Goal: Information Seeking & Learning: Find specific page/section

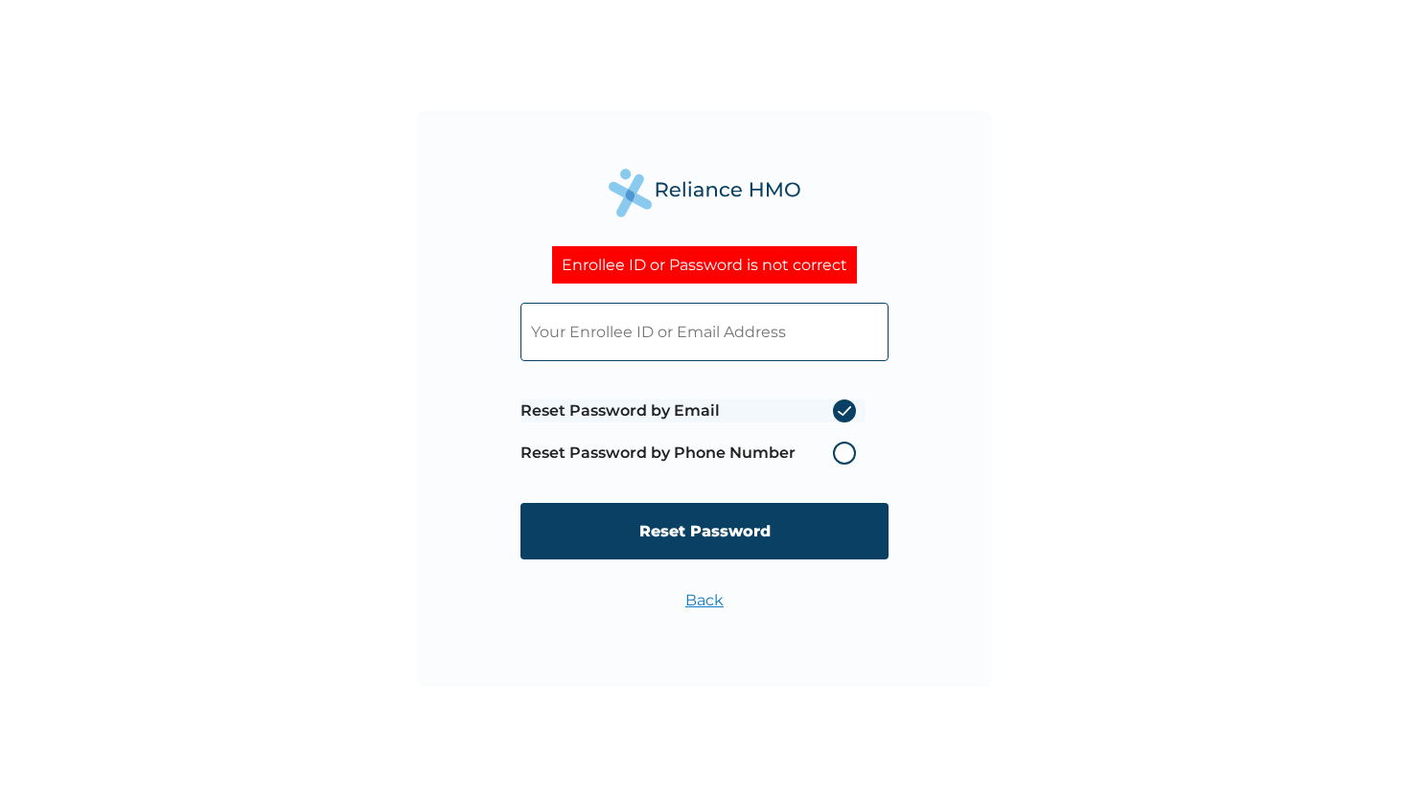
click at [660, 370] on form "Reset Password by Email Reset Password by Phone Number Reset Password" at bounding box center [704, 431] width 368 height 295
click at [648, 334] on input "text" at bounding box center [704, 332] width 368 height 58
click at [685, 349] on input "text" at bounding box center [704, 332] width 368 height 58
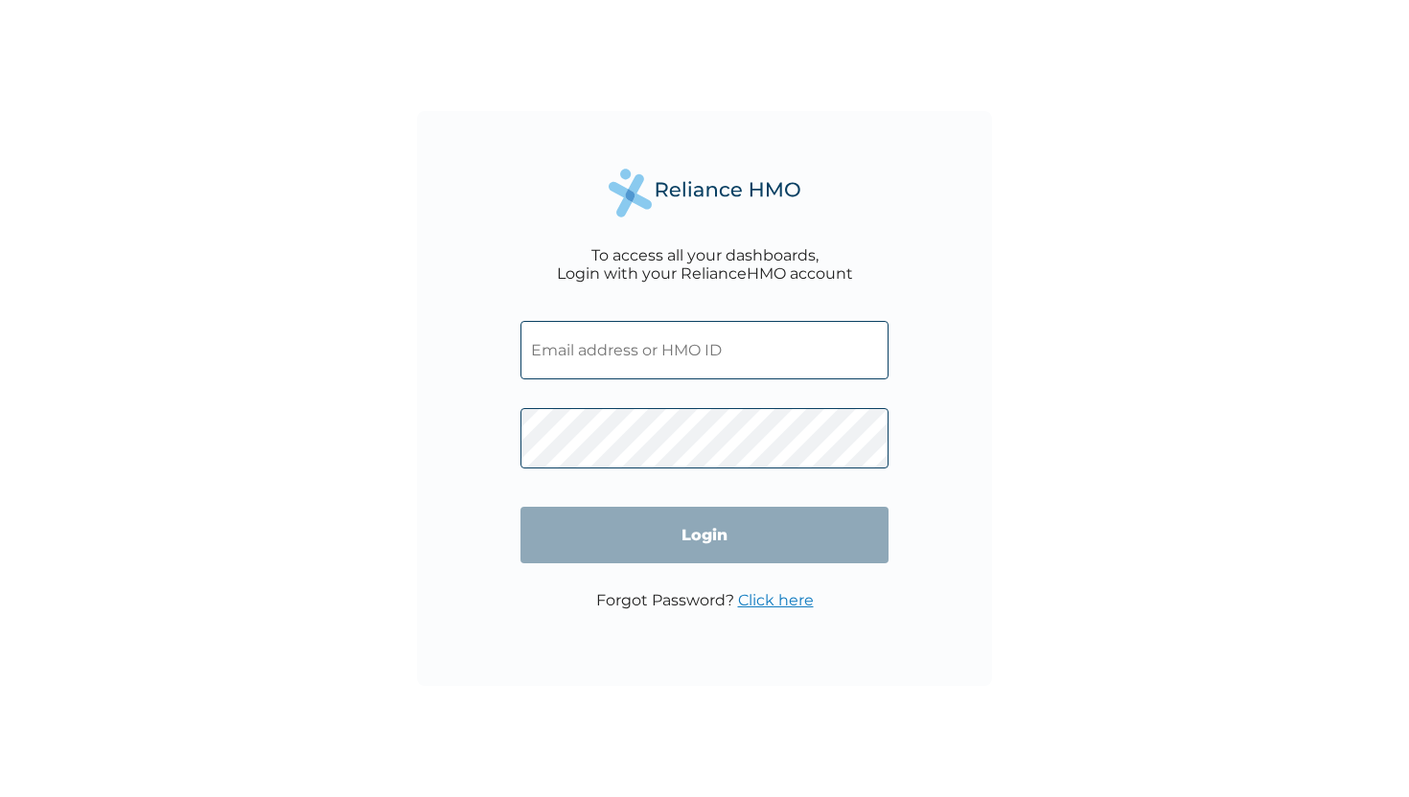
click at [662, 366] on input "text" at bounding box center [704, 350] width 368 height 58
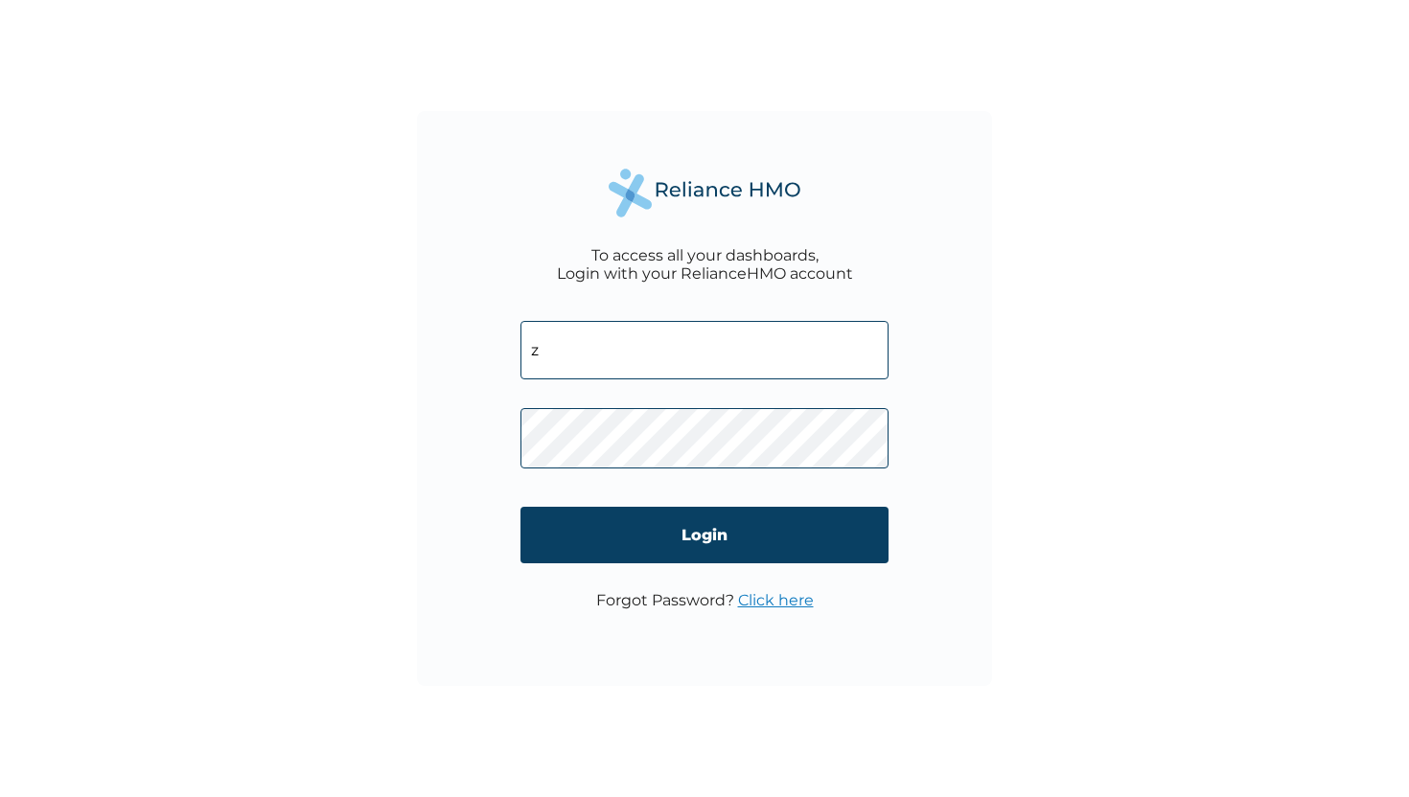
type input "ZTL/10118/A"
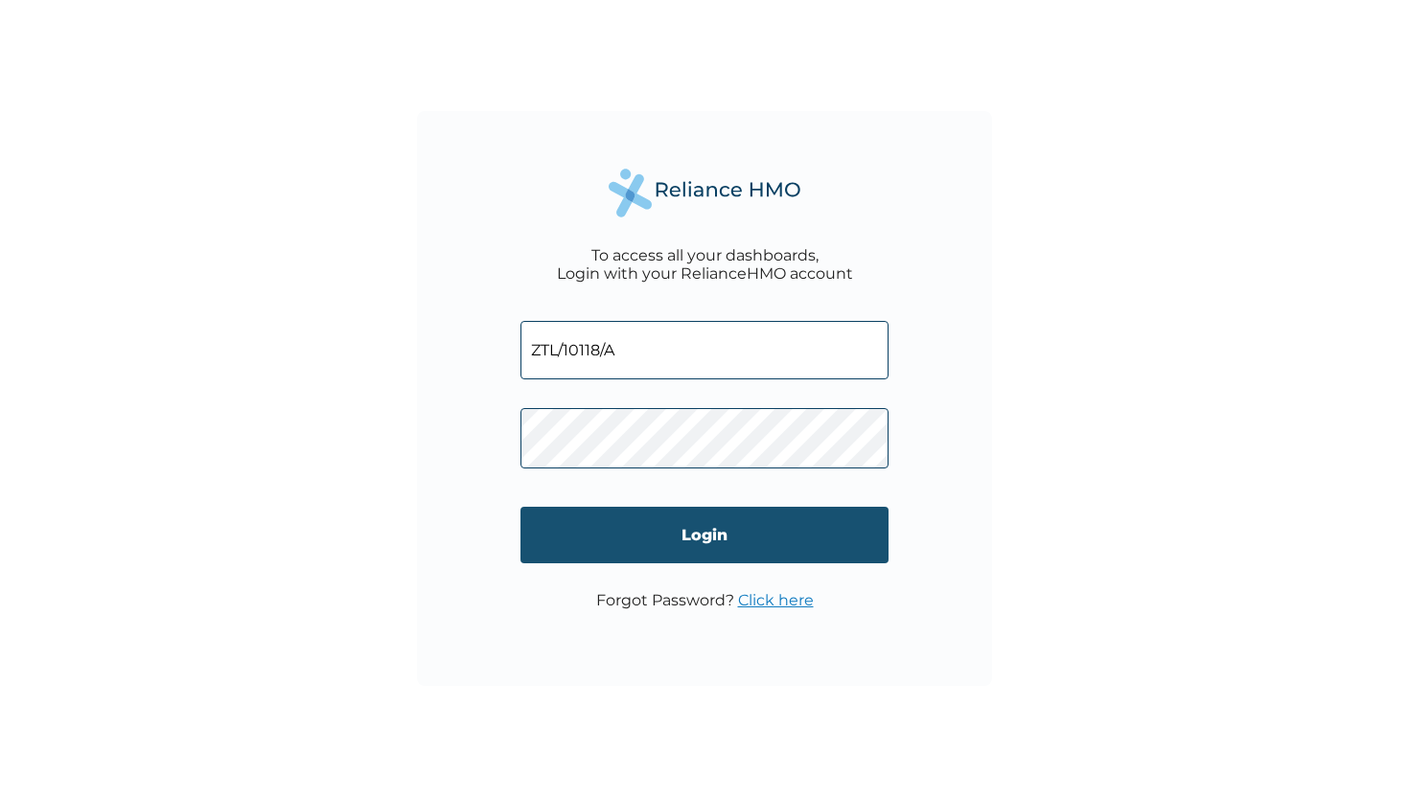
click at [633, 560] on input "Login" at bounding box center [704, 535] width 368 height 57
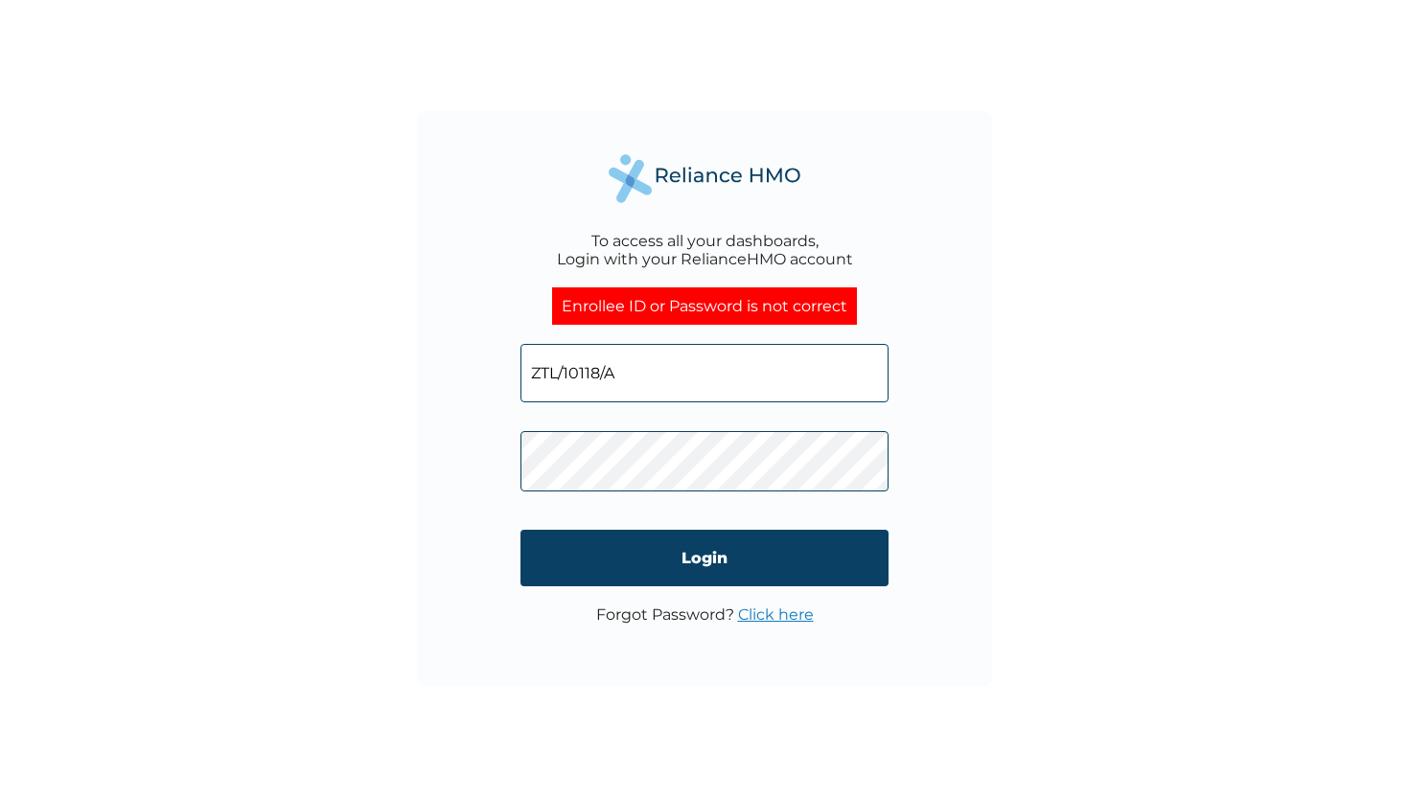
click at [739, 614] on link "Click here" at bounding box center [776, 615] width 76 height 18
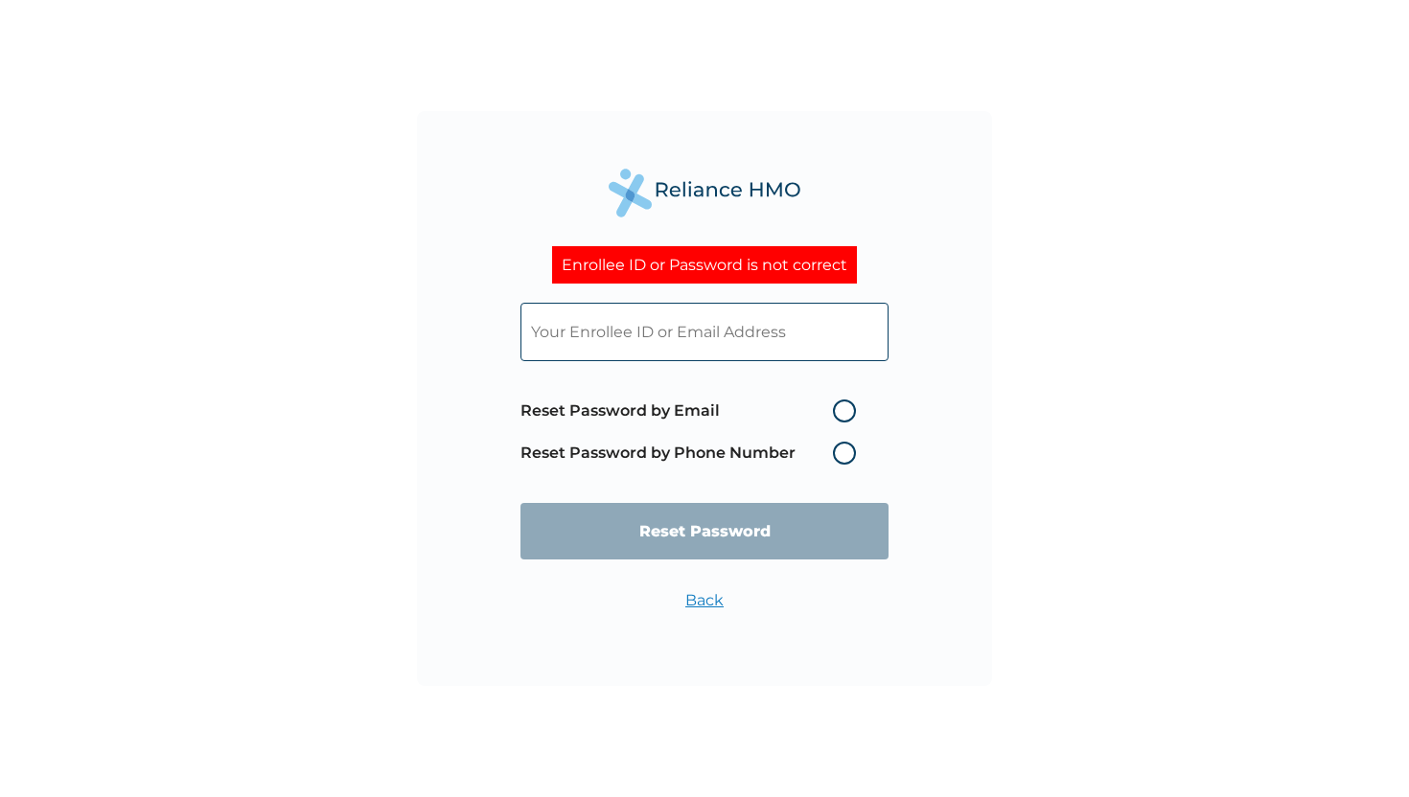
click at [840, 419] on label "Reset Password by Email" at bounding box center [692, 411] width 345 height 23
click at [837, 419] on input "Reset Password by Email" at bounding box center [821, 411] width 31 height 31
radio input "true"
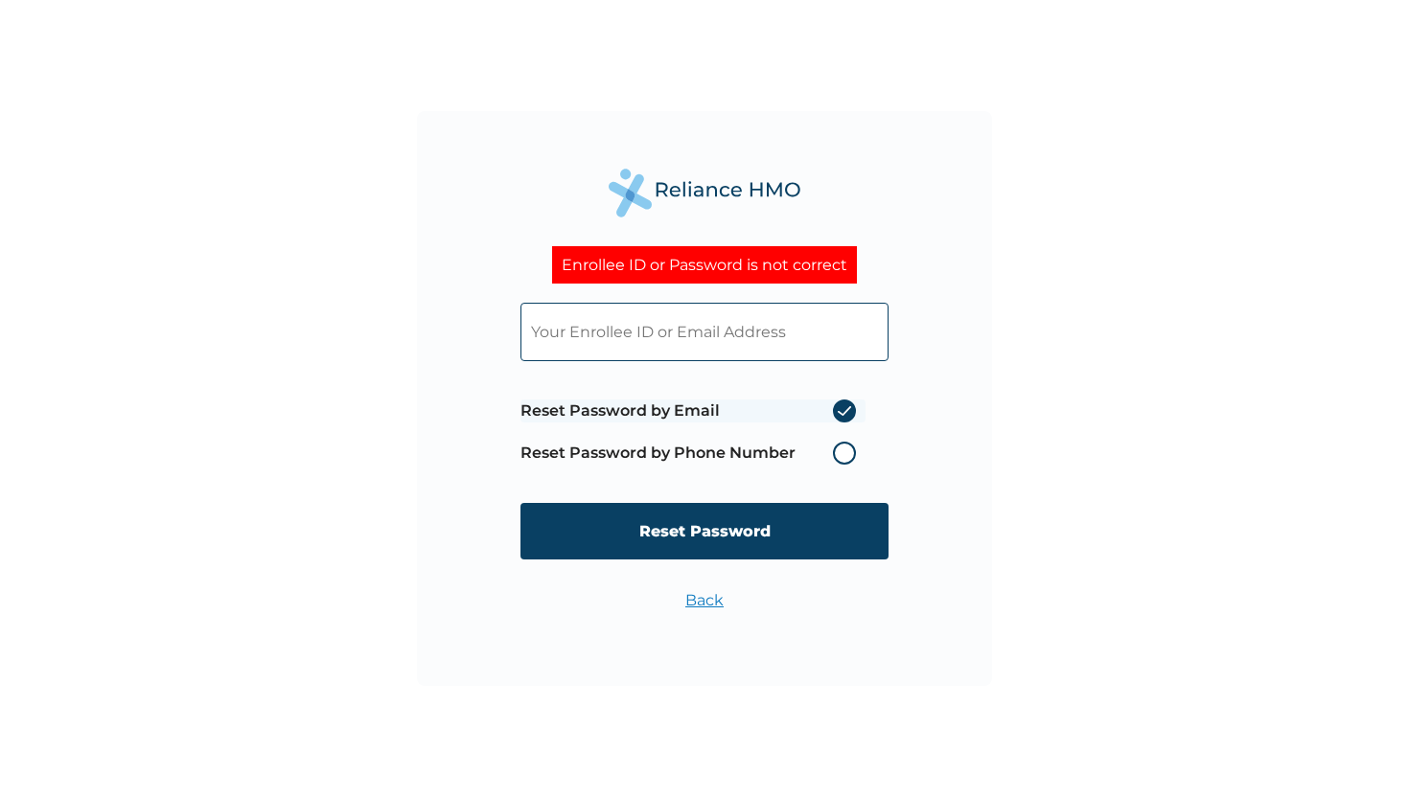
click at [716, 337] on input "text" at bounding box center [704, 332] width 368 height 58
click at [590, 319] on input "text" at bounding box center [704, 332] width 368 height 58
type input "[PERSON_NAME][EMAIL_ADDRESS][DOMAIN_NAME]"
click at [548, 465] on label "Reset Password by Phone Number" at bounding box center [692, 453] width 345 height 23
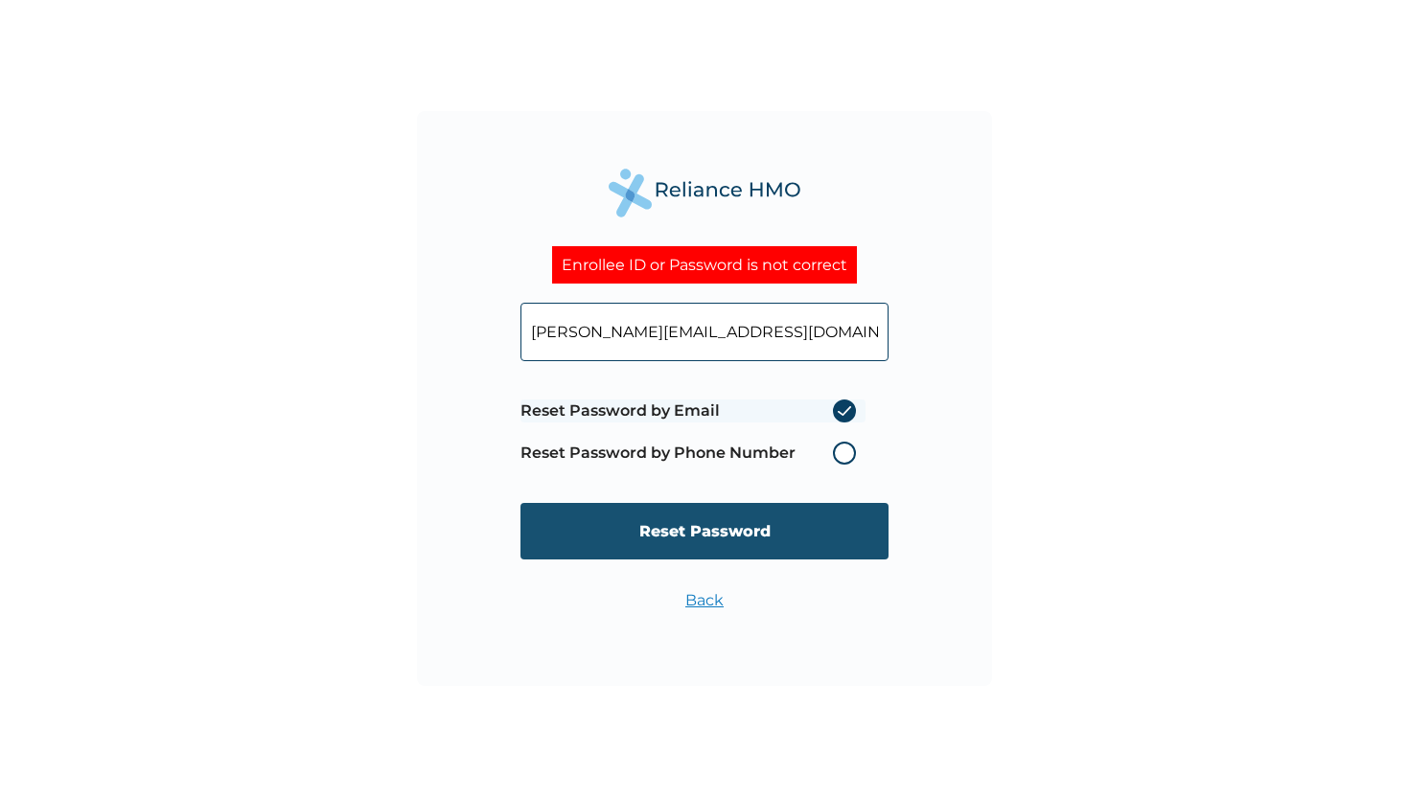
click at [741, 551] on input "Reset Password" at bounding box center [704, 531] width 368 height 57
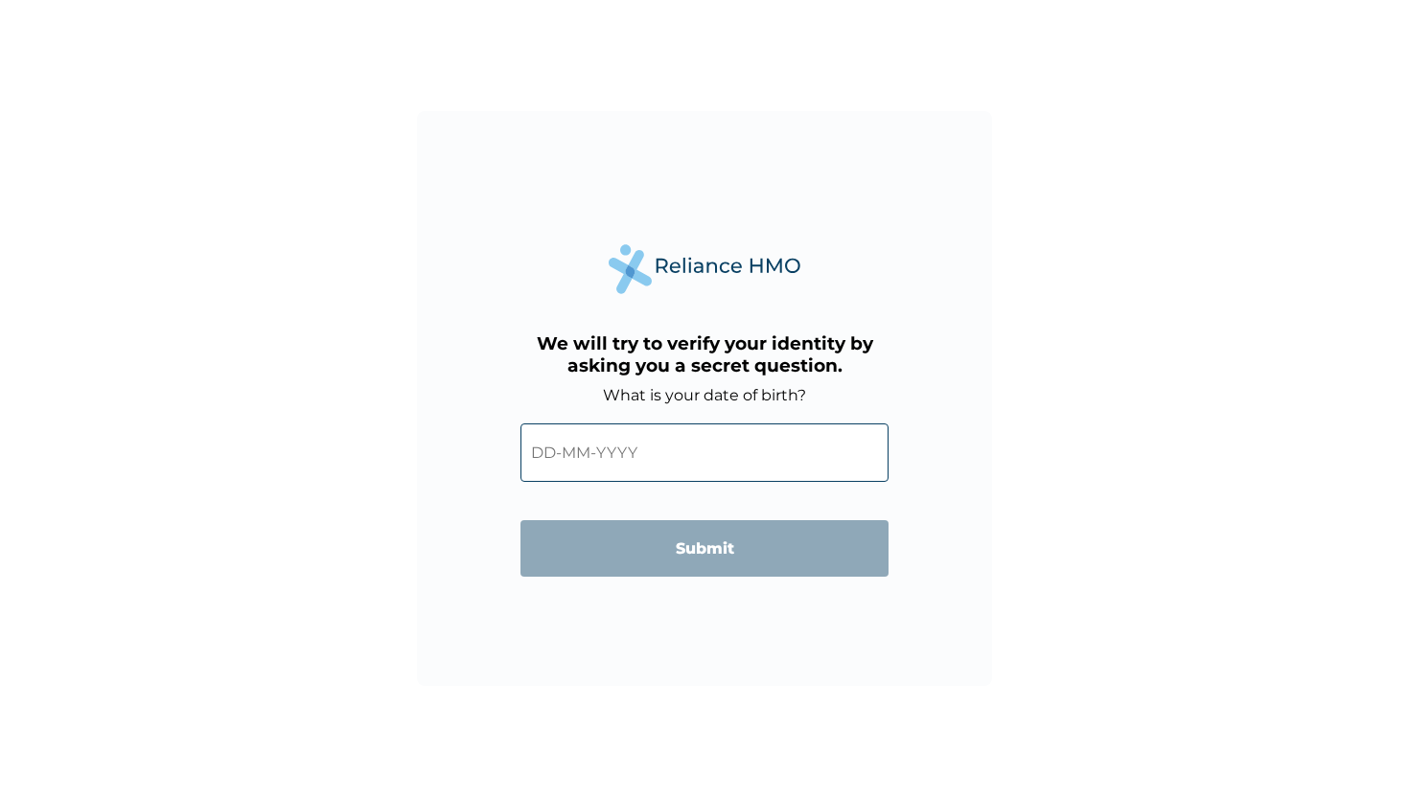
click at [622, 451] on input "text" at bounding box center [704, 453] width 368 height 58
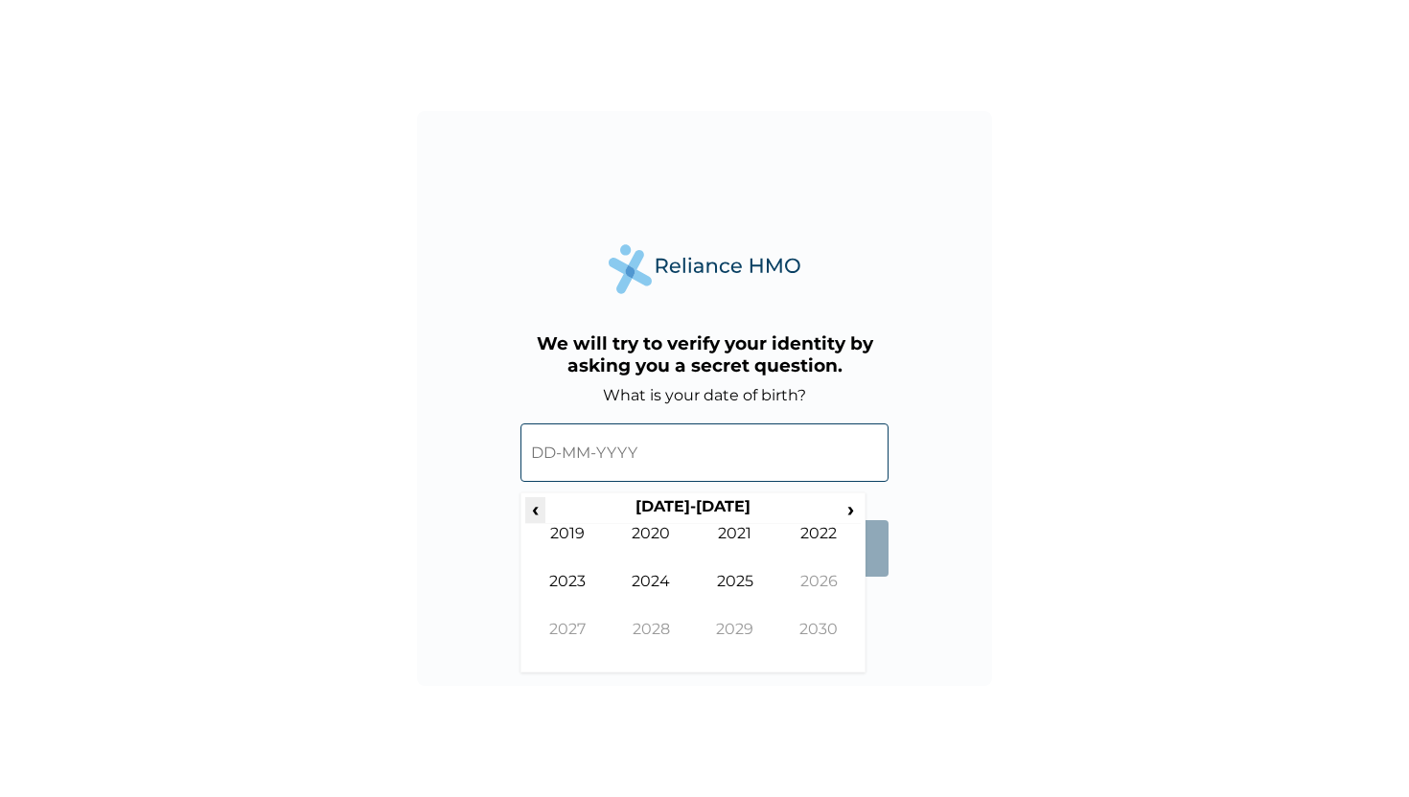
click at [531, 508] on span "‹" at bounding box center [535, 509] width 20 height 24
click at [833, 542] on td "2002" at bounding box center [819, 548] width 84 height 48
click at [565, 553] on td "Jan" at bounding box center [567, 548] width 84 height 48
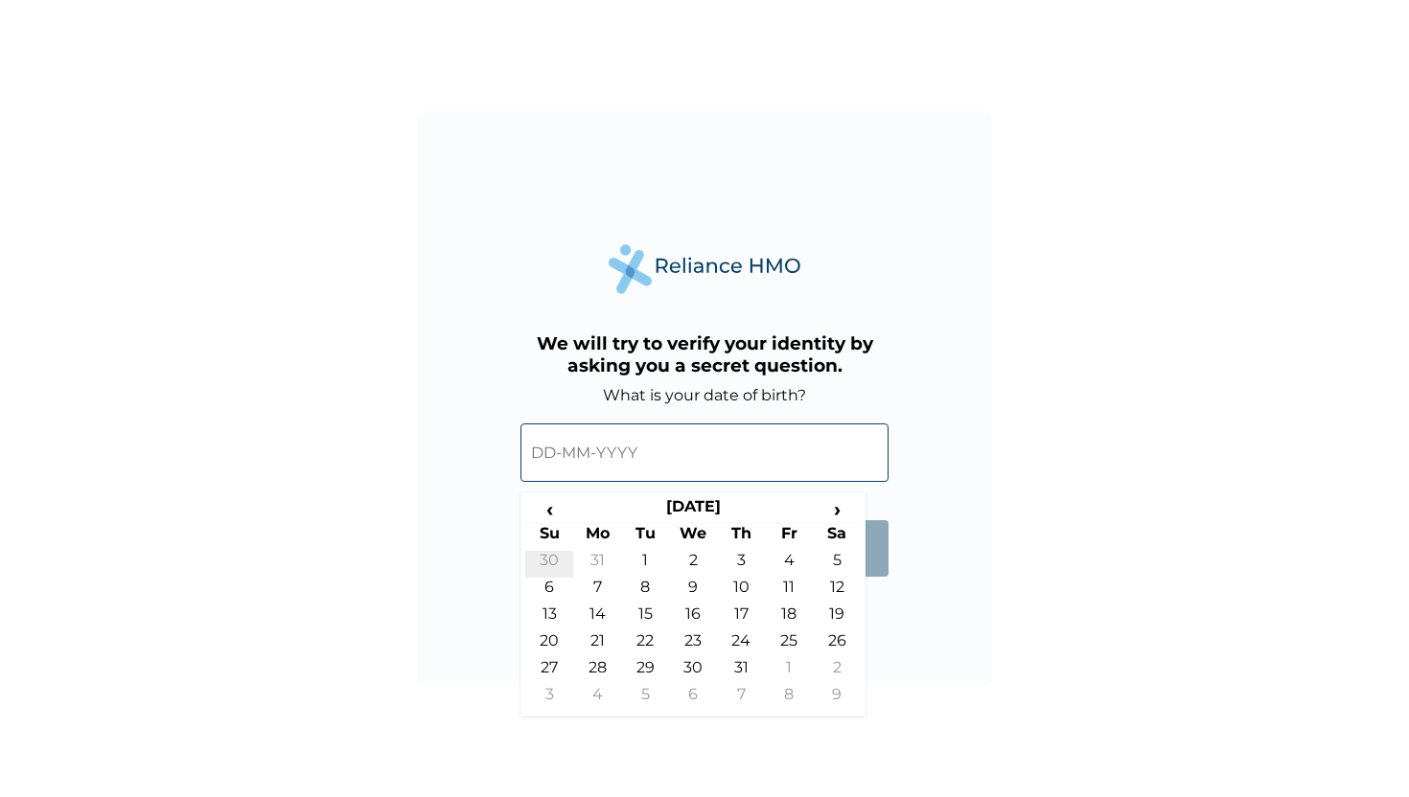
click at [555, 557] on td "30" at bounding box center [549, 564] width 48 height 27
type input "30-12-2001"
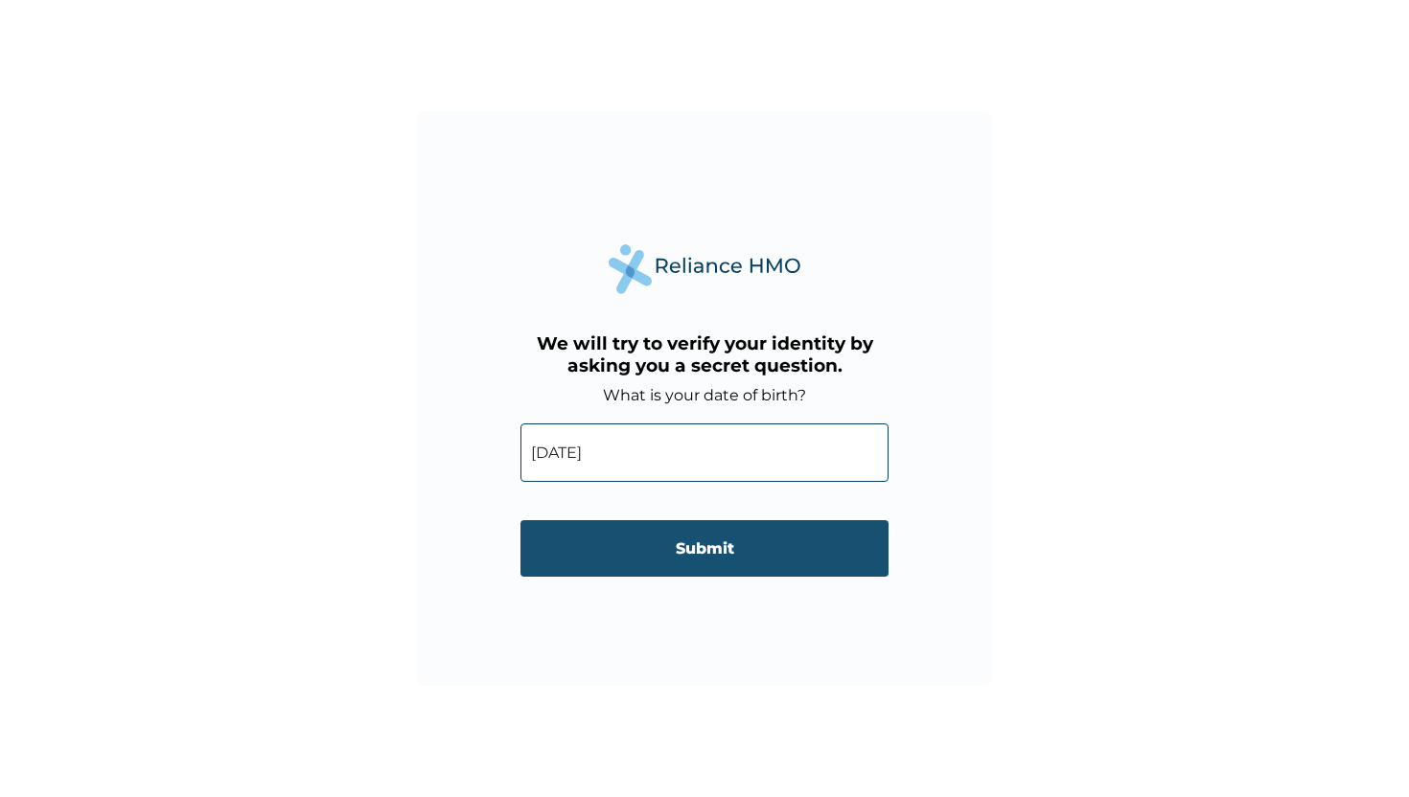
click at [711, 543] on input "Submit" at bounding box center [704, 548] width 368 height 57
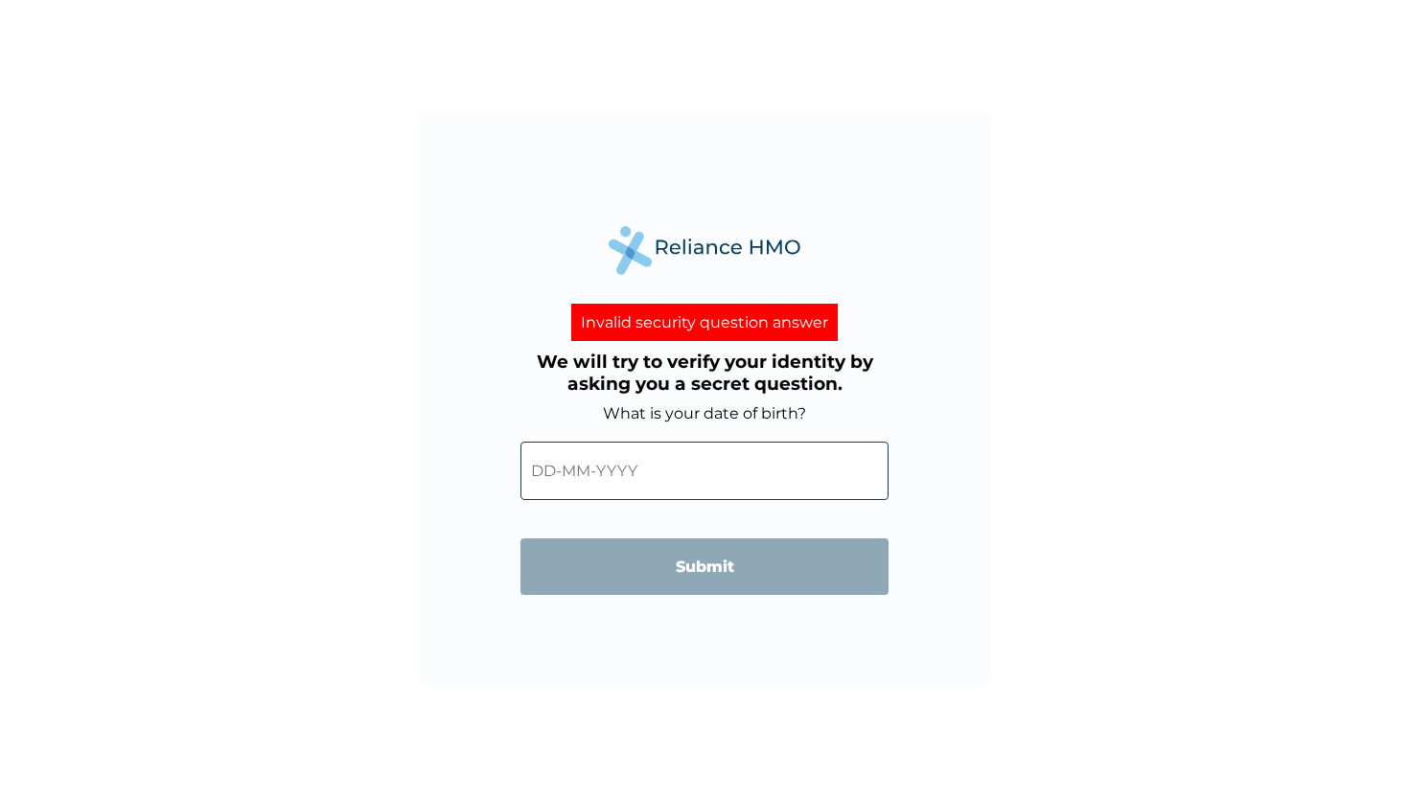
click at [622, 480] on input "text" at bounding box center [704, 471] width 368 height 58
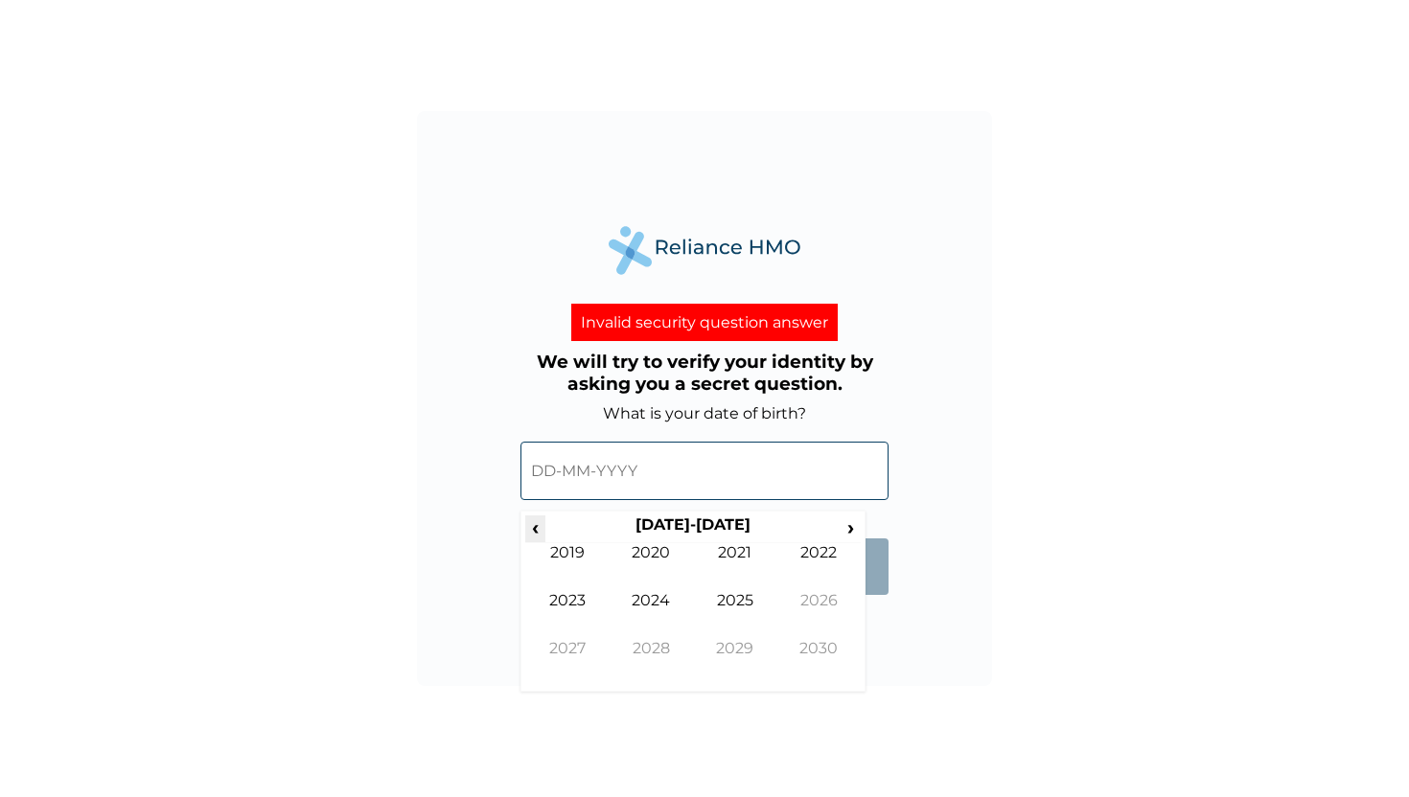
click at [541, 528] on span "‹" at bounding box center [535, 528] width 20 height 24
click at [533, 529] on span "‹" at bounding box center [535, 528] width 20 height 24
click at [794, 550] on td "2002" at bounding box center [819, 567] width 84 height 48
click at [572, 576] on td "Jan" at bounding box center [567, 567] width 84 height 48
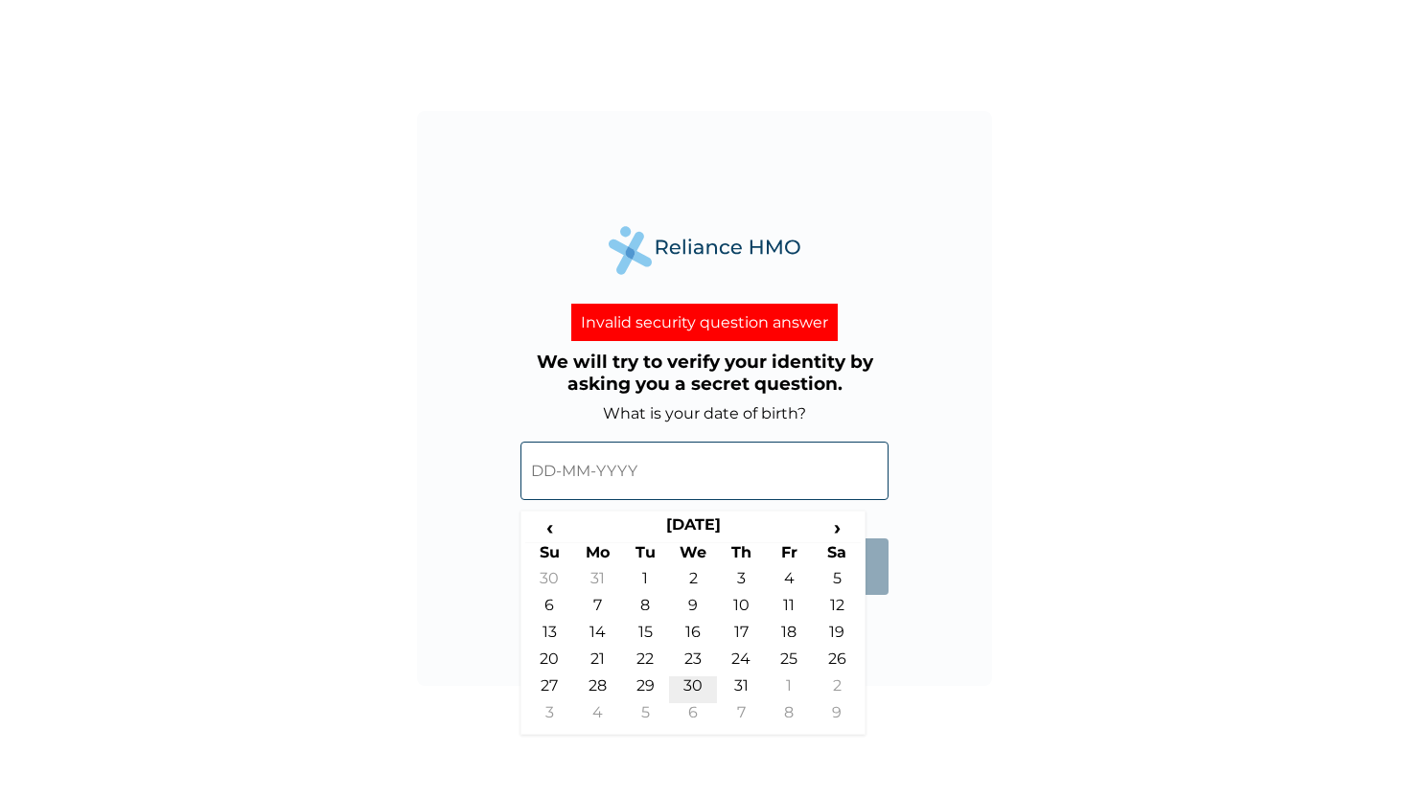
click at [701, 682] on td "30" at bounding box center [693, 690] width 48 height 27
type input "30-01-2002"
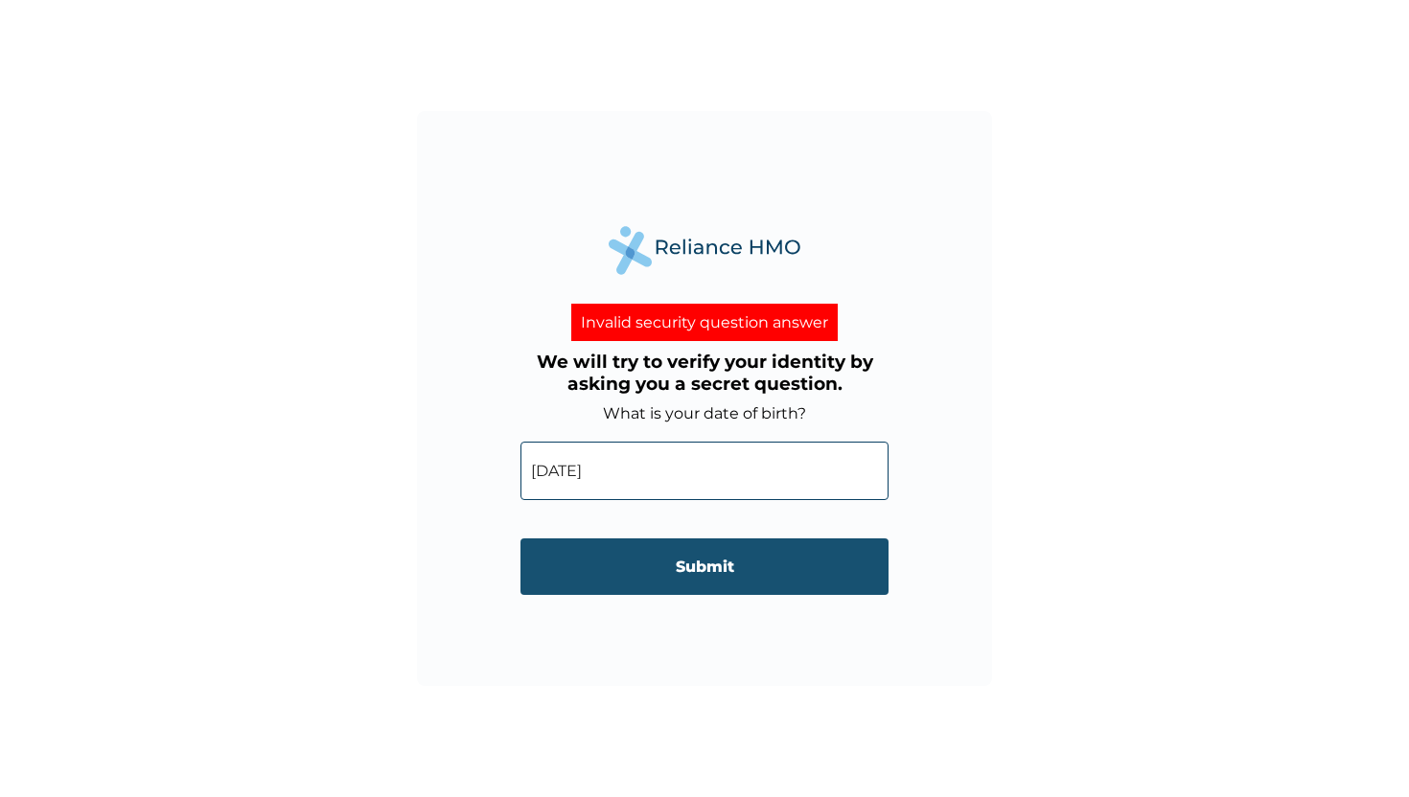
click at [759, 553] on input "Submit" at bounding box center [704, 567] width 368 height 57
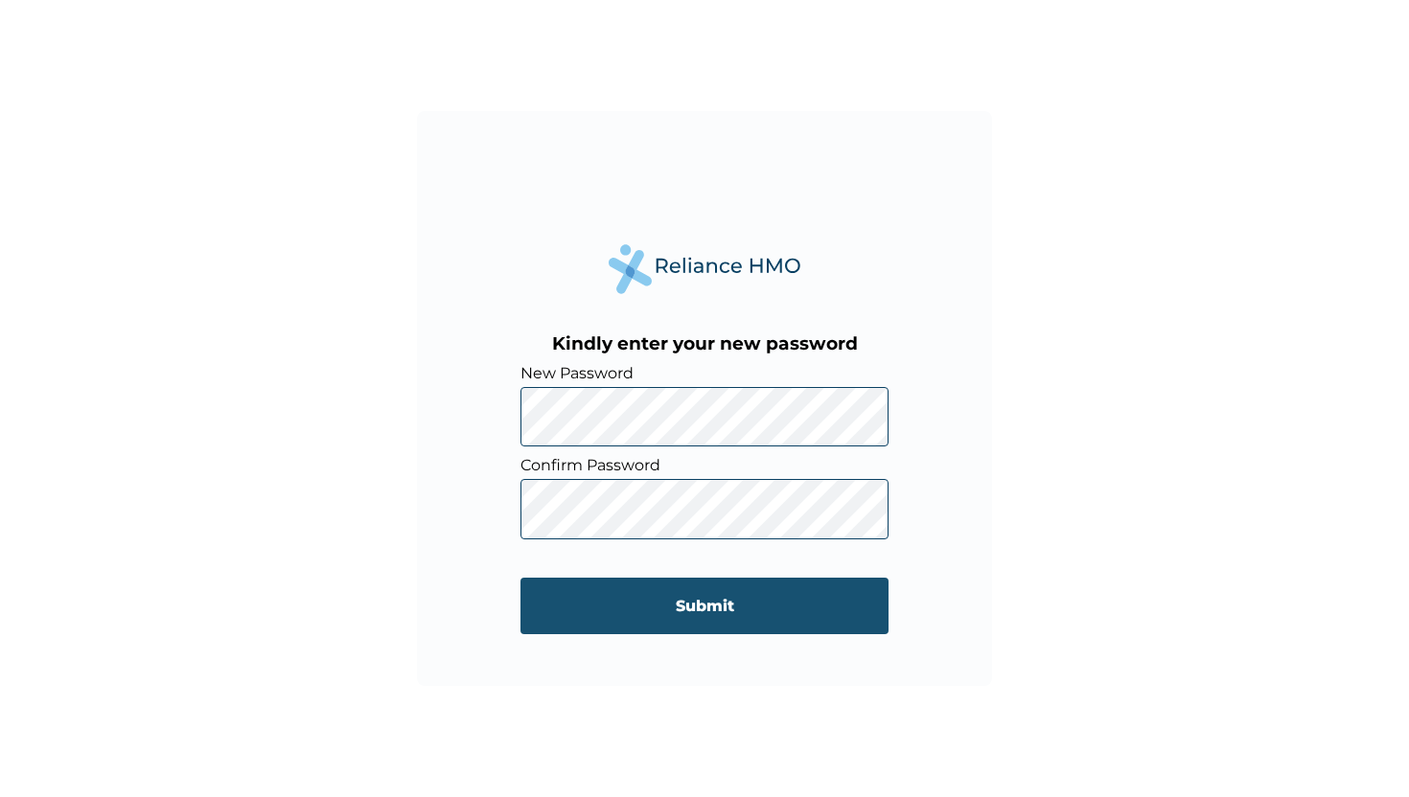
click at [680, 596] on input "Submit" at bounding box center [704, 606] width 368 height 57
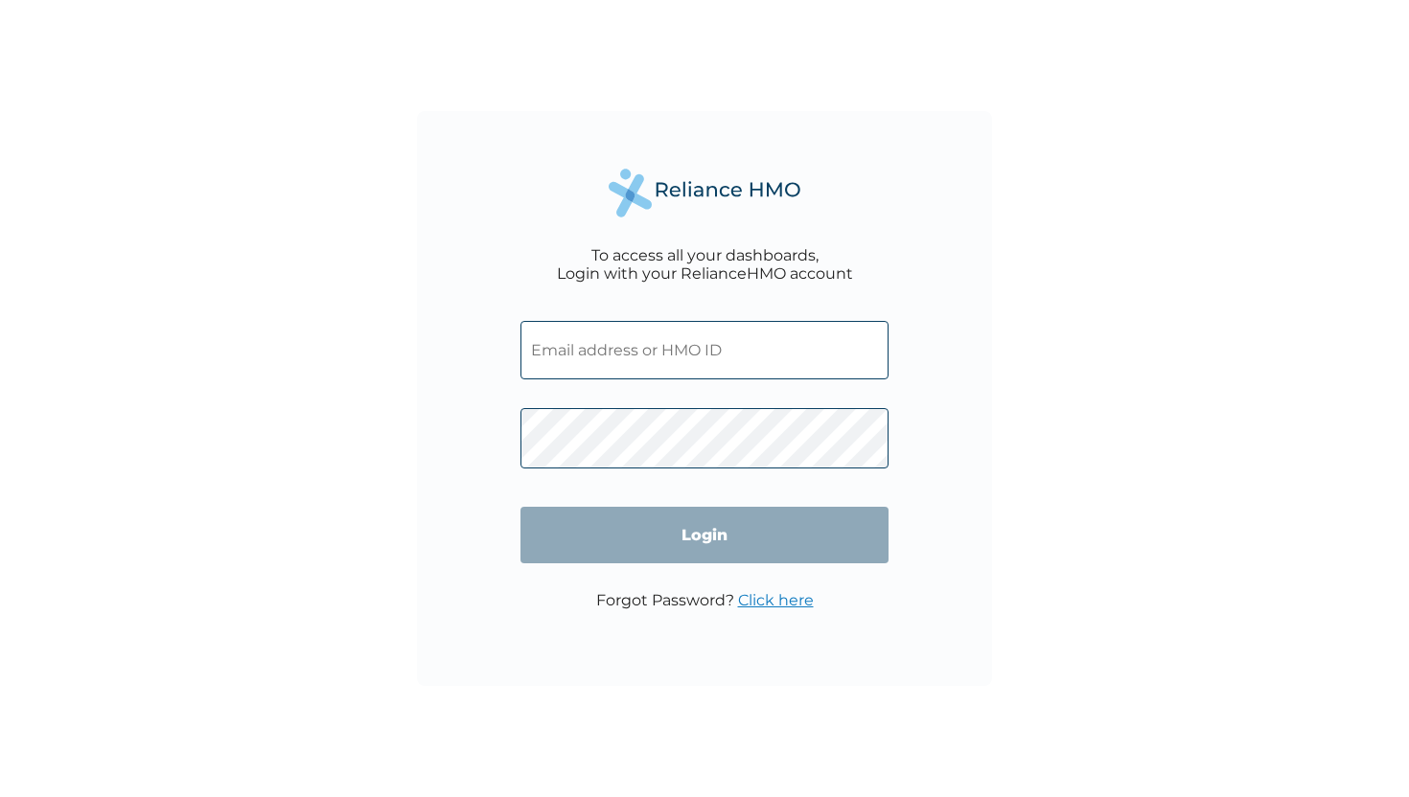
click at [745, 361] on input "text" at bounding box center [704, 350] width 368 height 58
type input "[PERSON_NAME][EMAIL_ADDRESS][DOMAIN_NAME]"
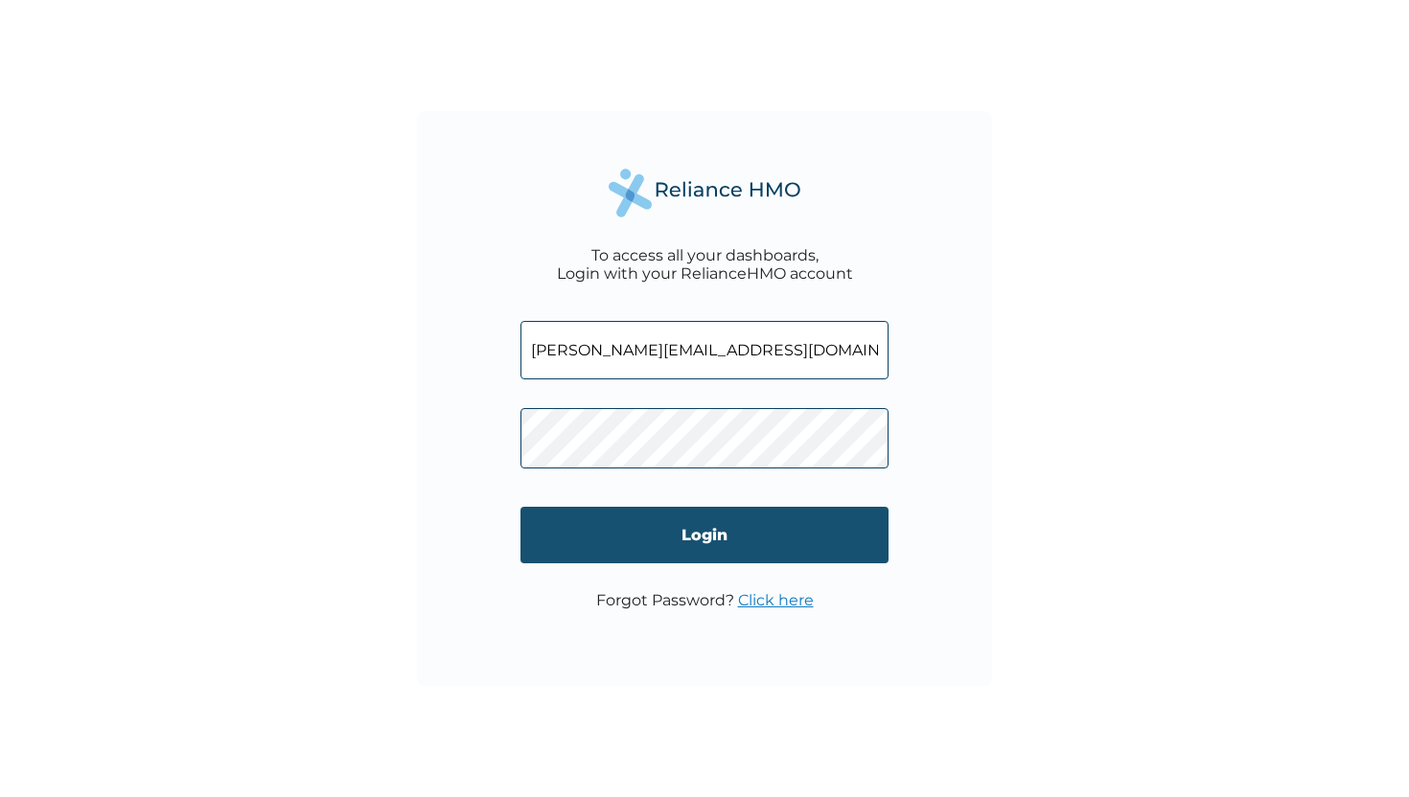
click at [689, 534] on input "Login" at bounding box center [704, 535] width 368 height 57
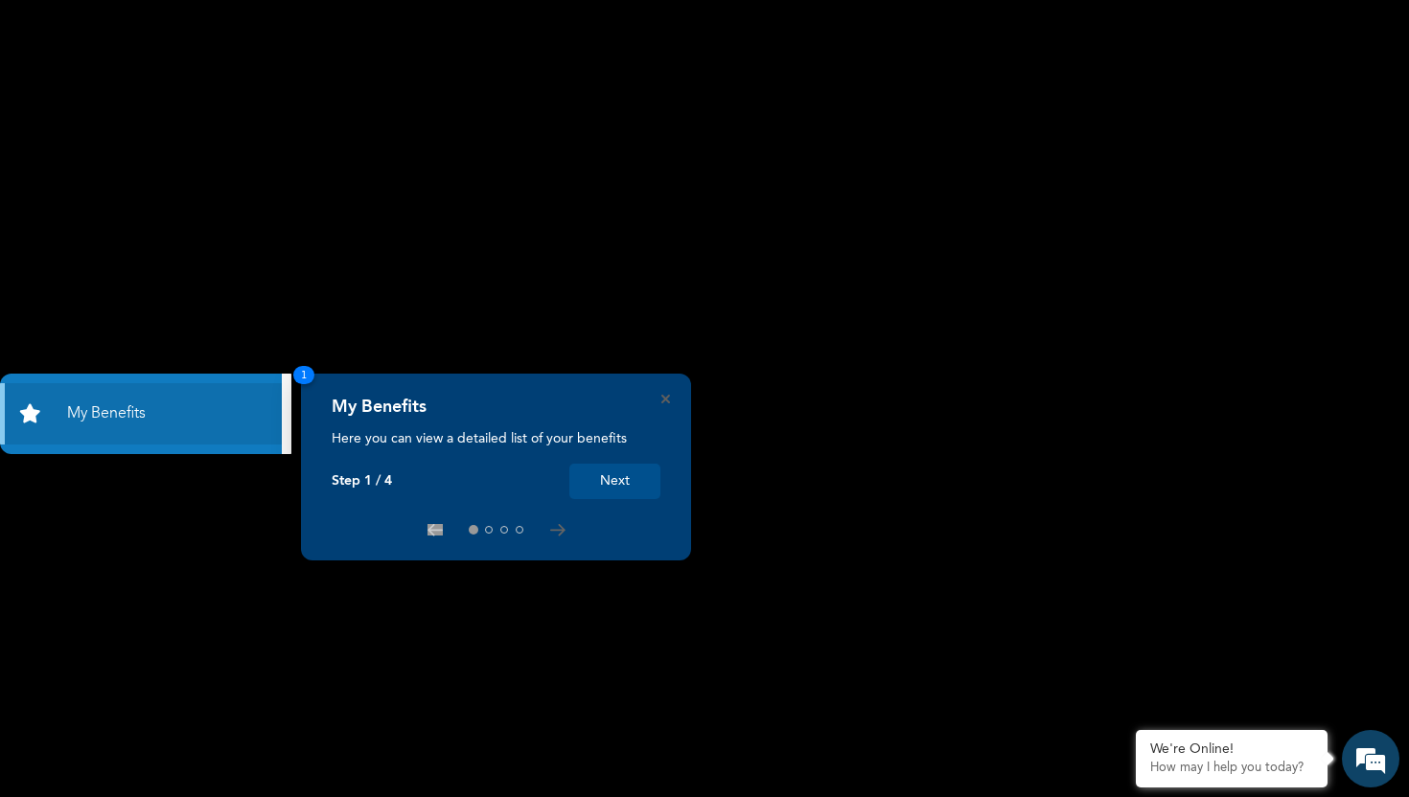
click at [660, 470] on div "My Benefits Here you can view a detailed list of your benefits Step 1 / 4 Next 1" at bounding box center [496, 467] width 390 height 187
click at [235, 416] on link "My Benefits" at bounding box center [141, 413] width 282 height 61
click at [619, 470] on button "Next" at bounding box center [614, 481] width 91 height 35
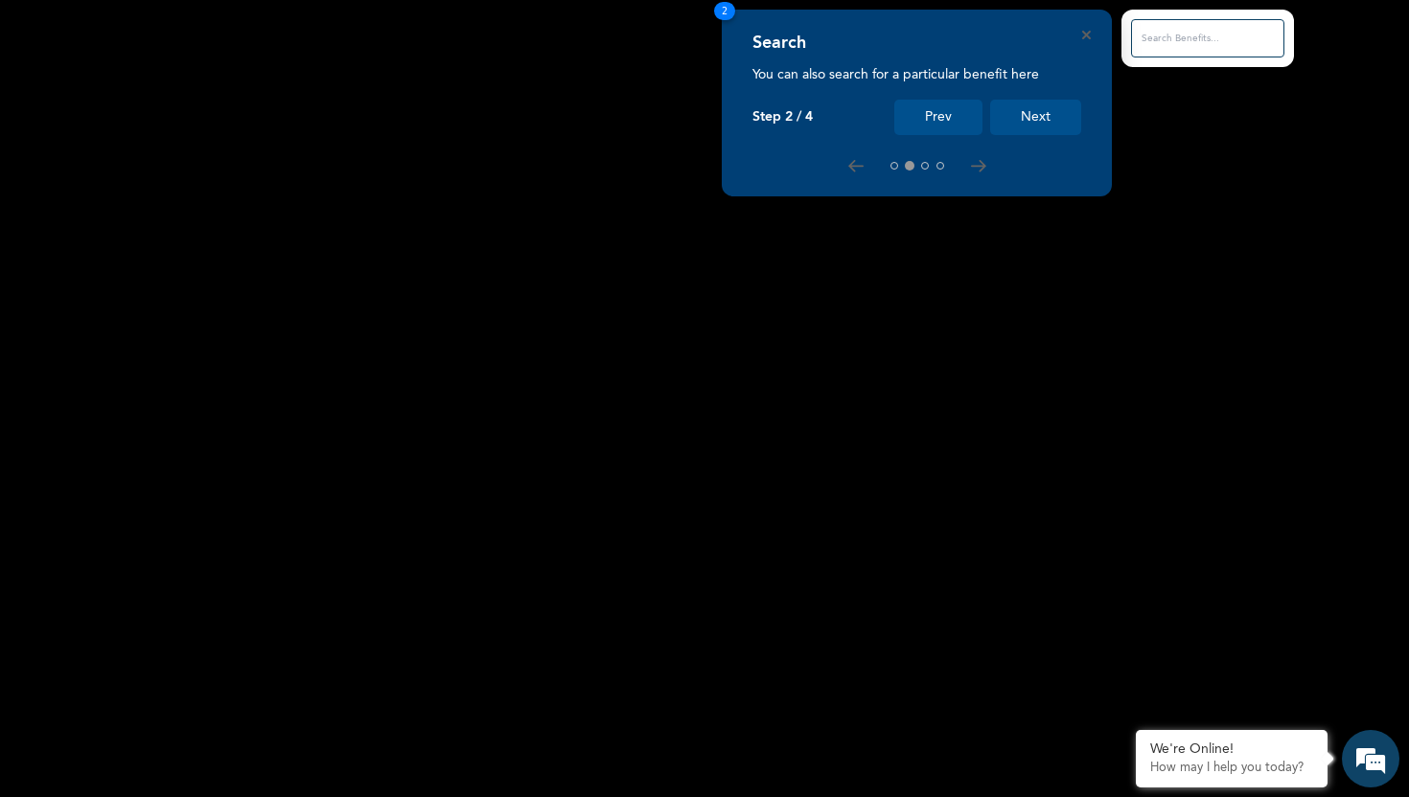
click at [1042, 101] on button "Next" at bounding box center [1035, 117] width 91 height 35
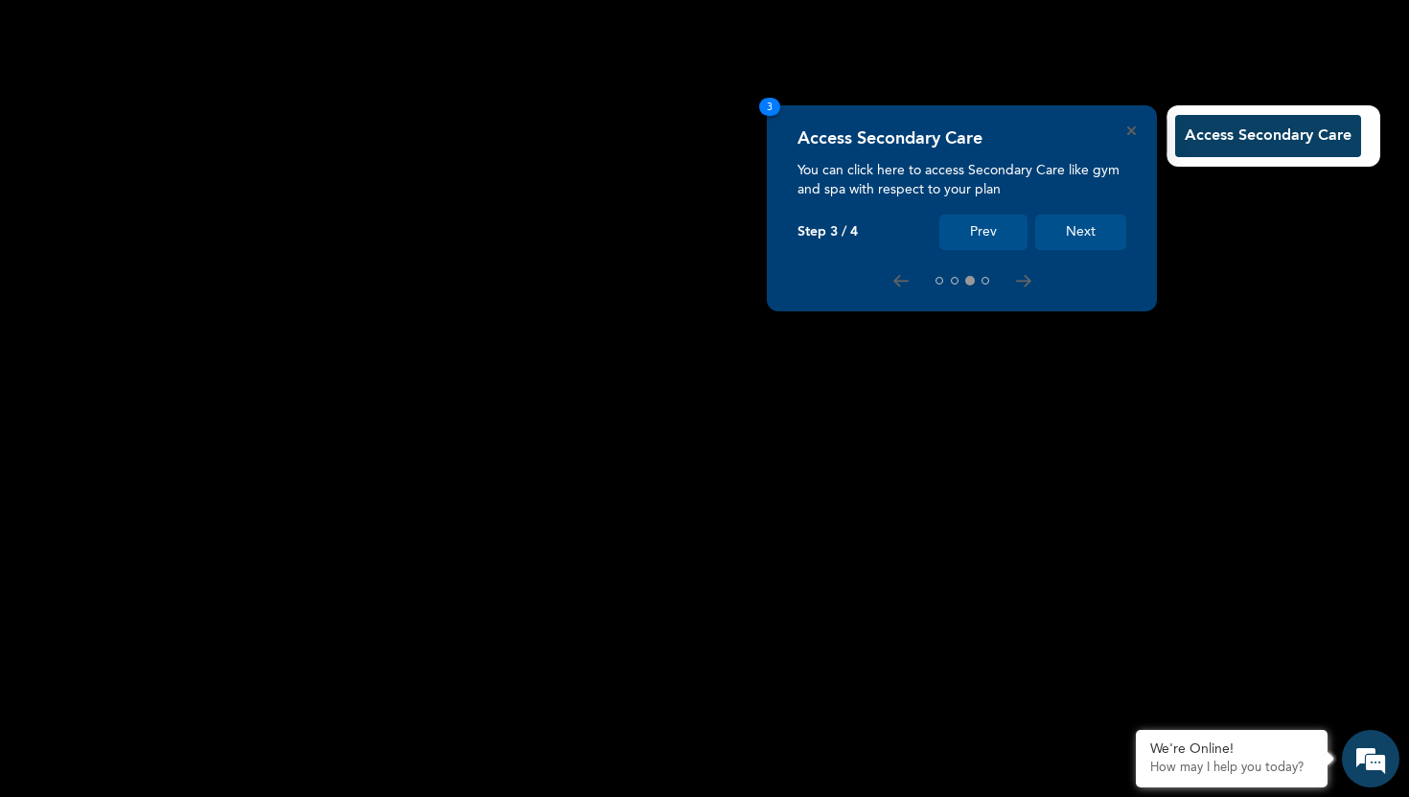
click at [1077, 252] on div "Access Secondary Care You can click here to access Secondary Care like gym and …" at bounding box center [962, 208] width 390 height 206
click at [1068, 240] on button "Next" at bounding box center [1080, 232] width 91 height 35
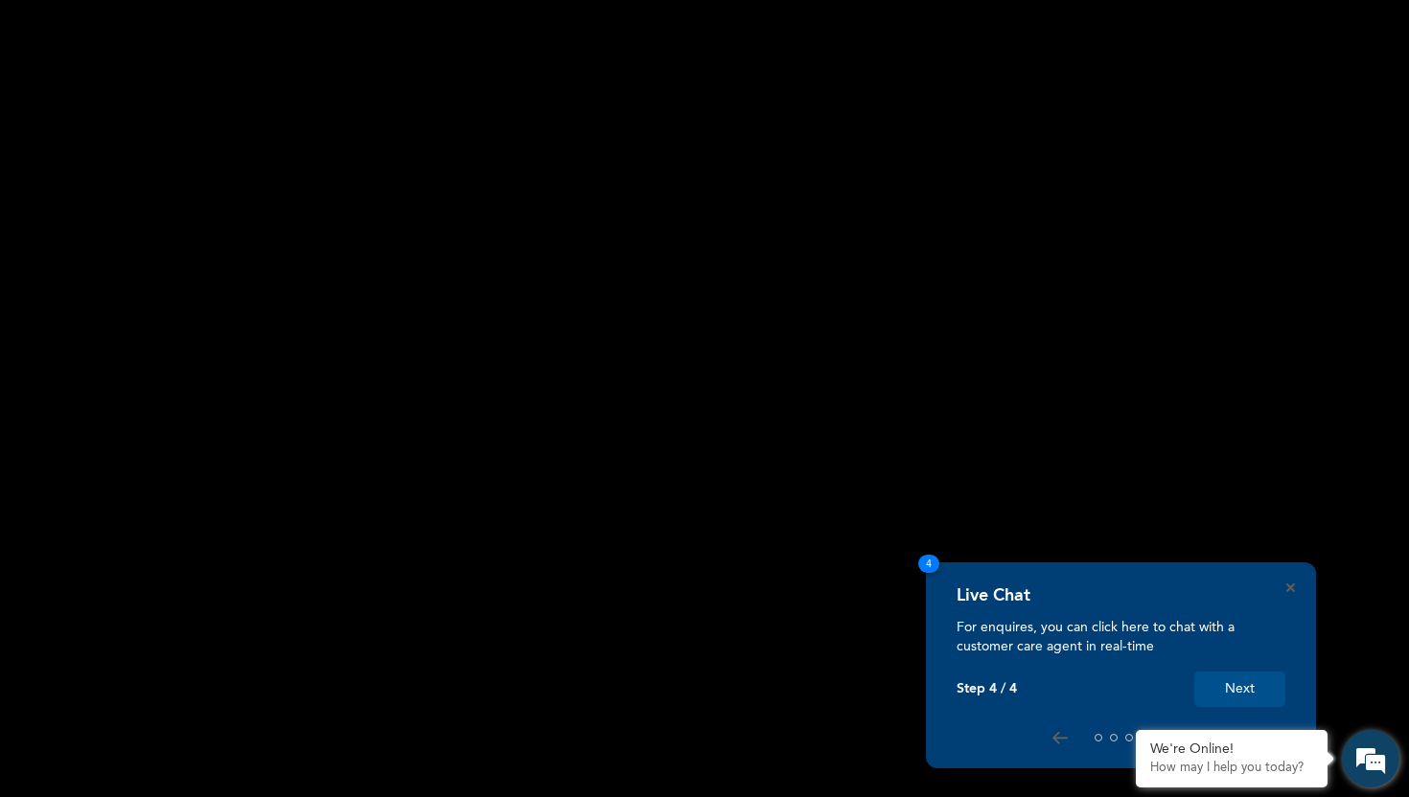
click at [1358, 766] on em at bounding box center [1371, 759] width 52 height 52
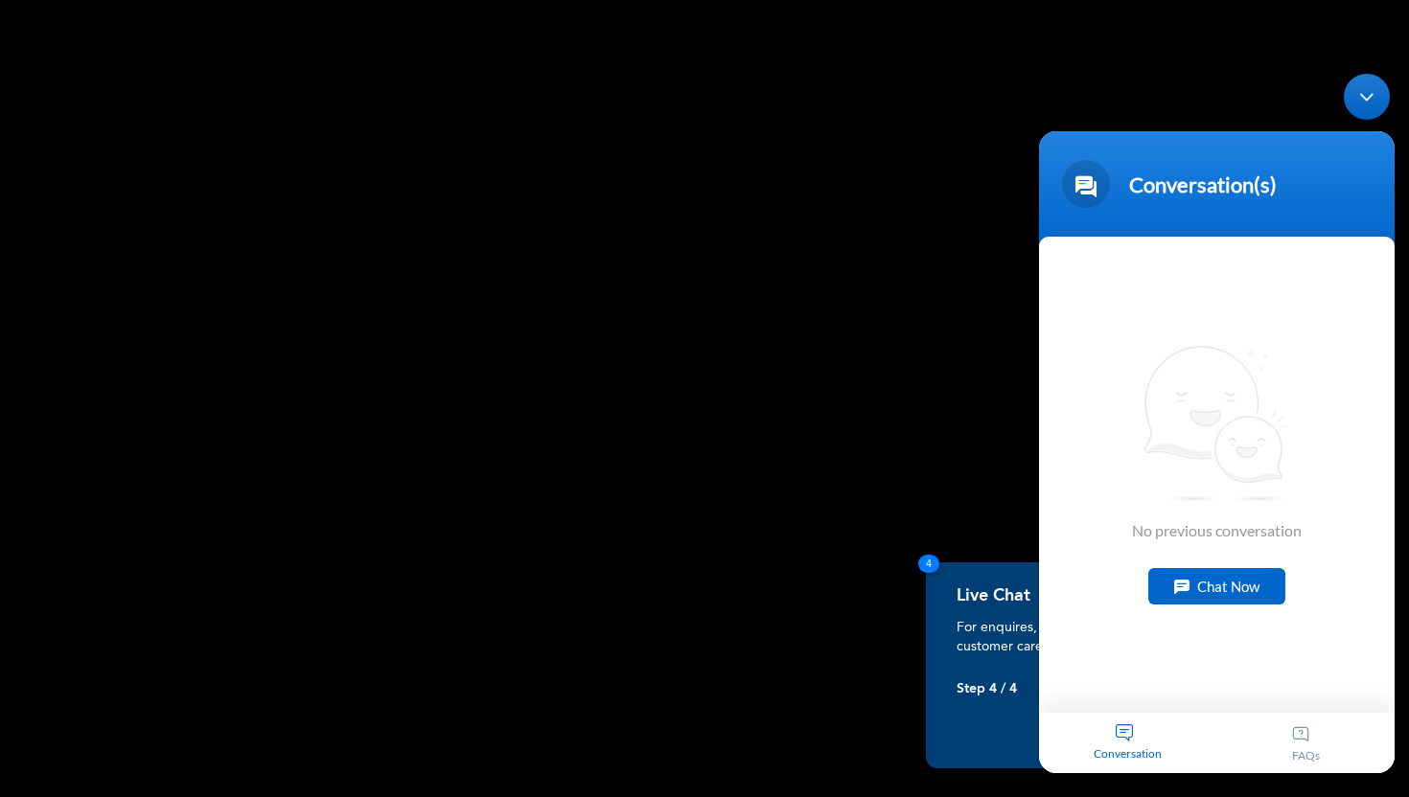
click at [1227, 564] on div "No previous conversation Chat Now" at bounding box center [1217, 475] width 356 height 476
click at [1228, 598] on div "Chat Now" at bounding box center [1216, 586] width 137 height 36
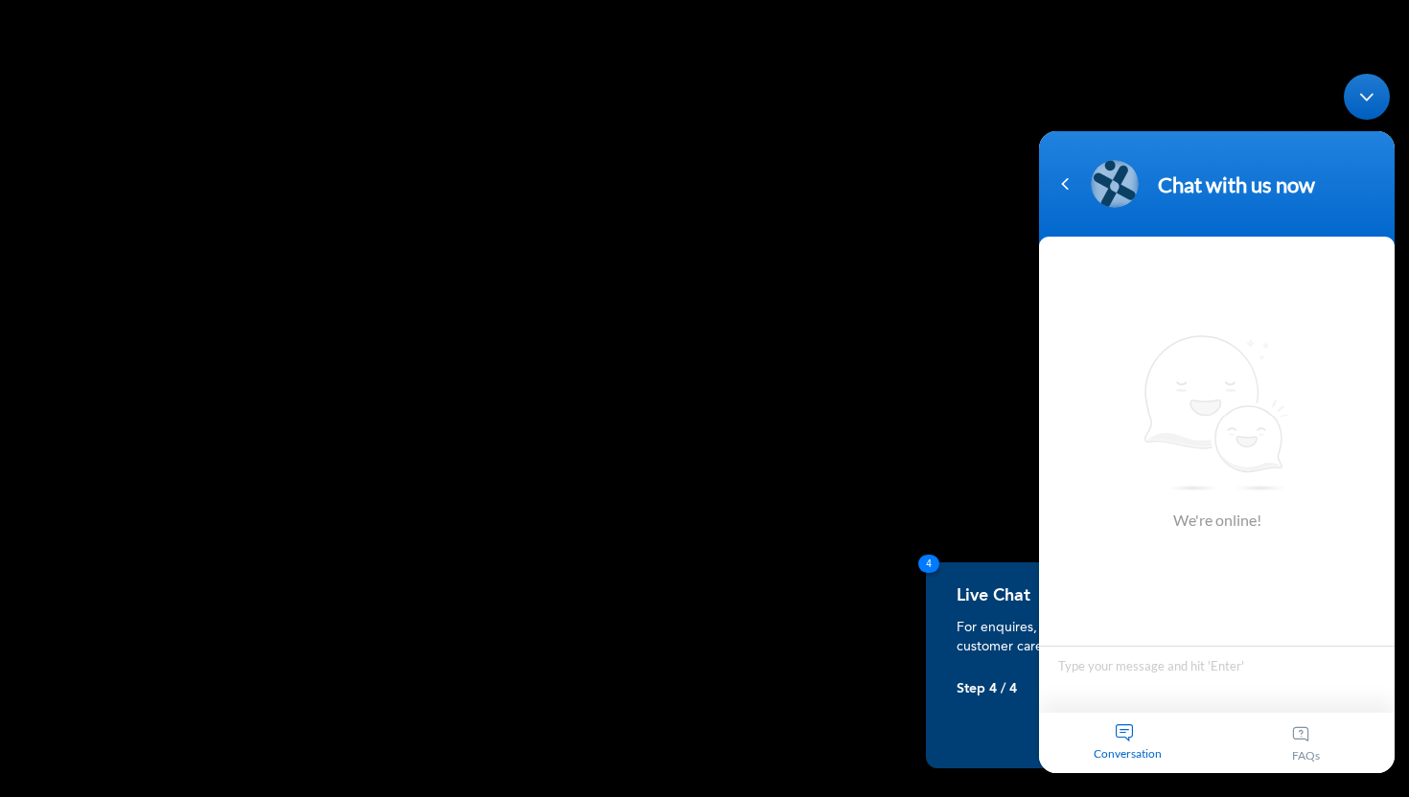
type textarea "g"
type textarea "Good evening"
click at [1368, 691] on span at bounding box center [1370, 689] width 29 height 29
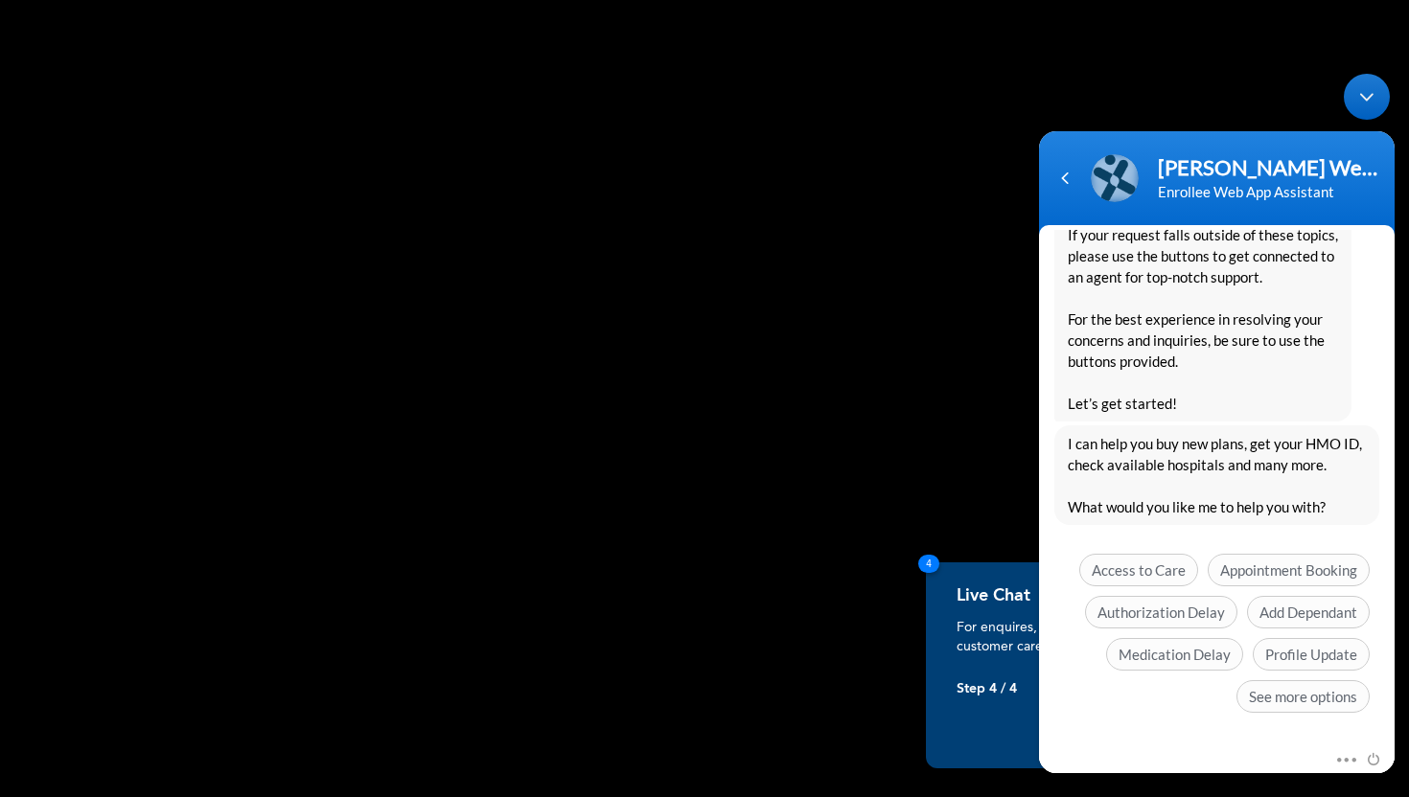
scroll to position [334, 0]
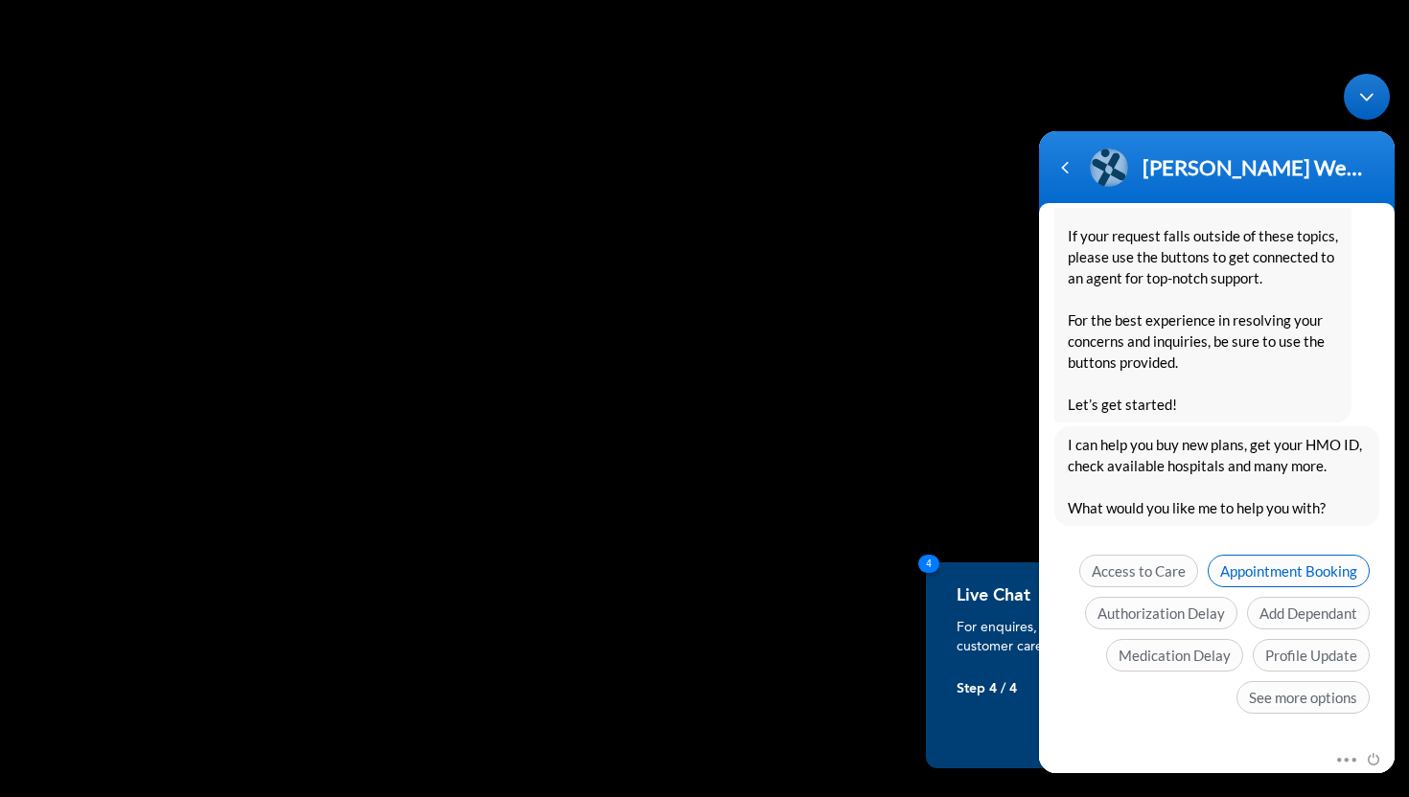
click at [1280, 579] on span "Appointment Booking" at bounding box center [1289, 571] width 162 height 33
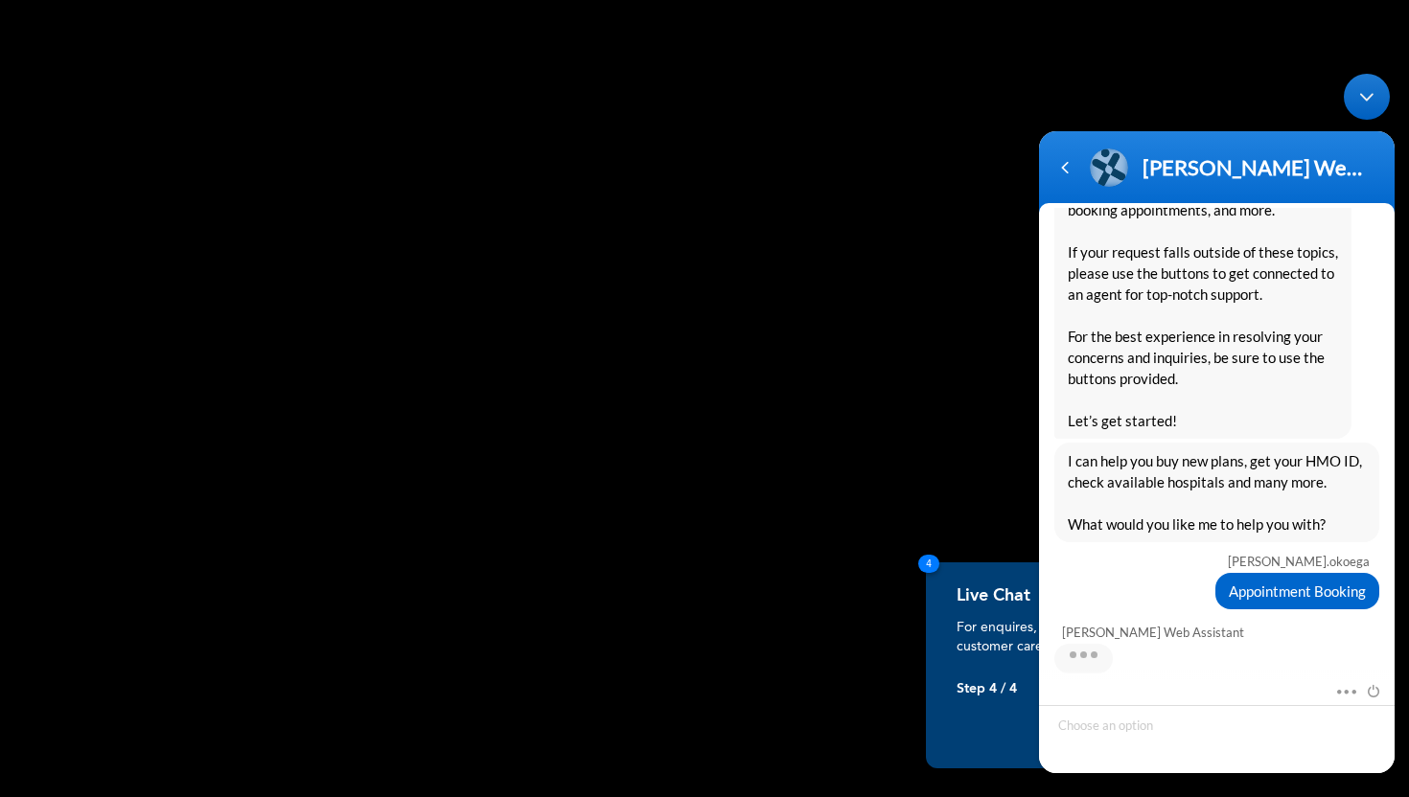
scroll to position [413, 0]
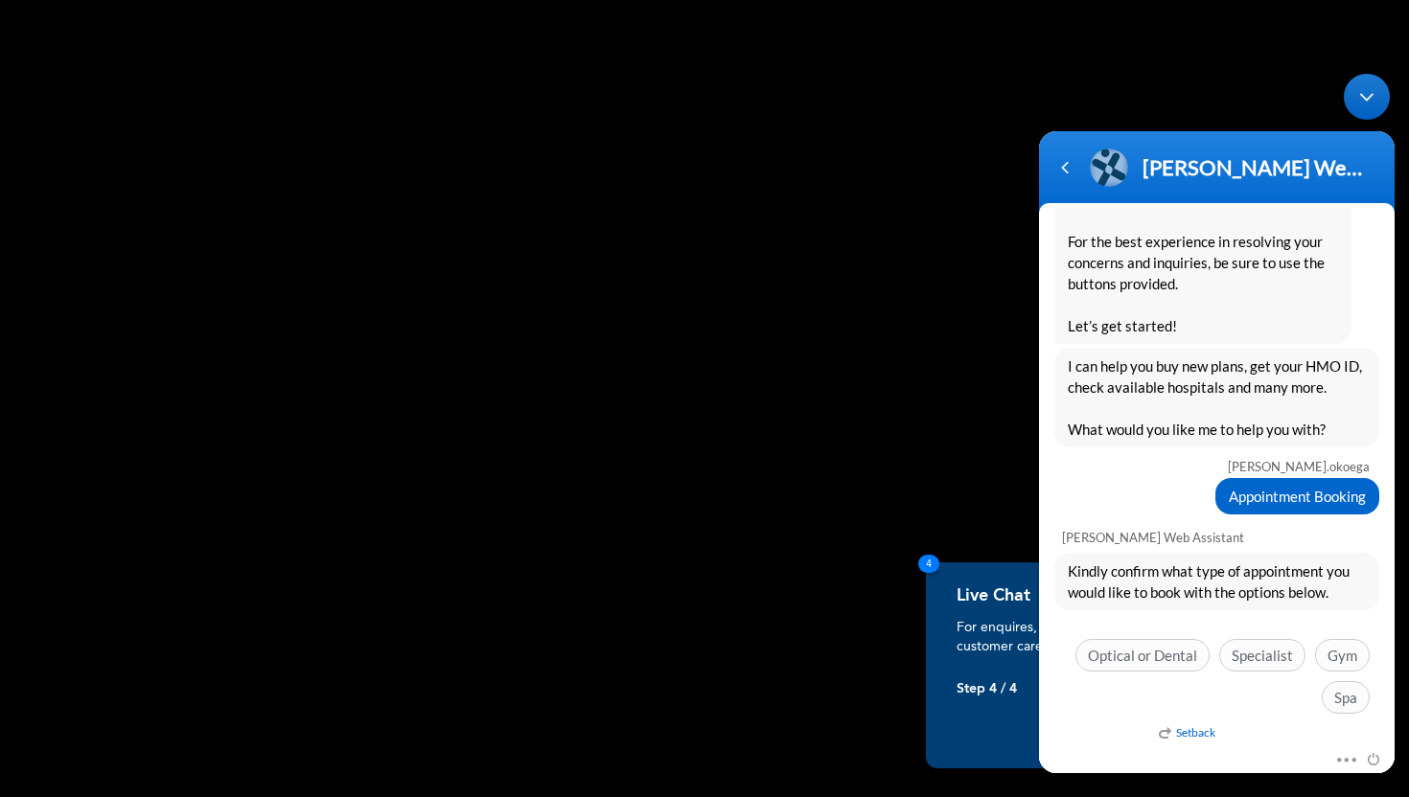
click at [1181, 734] on em "Setback" at bounding box center [1187, 732] width 57 height 14
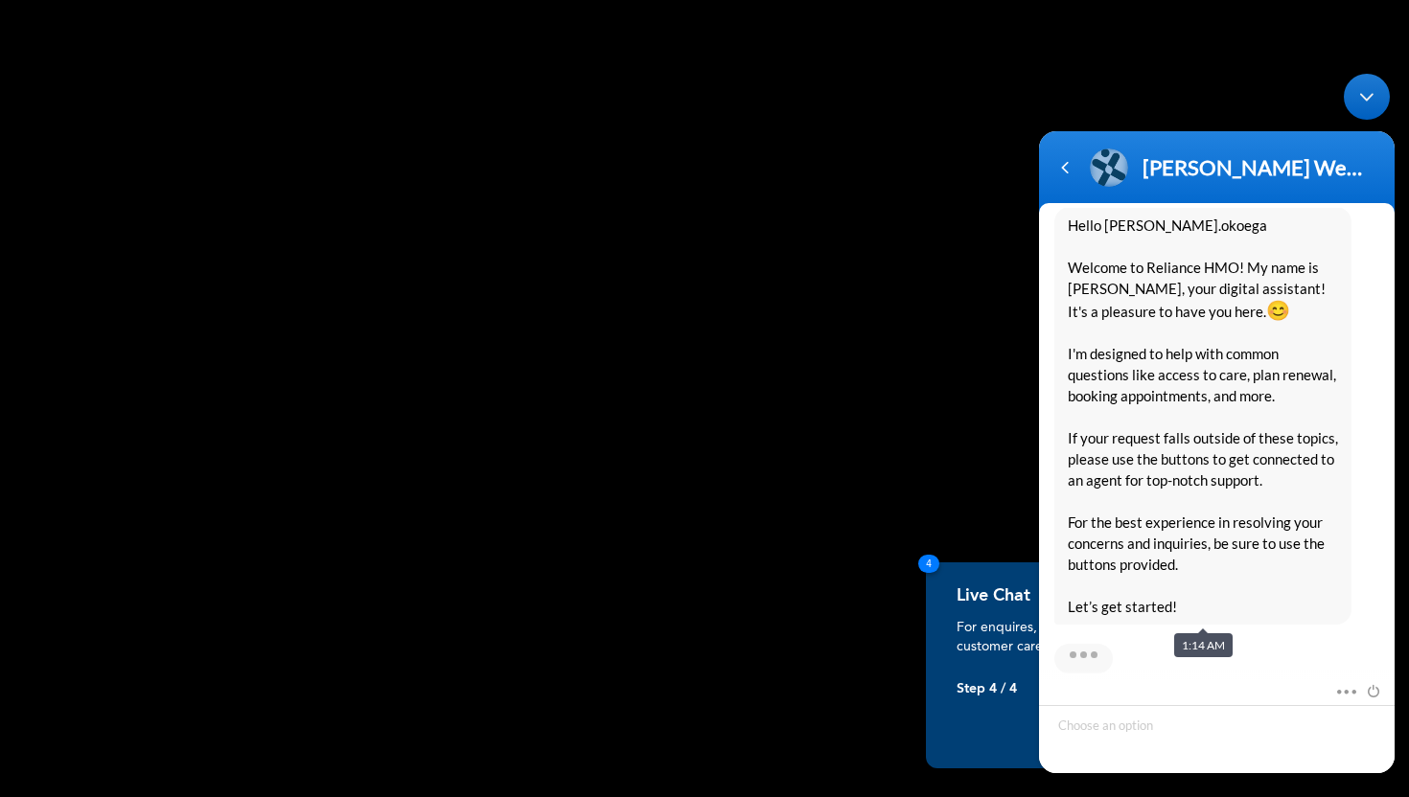
scroll to position [1124, 0]
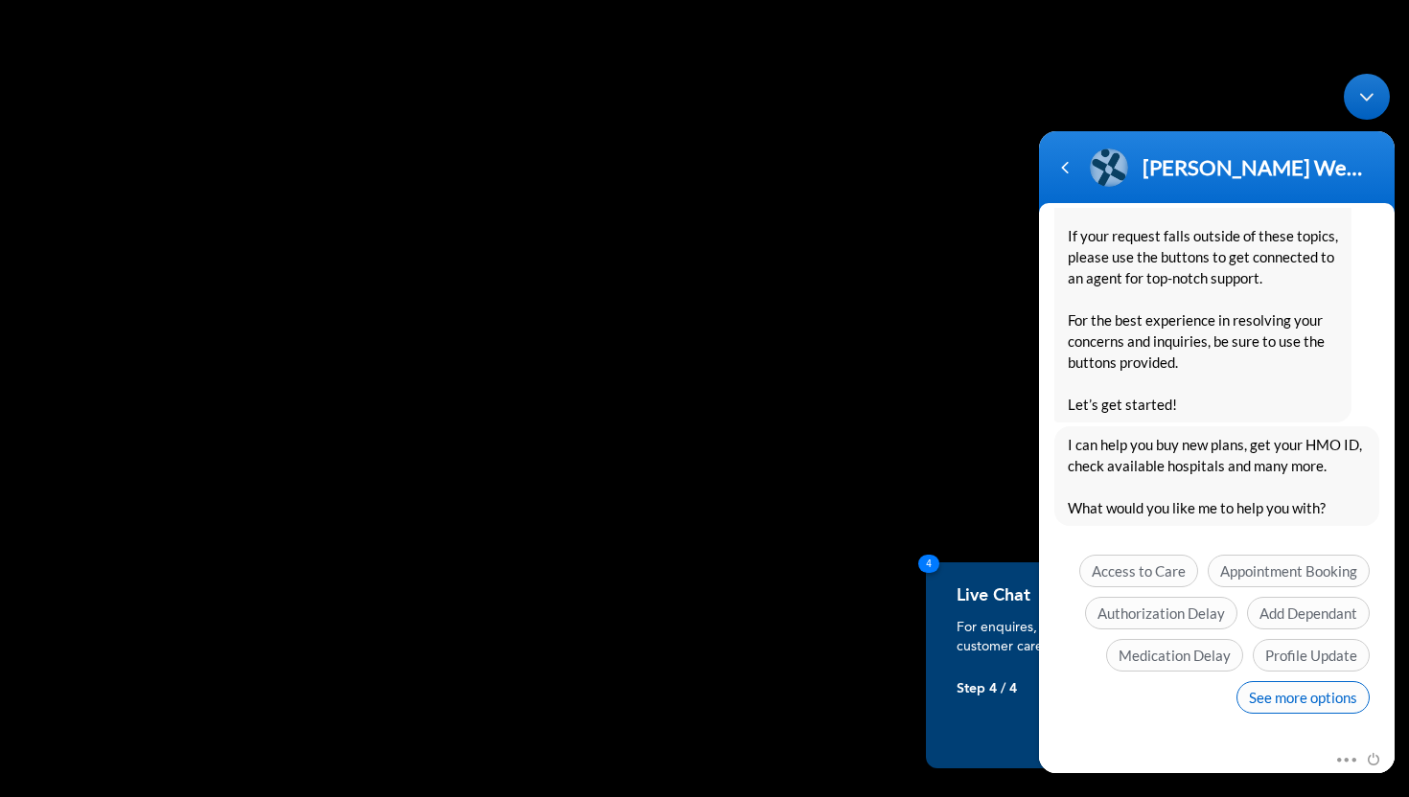
click at [1296, 704] on span "See more options" at bounding box center [1302, 697] width 133 height 33
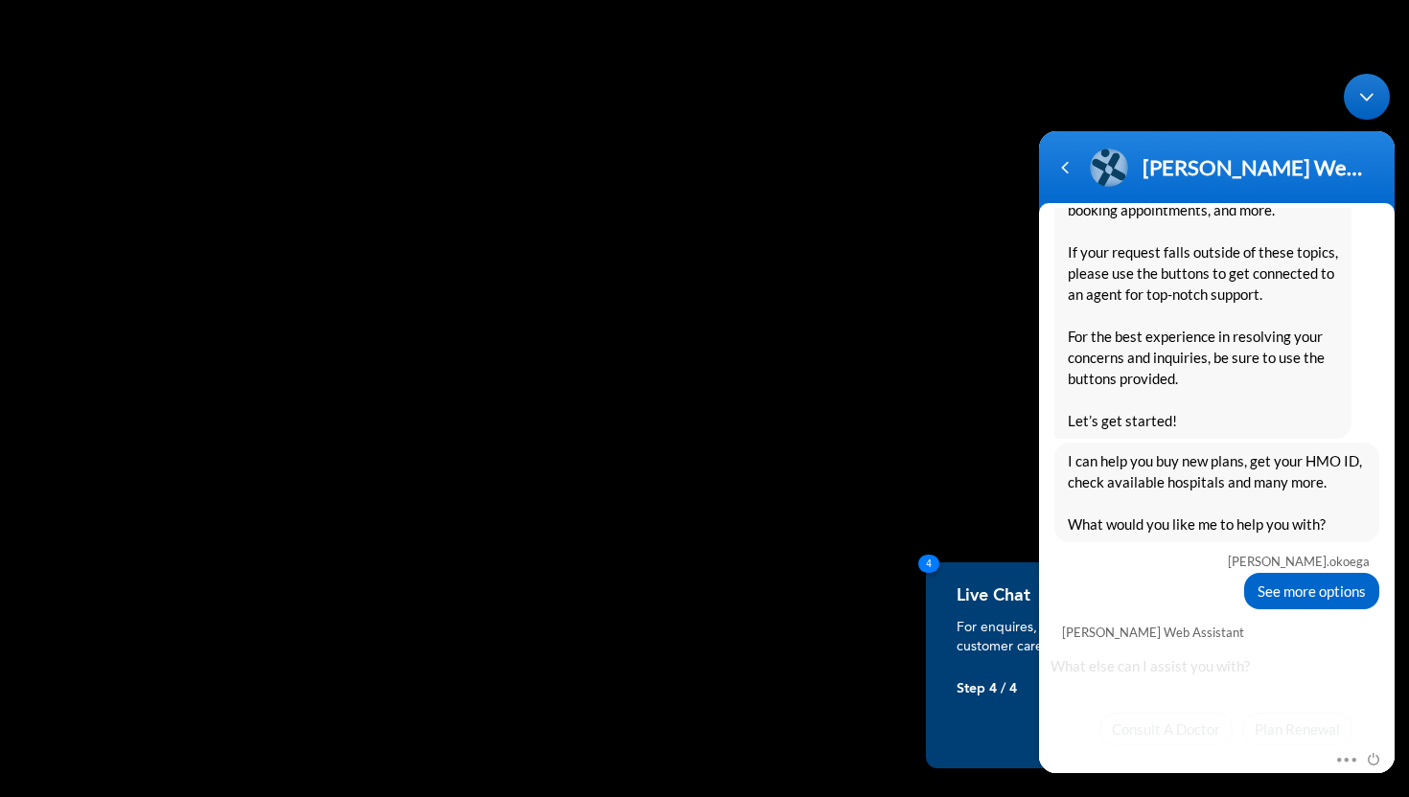
scroll to position [1266, 0]
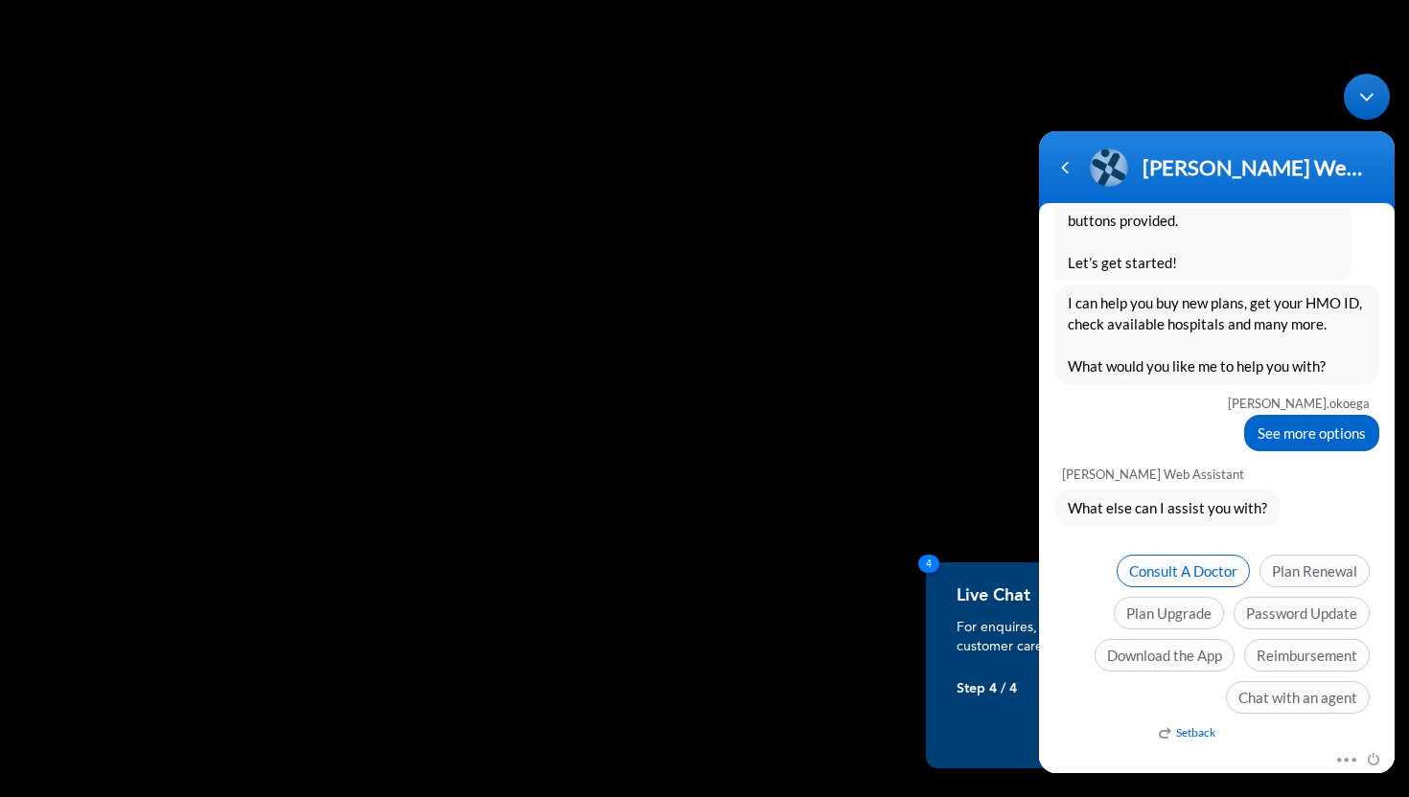
click at [1201, 571] on span "Consult A Doctor" at bounding box center [1182, 571] width 133 height 33
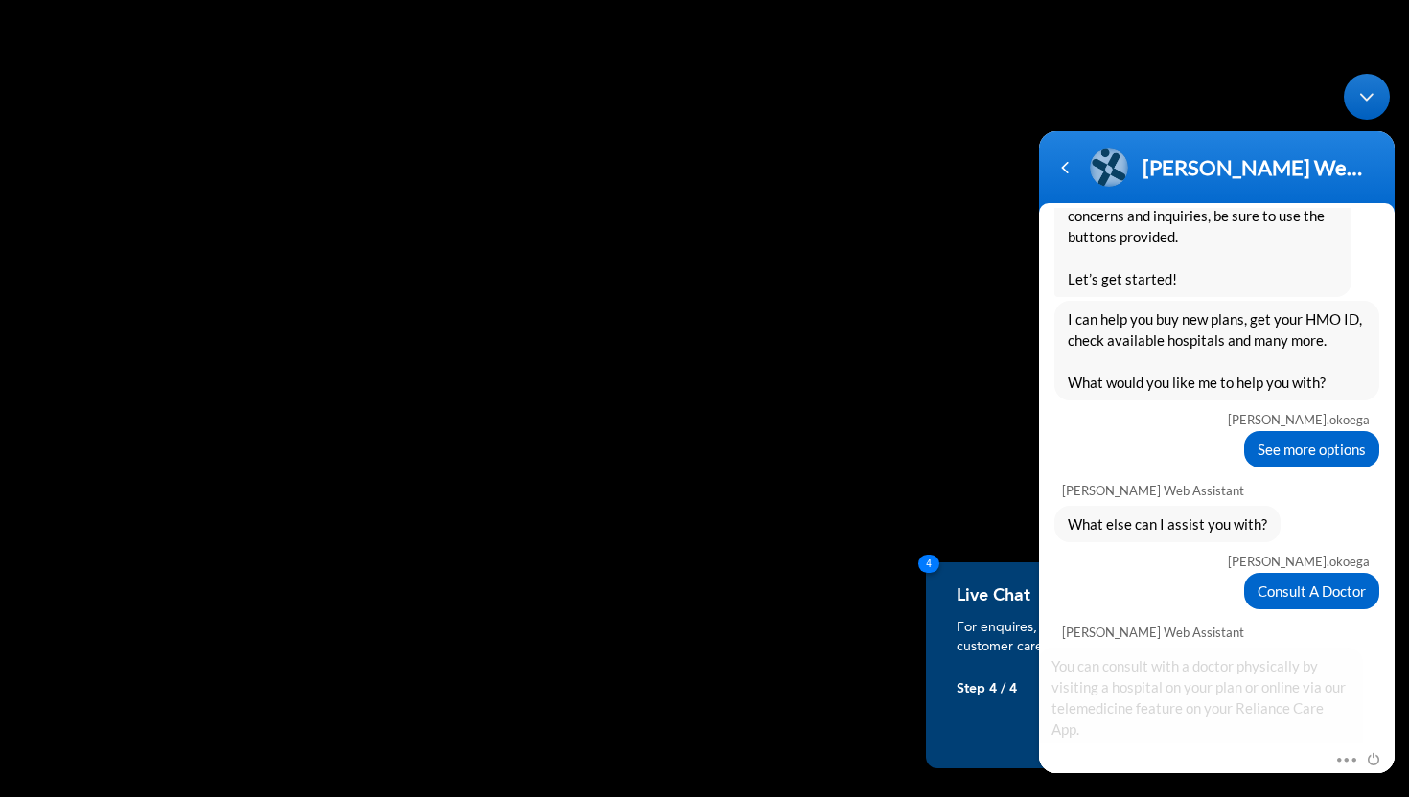
scroll to position [1429, 0]
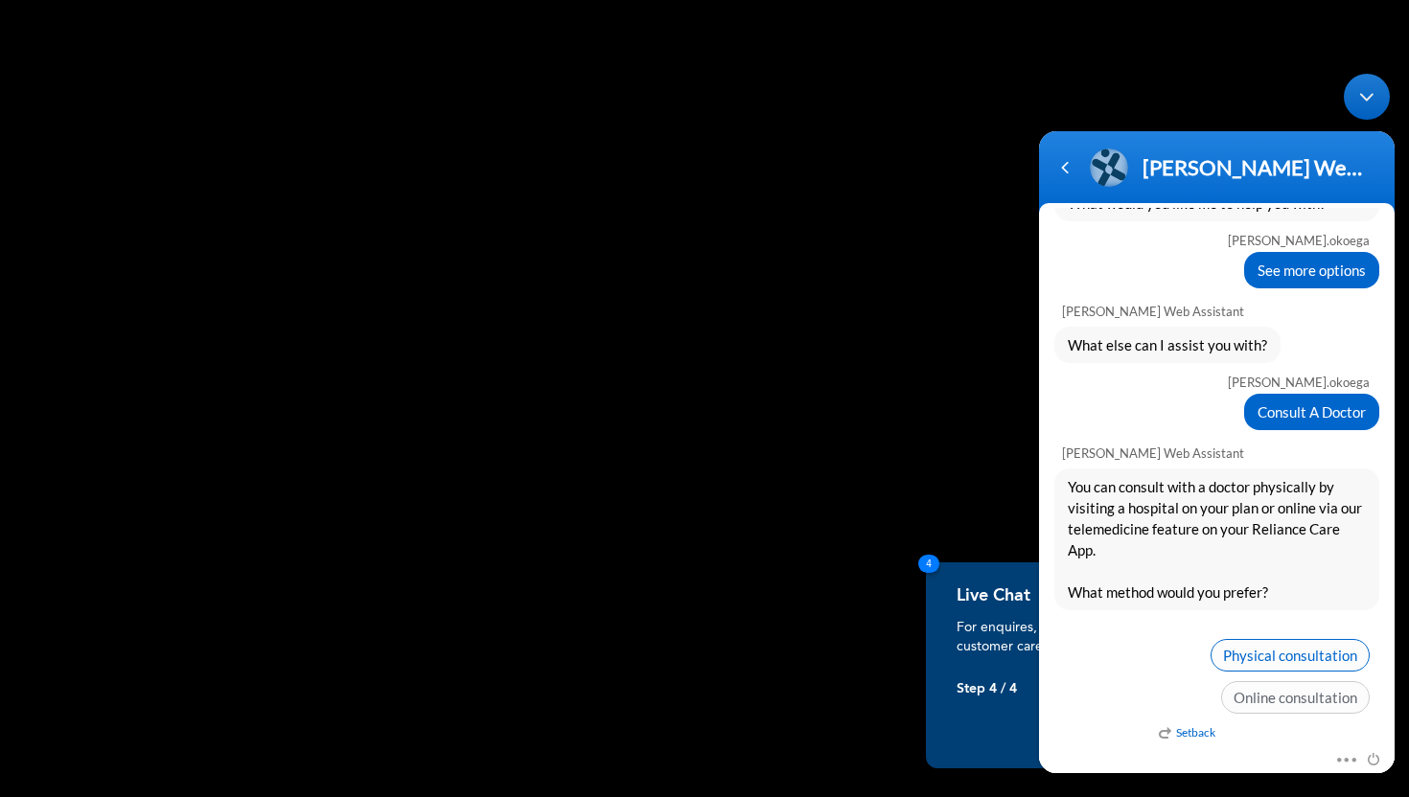
click at [1269, 653] on span "Physical consultation" at bounding box center [1289, 655] width 159 height 33
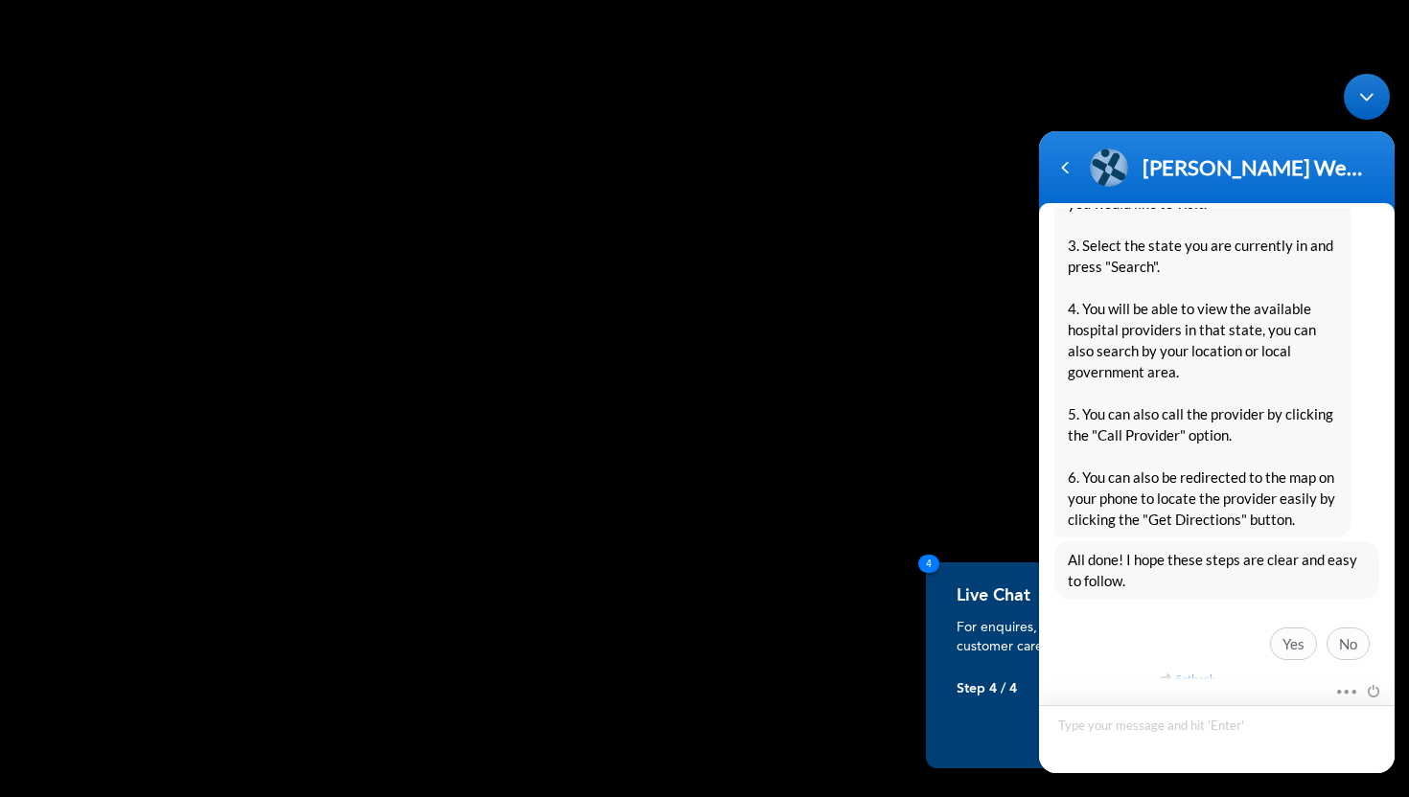
scroll to position [2352, 0]
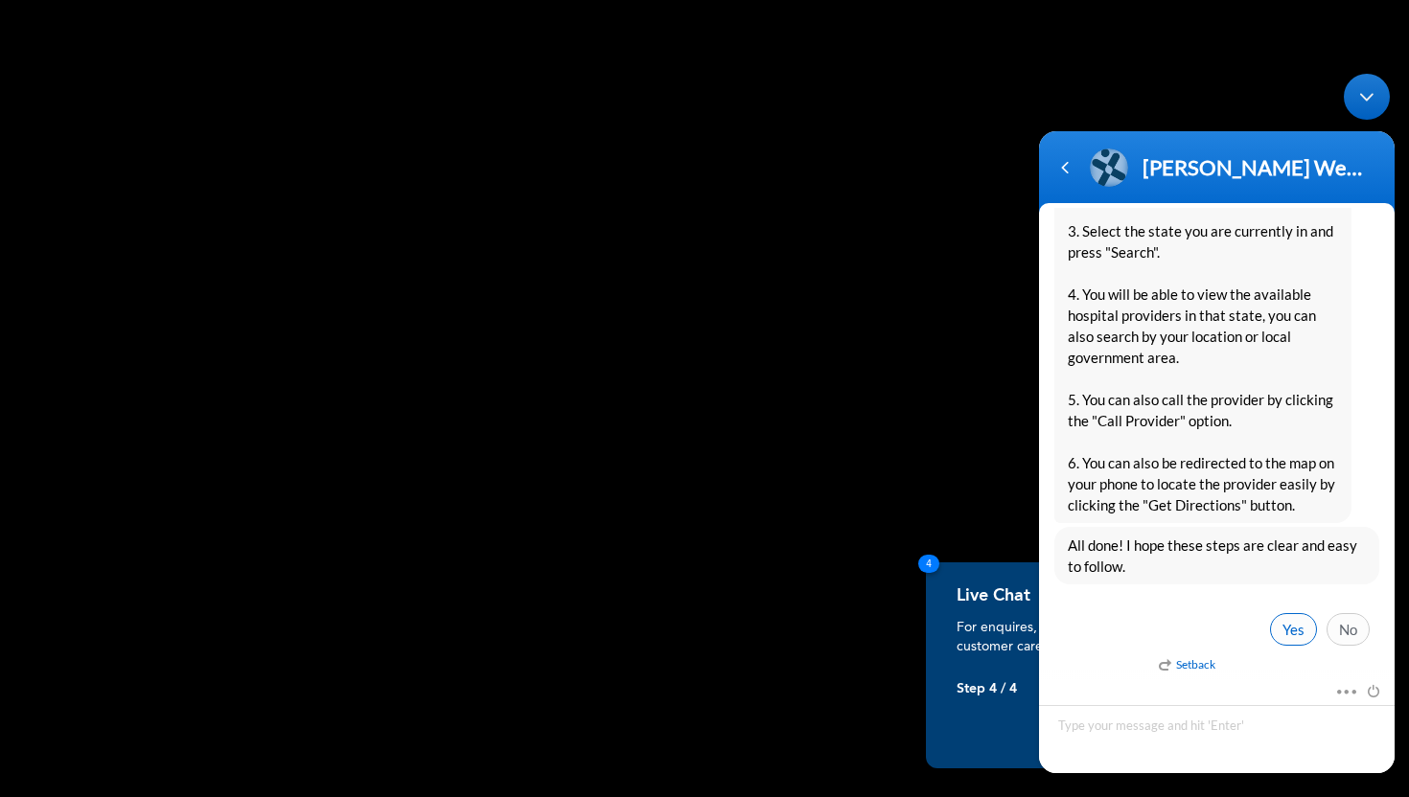
click at [1298, 633] on span "Yes" at bounding box center [1293, 629] width 47 height 33
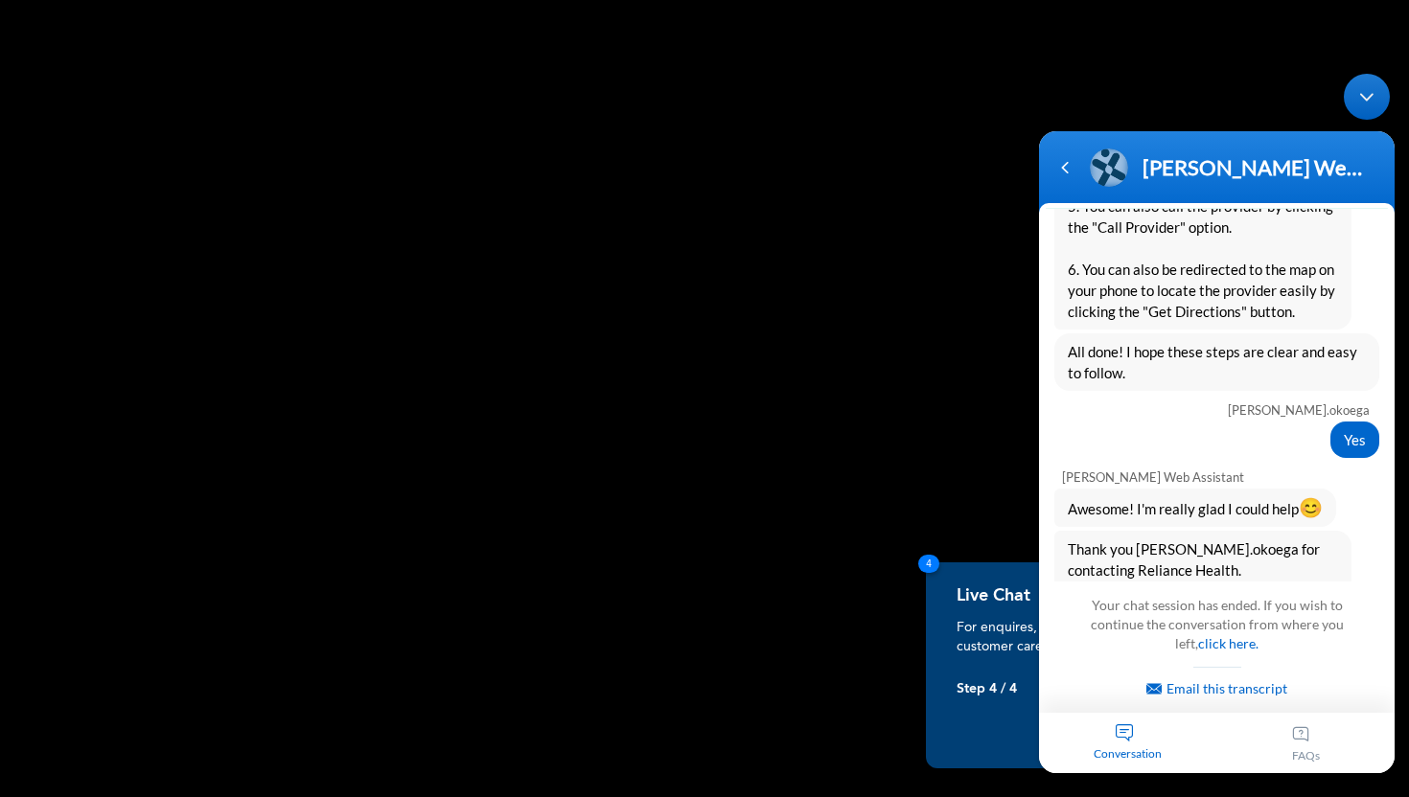
scroll to position [2792, 0]
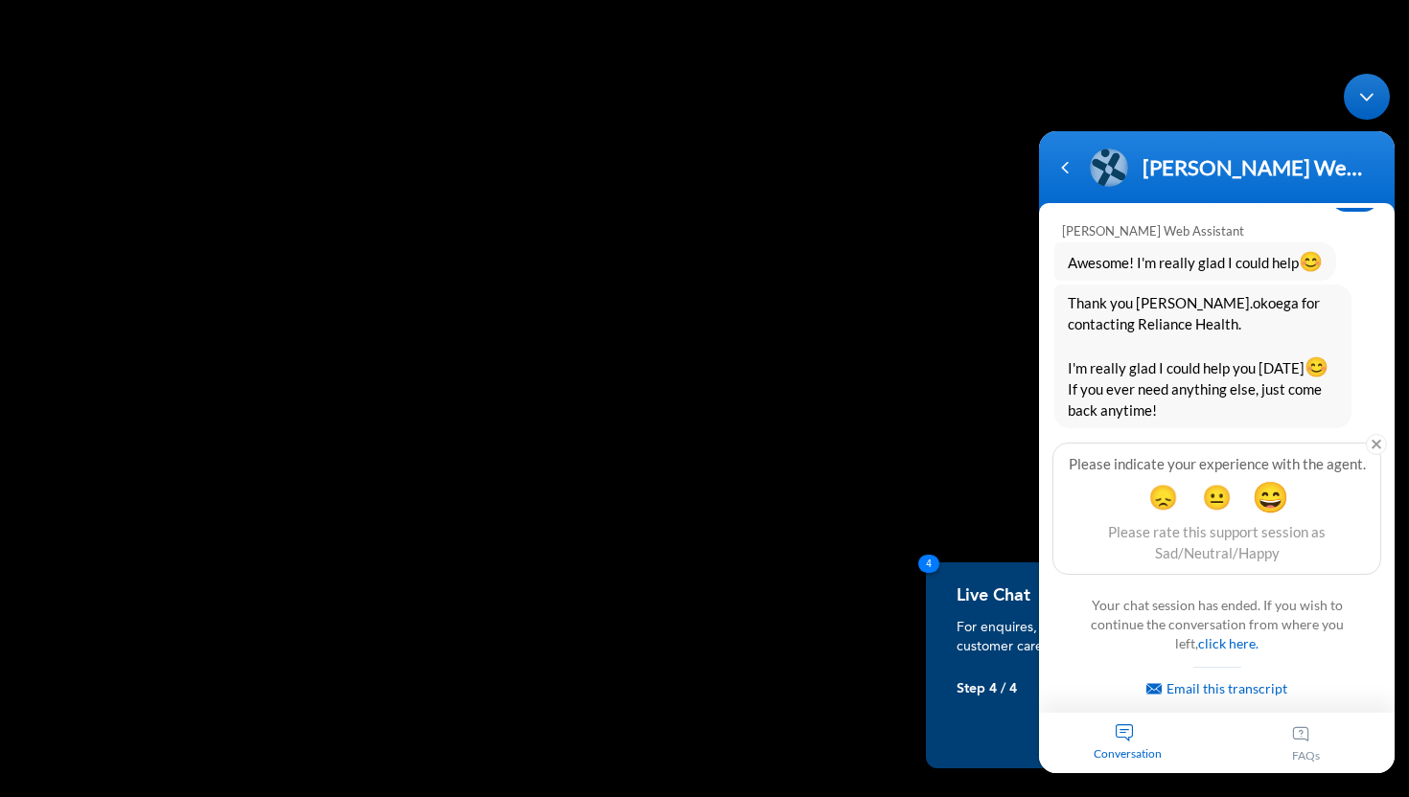
click at [1269, 490] on span "😄" at bounding box center [1270, 496] width 37 height 37
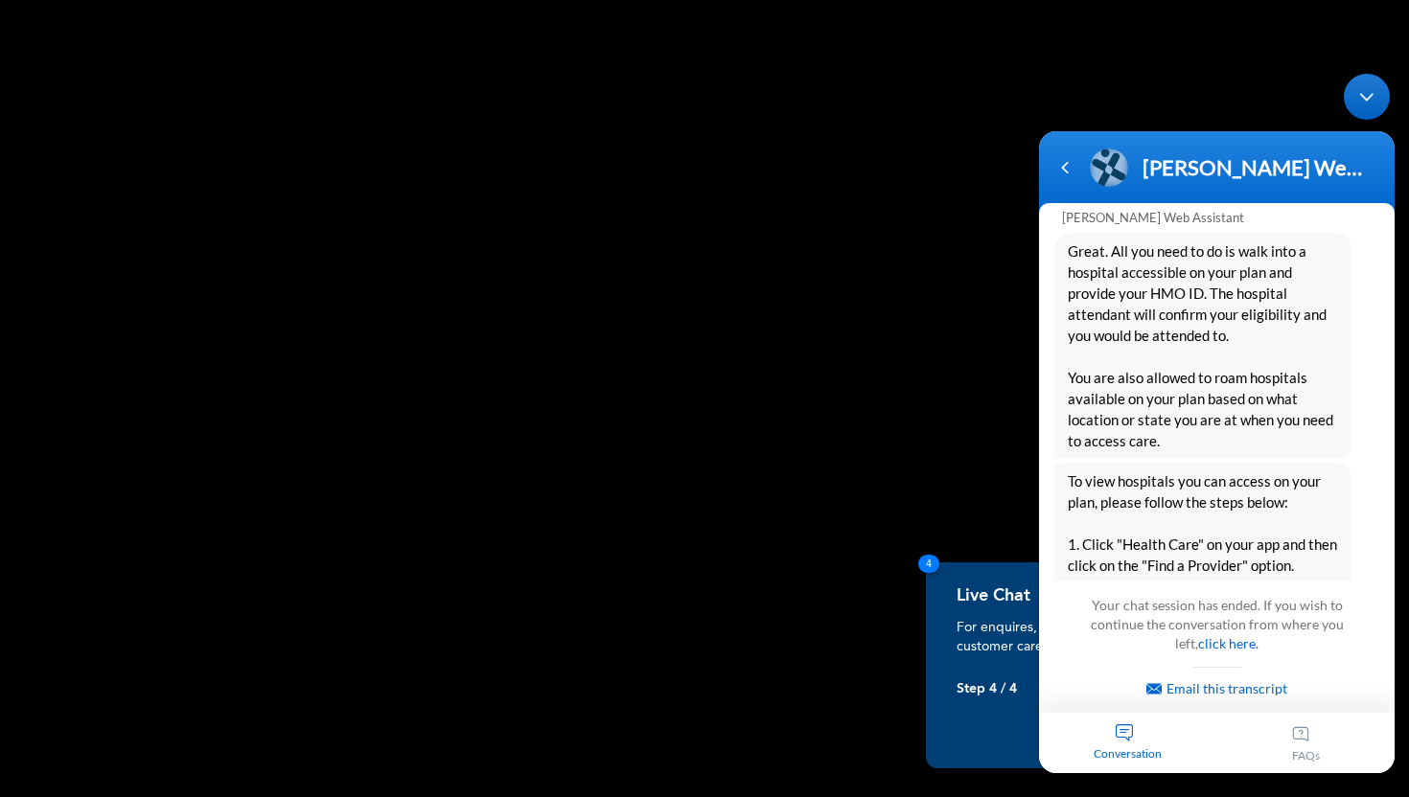
scroll to position [1945, 0]
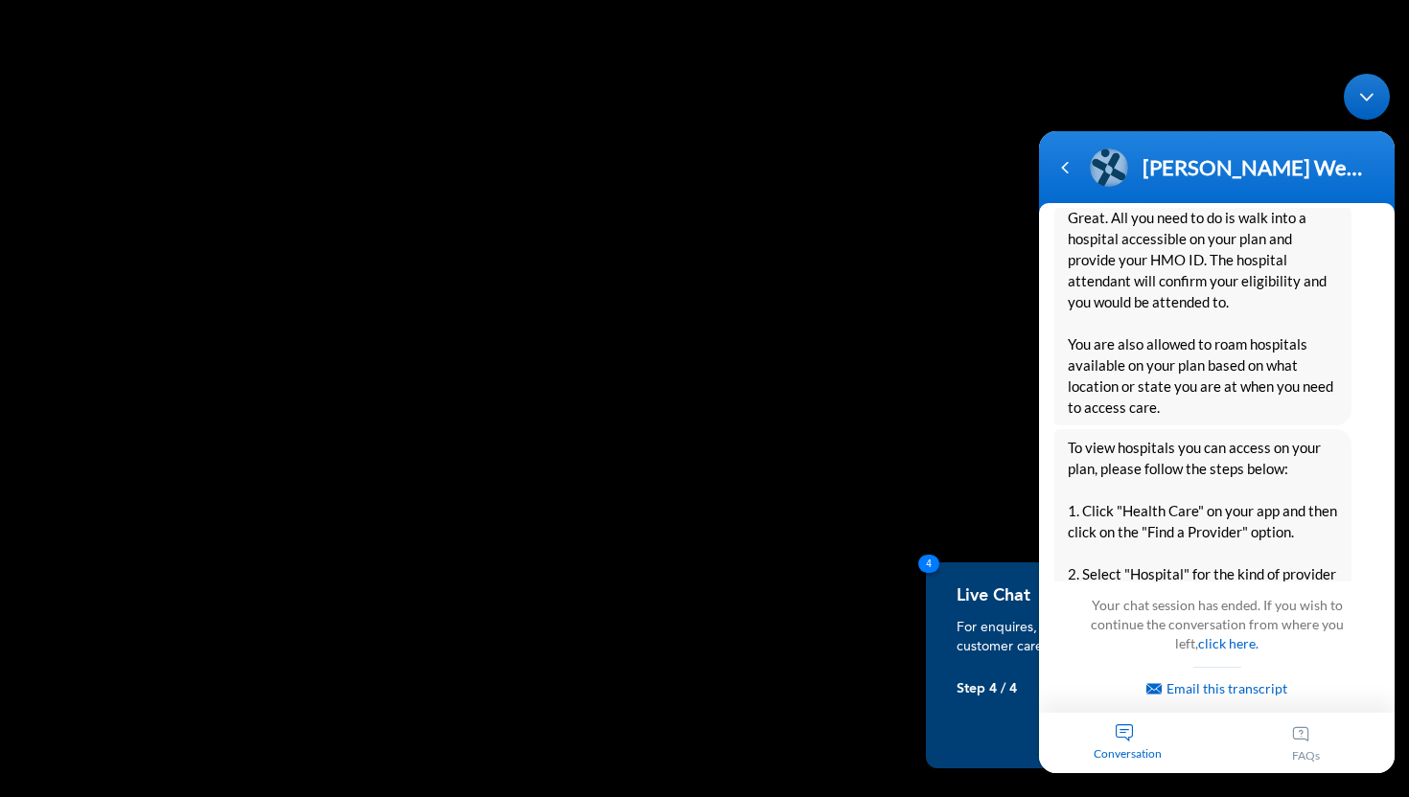
click at [1125, 120] on body "[PERSON_NAME] Enrollee Web Assistant Enrollee Web App Assistant [PERSON_NAME].o…" at bounding box center [1216, 423] width 375 height 719
click at [994, 183] on rect at bounding box center [704, 398] width 1409 height 797
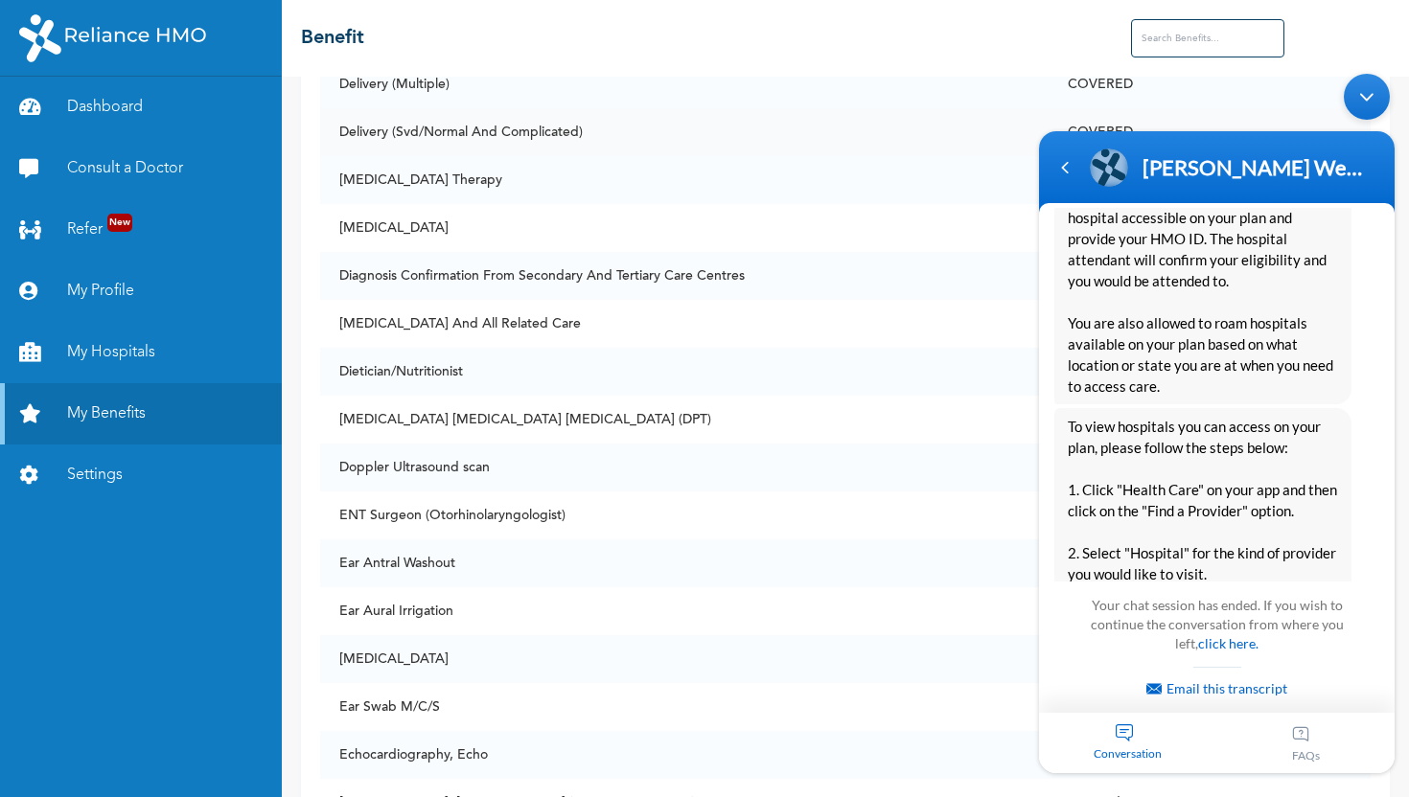
scroll to position [3256, 0]
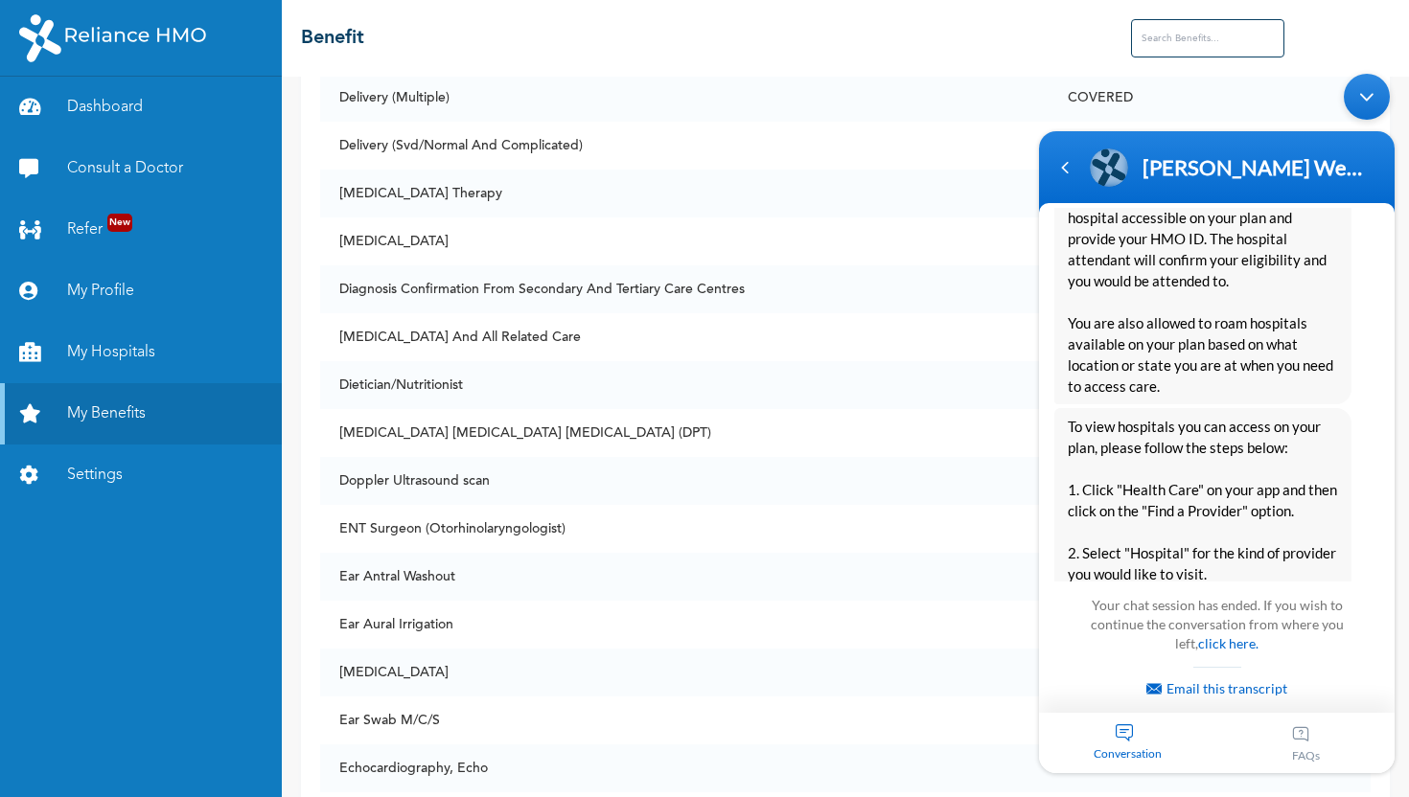
click at [1373, 85] on div "Minimize live chat window" at bounding box center [1367, 97] width 46 height 46
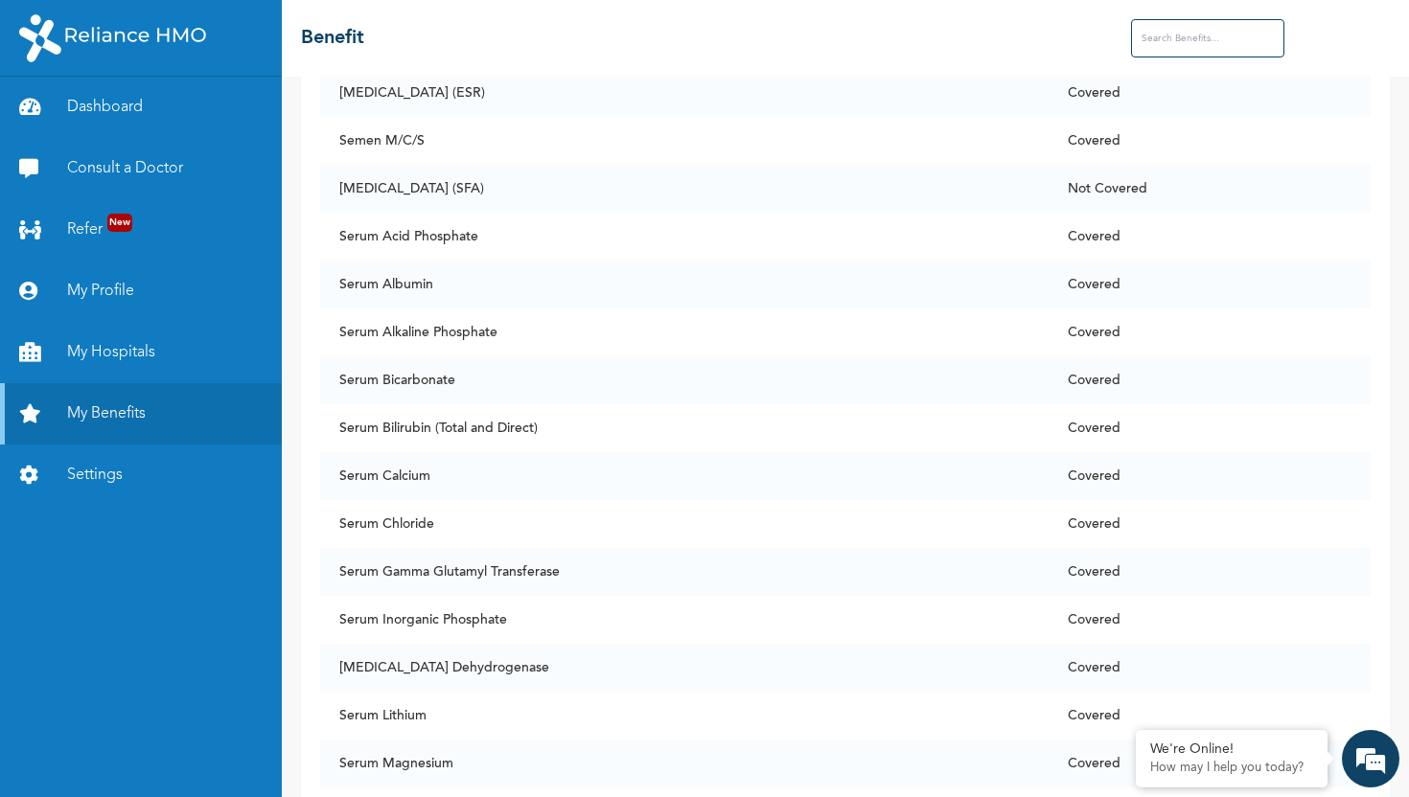
scroll to position [11249, 0]
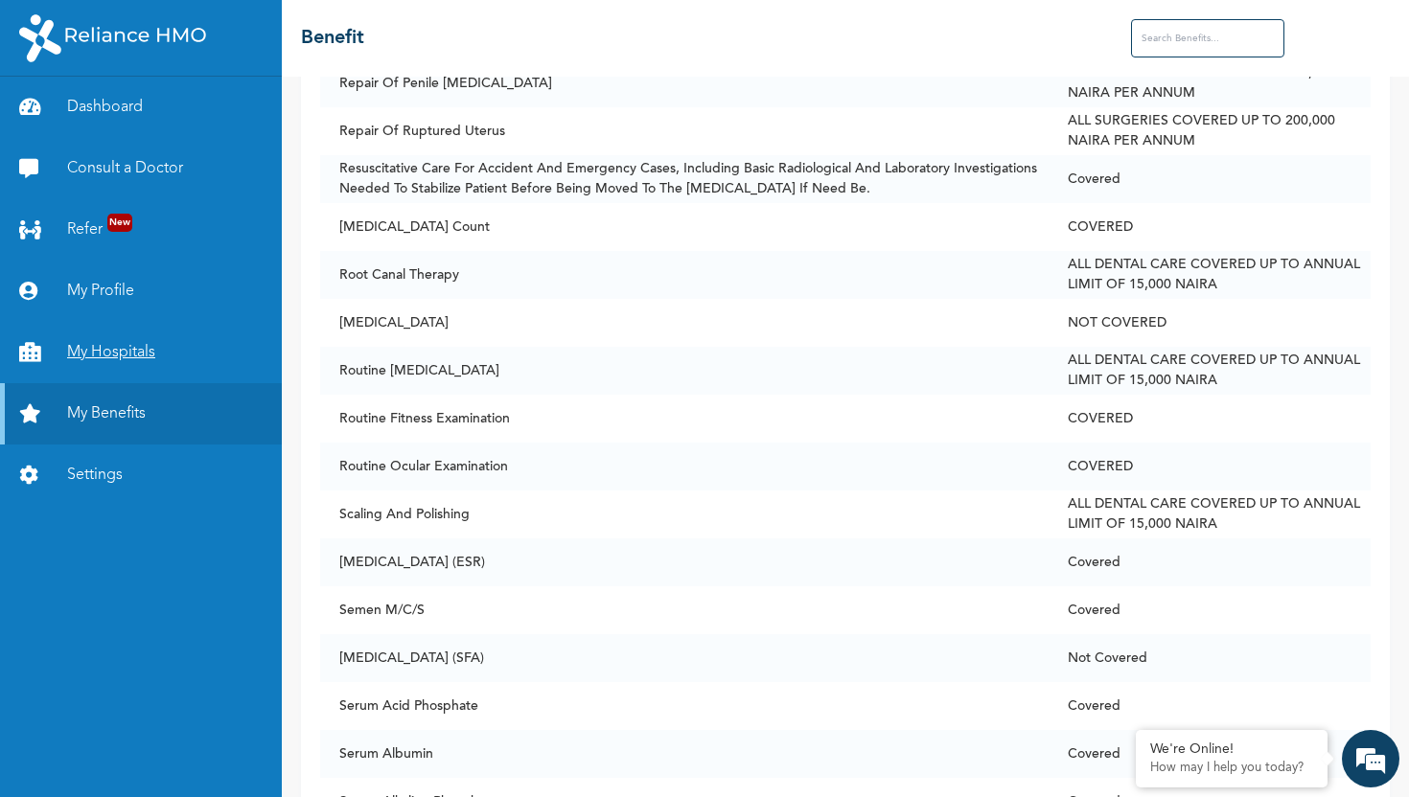
click at [196, 339] on link "My Hospitals" at bounding box center [141, 352] width 282 height 61
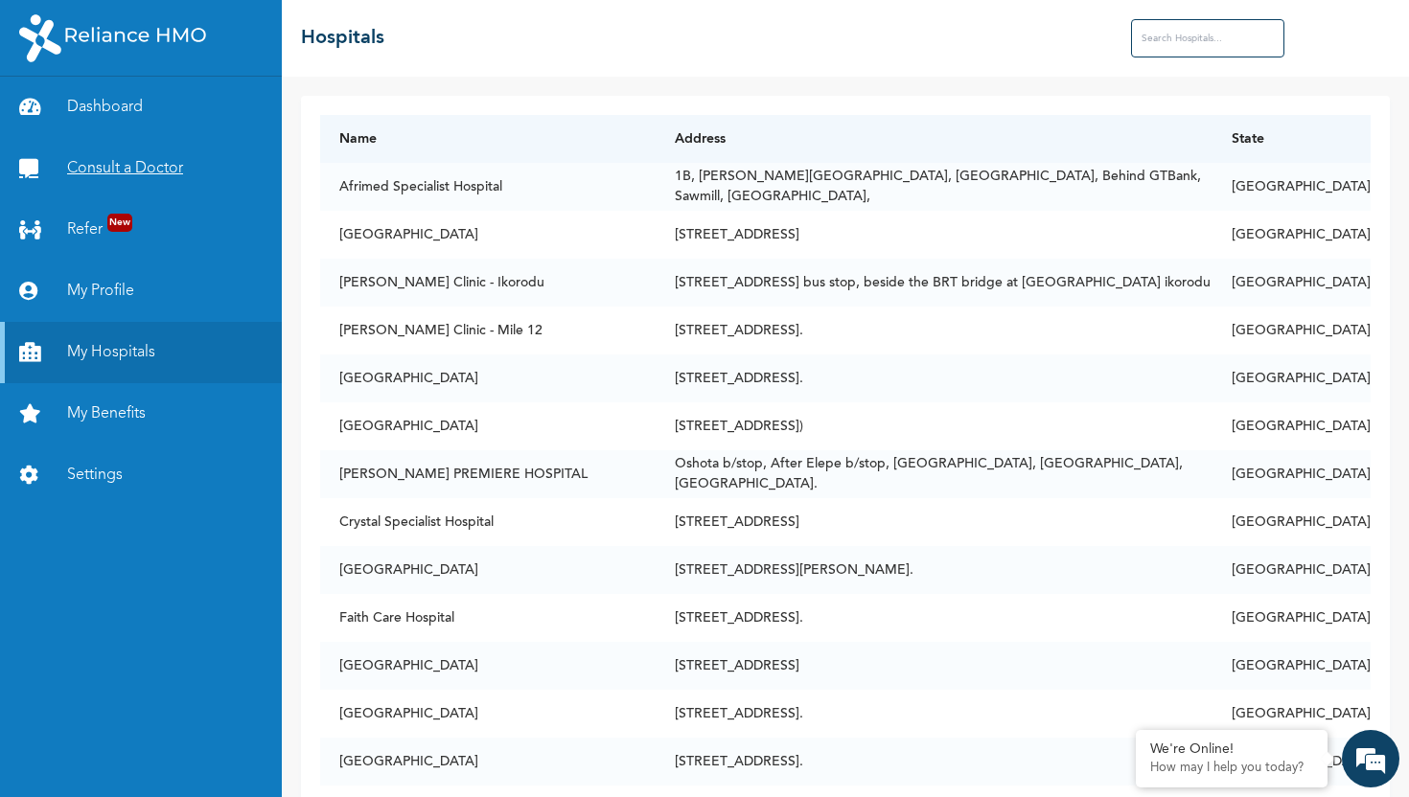
click at [181, 162] on link "Consult a Doctor" at bounding box center [141, 168] width 282 height 61
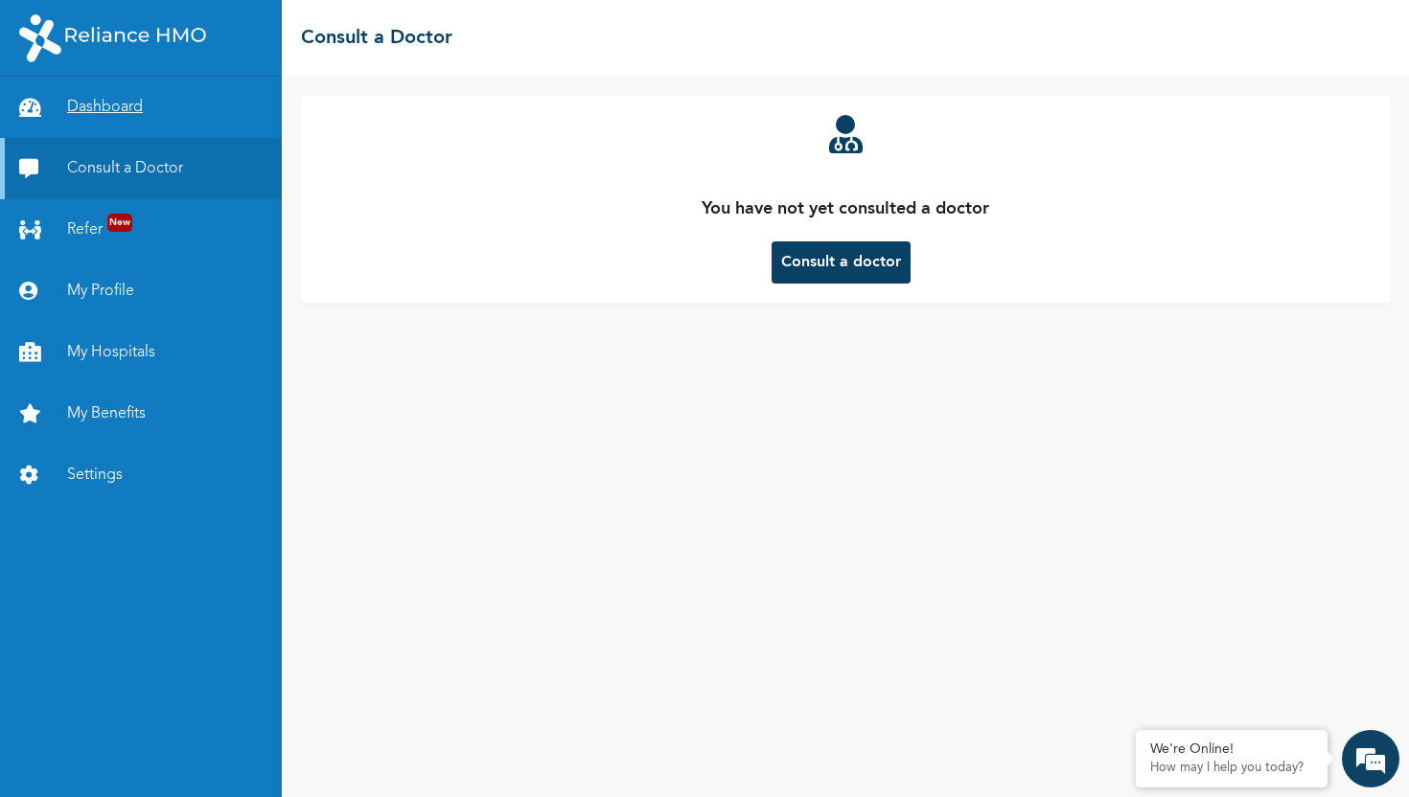
click at [106, 91] on link "Dashboard" at bounding box center [141, 107] width 282 height 61
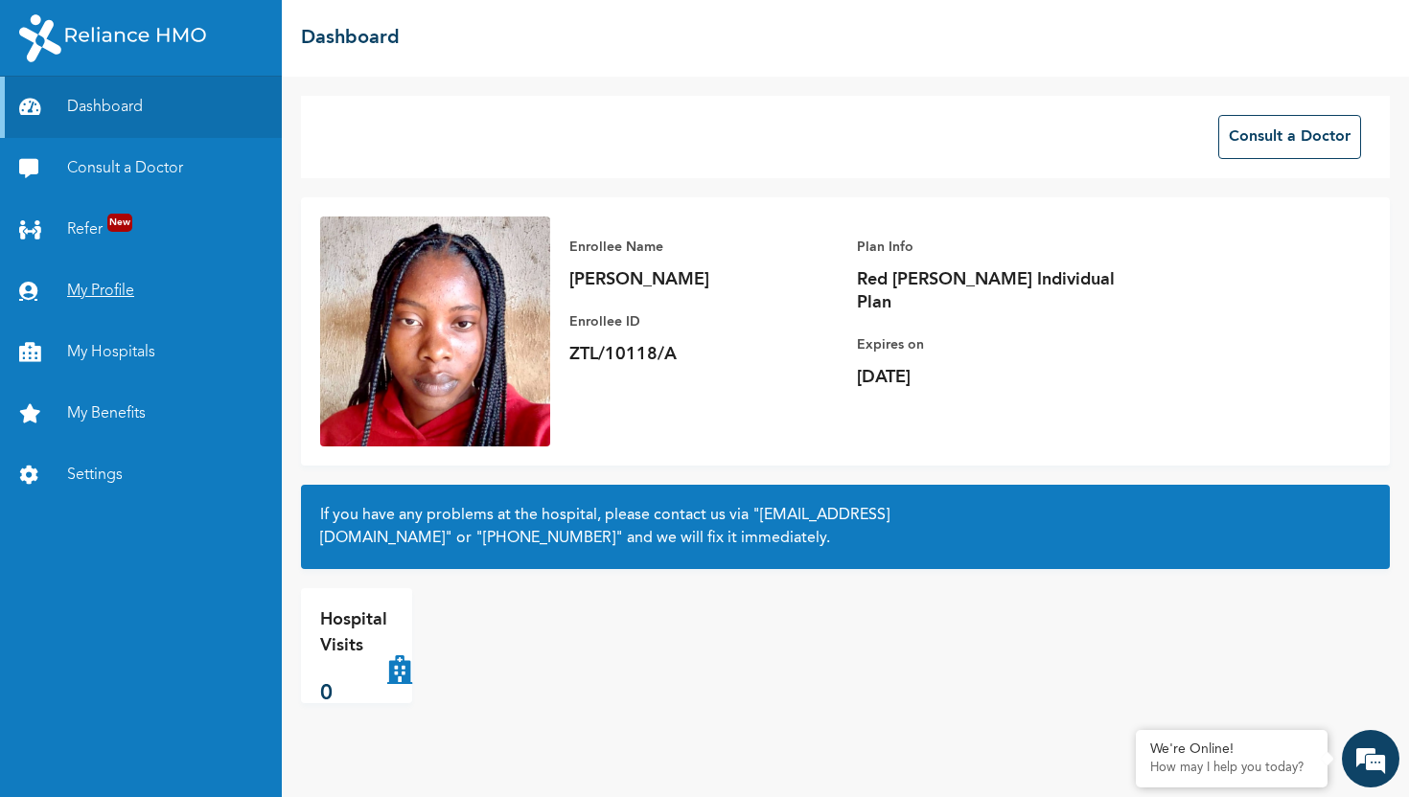
click at [89, 288] on link "My Profile" at bounding box center [141, 291] width 282 height 61
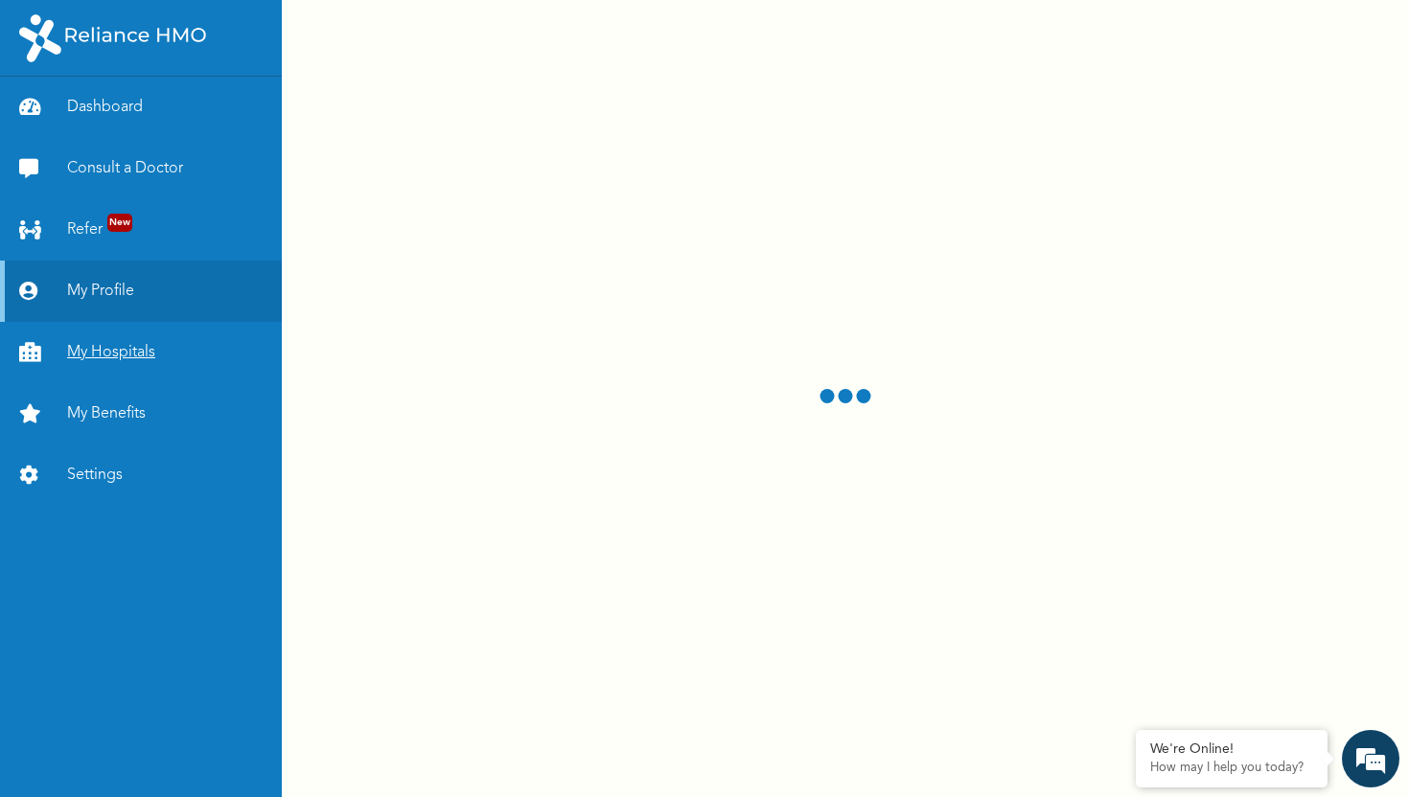
click at [94, 364] on link "My Hospitals" at bounding box center [141, 352] width 282 height 61
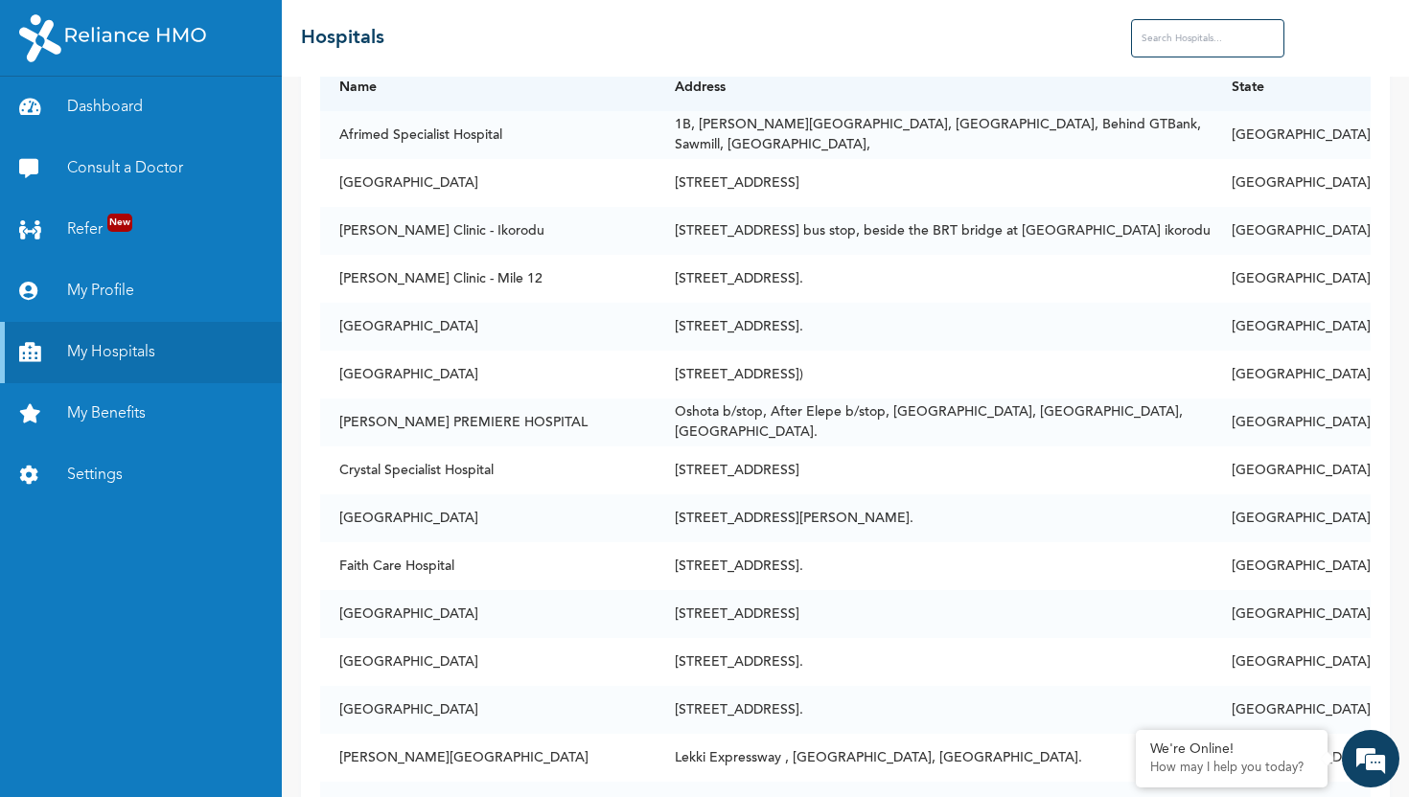
scroll to position [60, 0]
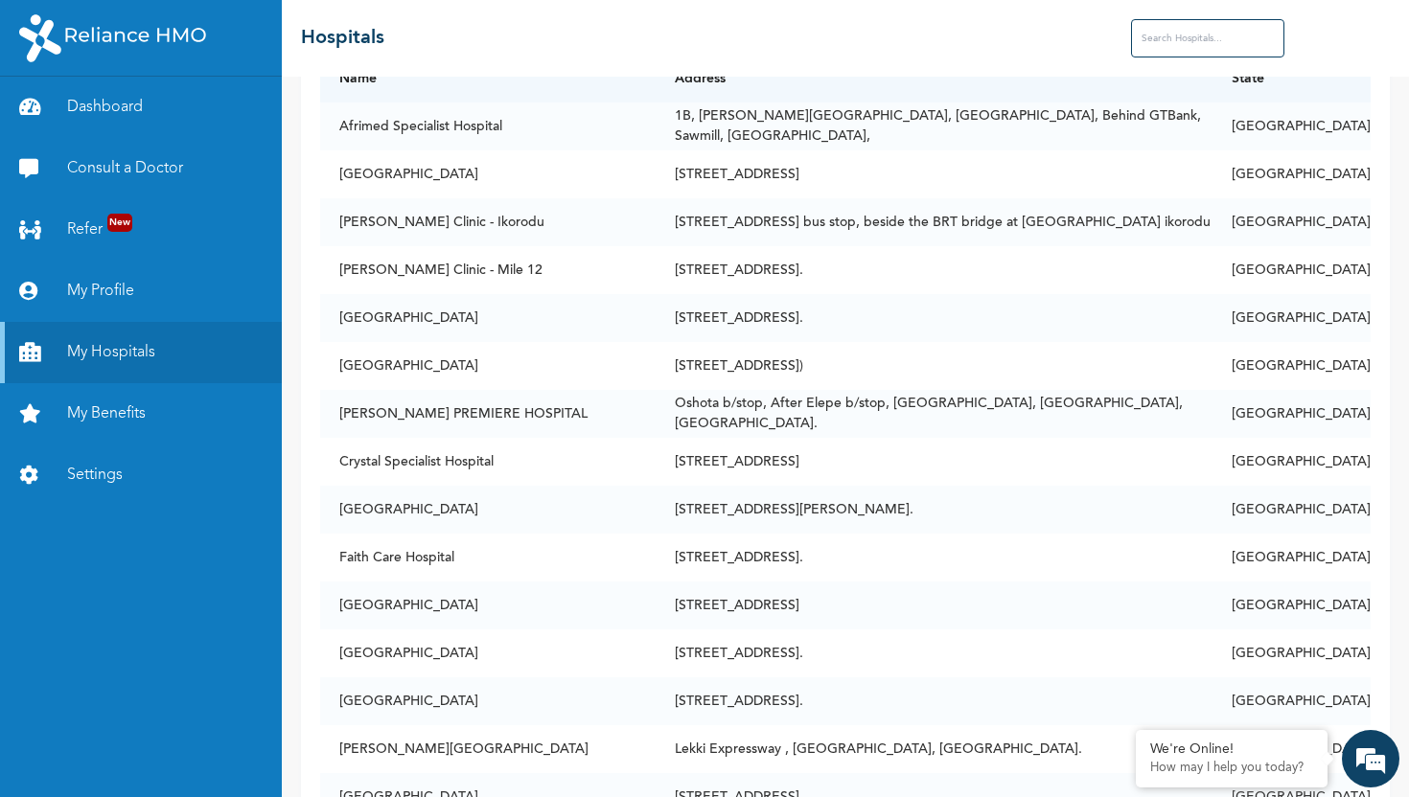
click at [1168, 50] on input "text" at bounding box center [1207, 38] width 153 height 38
click at [1144, 44] on input "text" at bounding box center [1207, 38] width 153 height 38
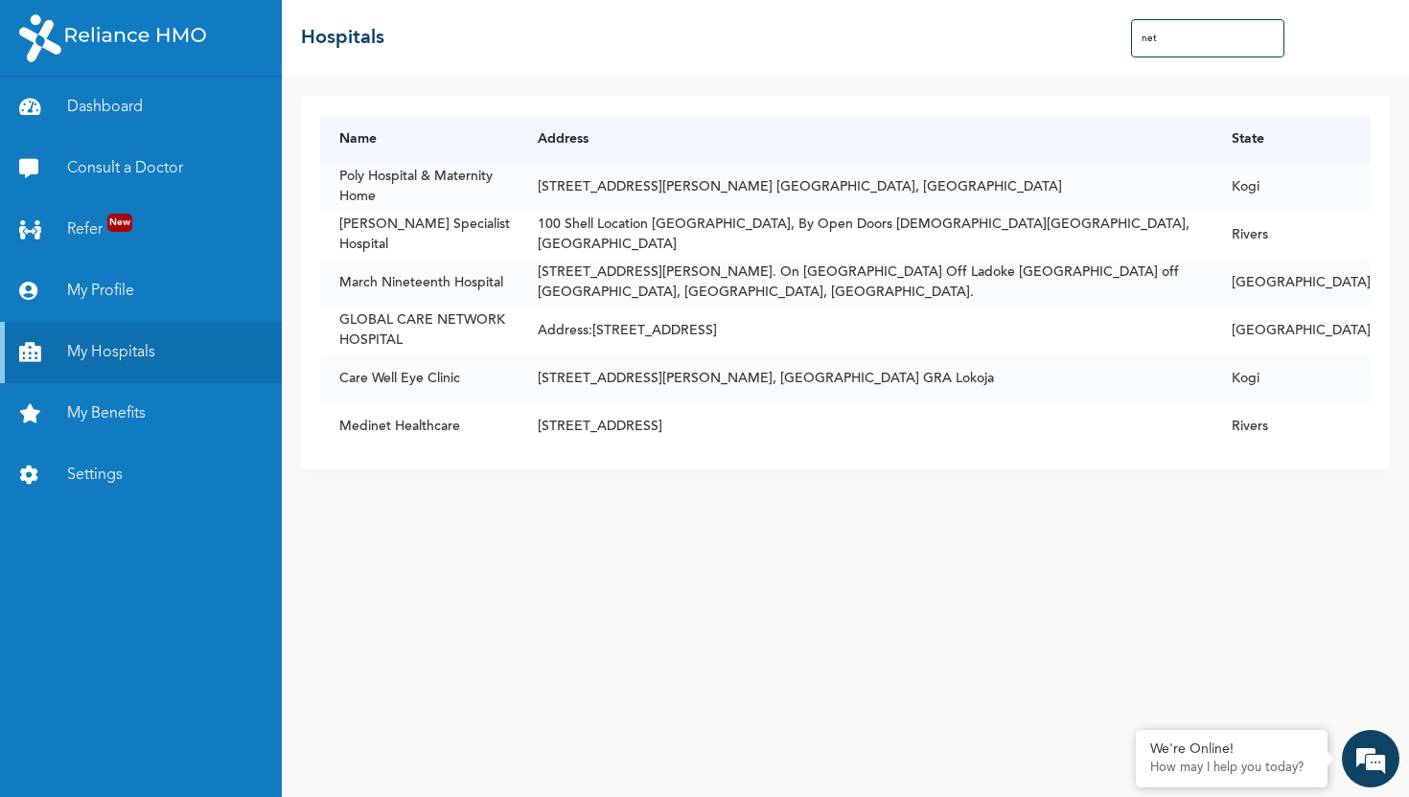
scroll to position [0, 0]
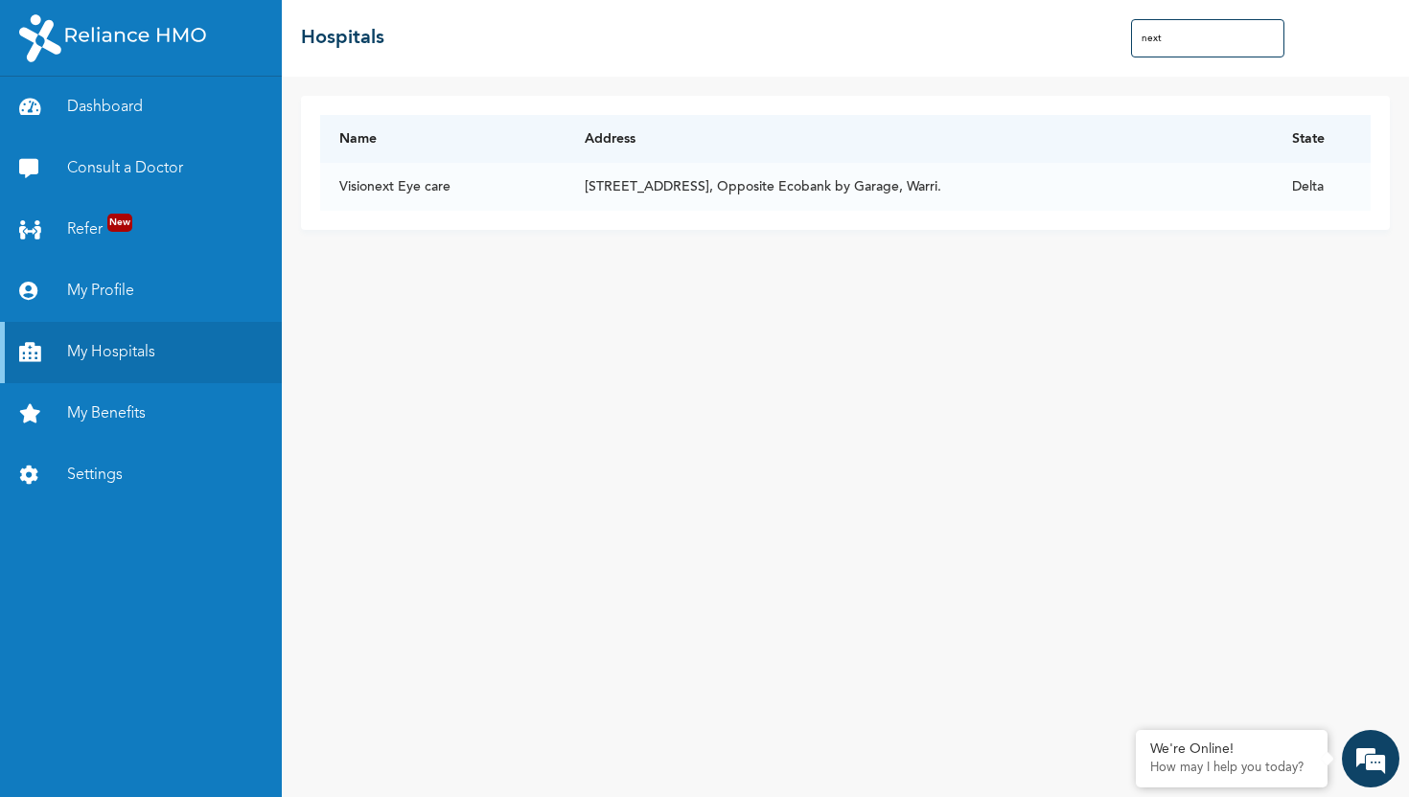
click at [1196, 46] on input "next" at bounding box center [1207, 38] width 153 height 38
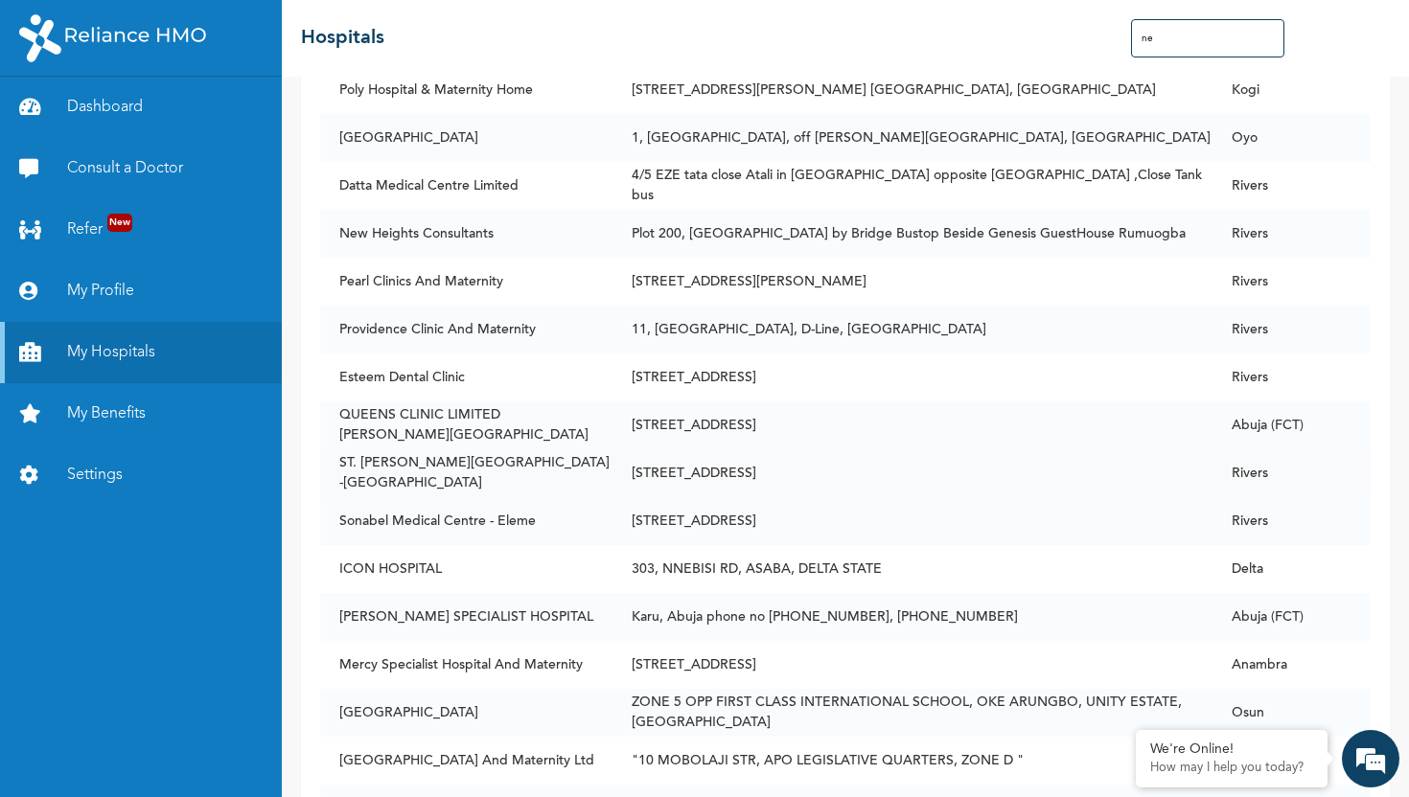
scroll to position [1176, 0]
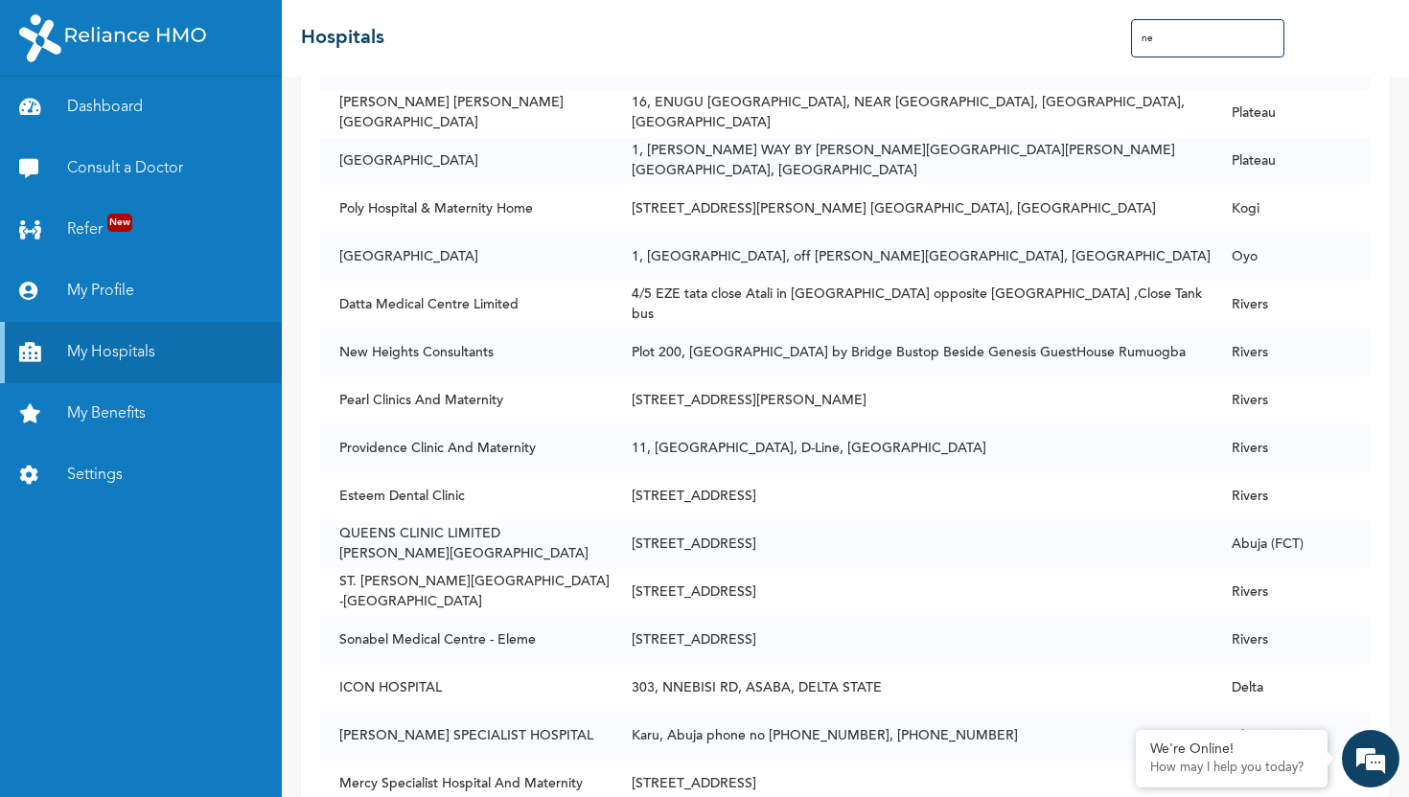
click at [1169, 38] on input "ne" at bounding box center [1207, 38] width 153 height 38
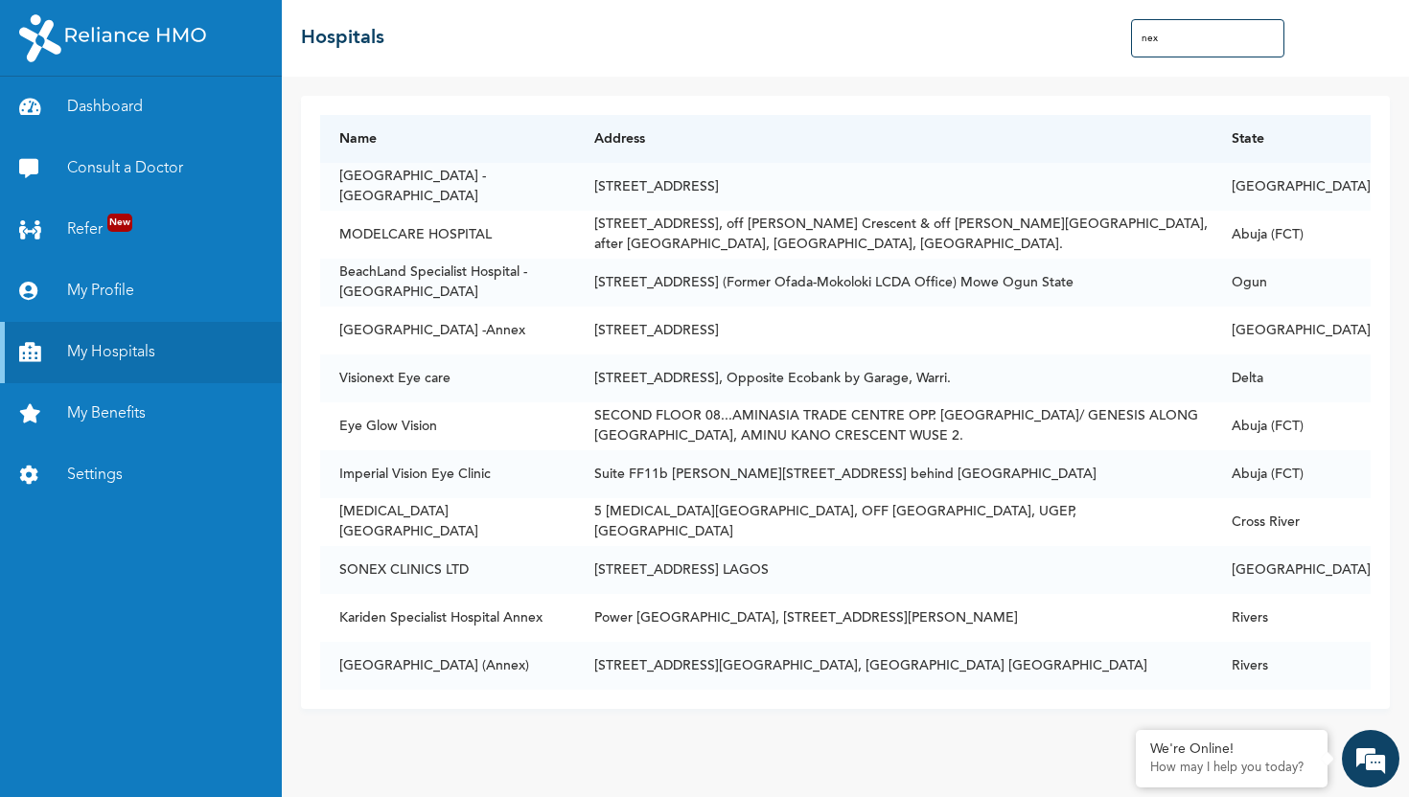
scroll to position [0, 0]
click at [1179, 43] on input "nex" at bounding box center [1207, 38] width 153 height 38
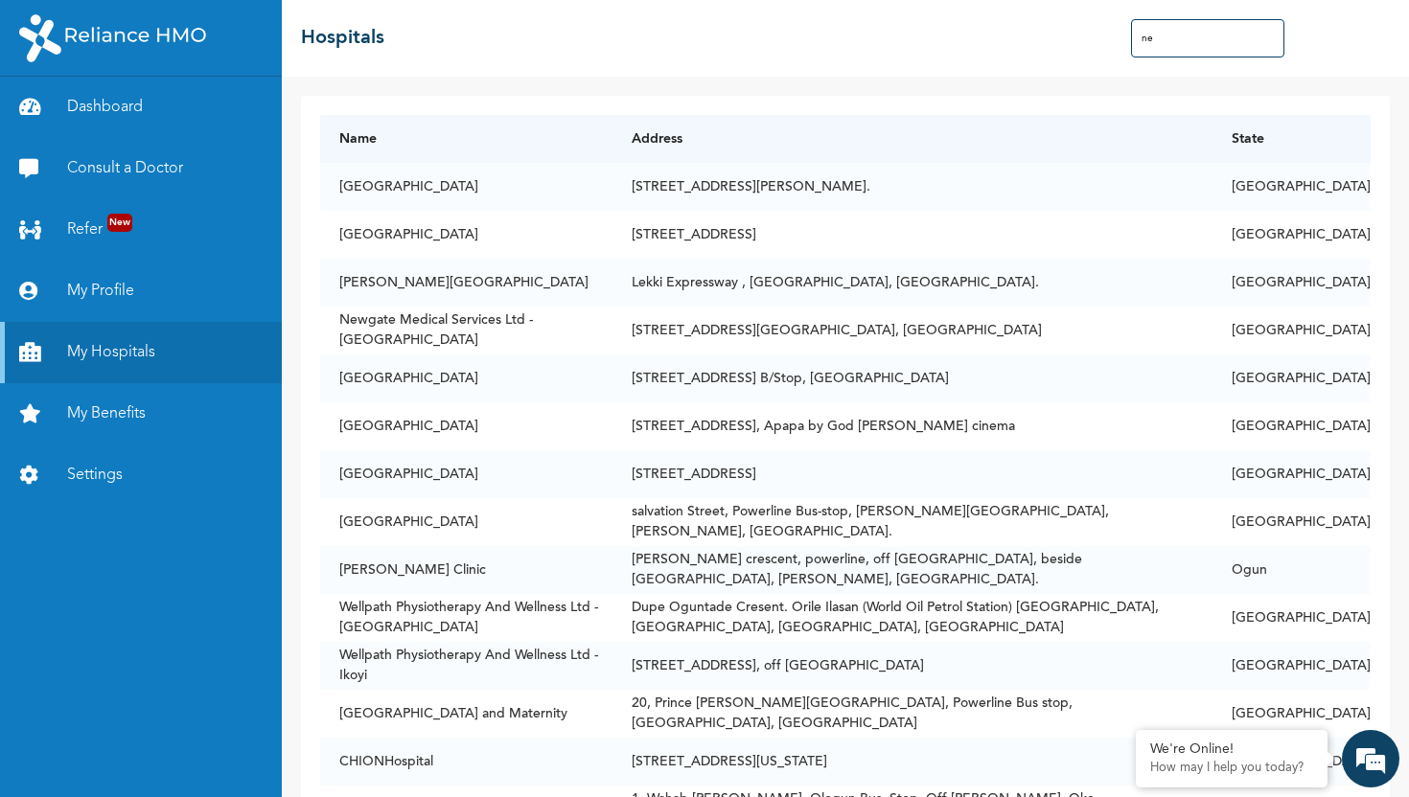
type input "n"
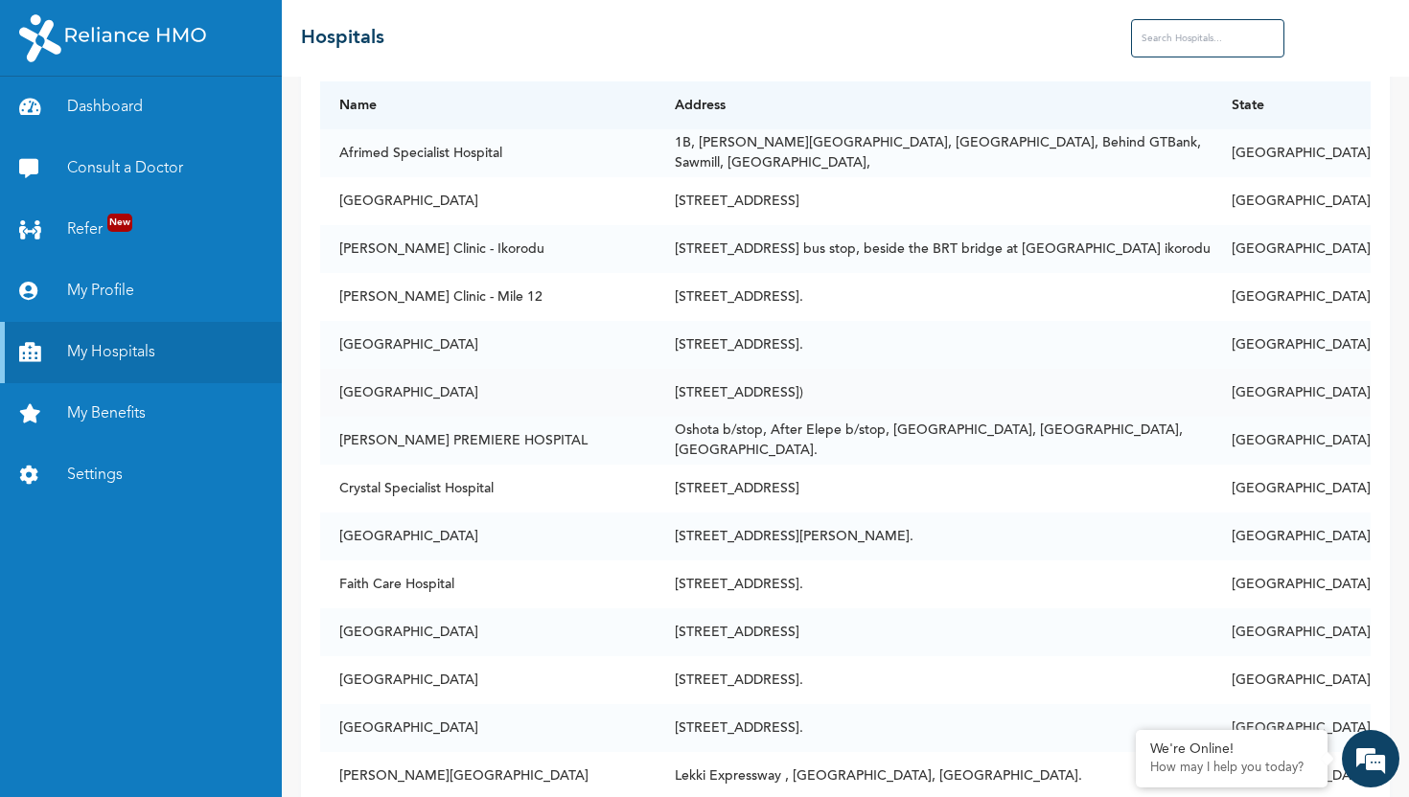
scroll to position [40, 0]
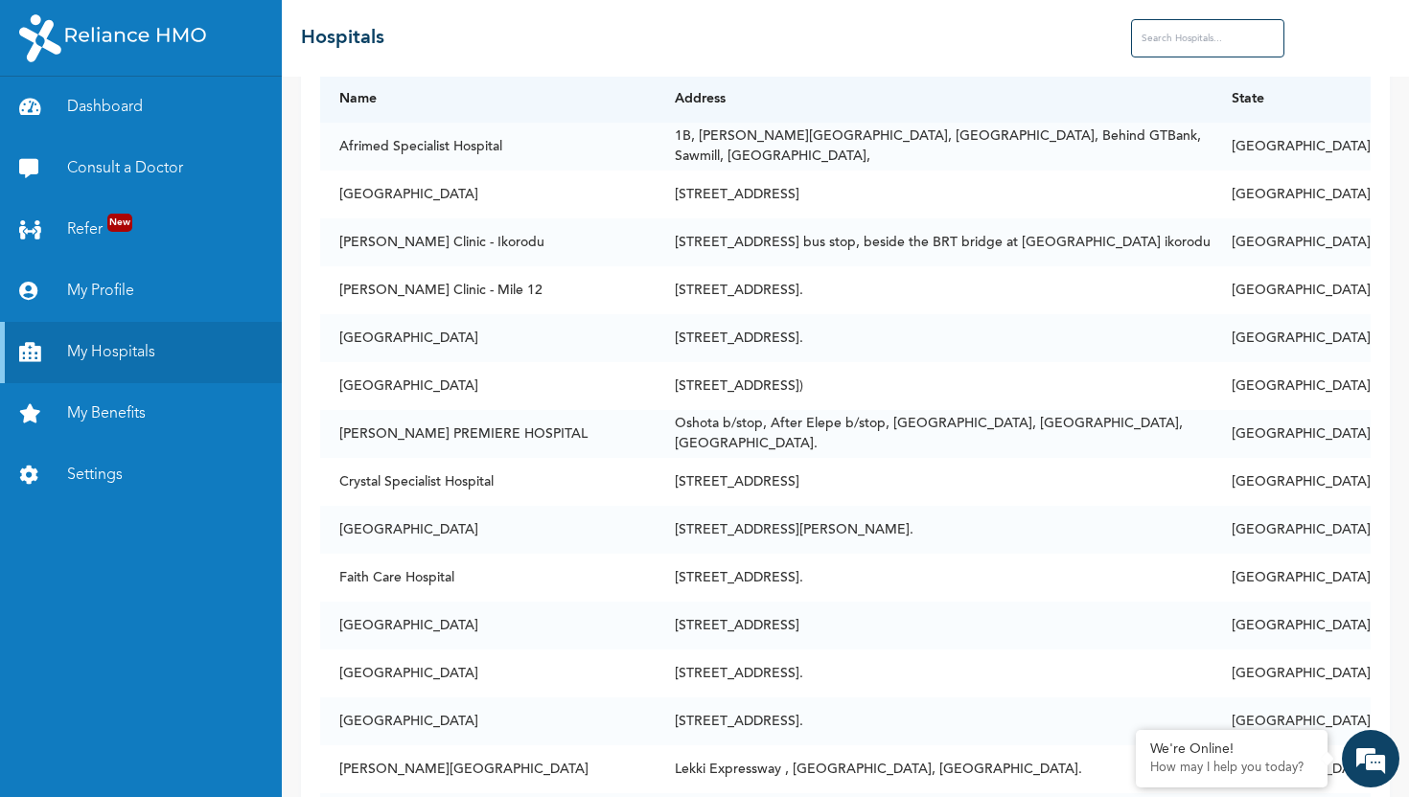
click at [1160, 35] on input "text" at bounding box center [1207, 38] width 153 height 38
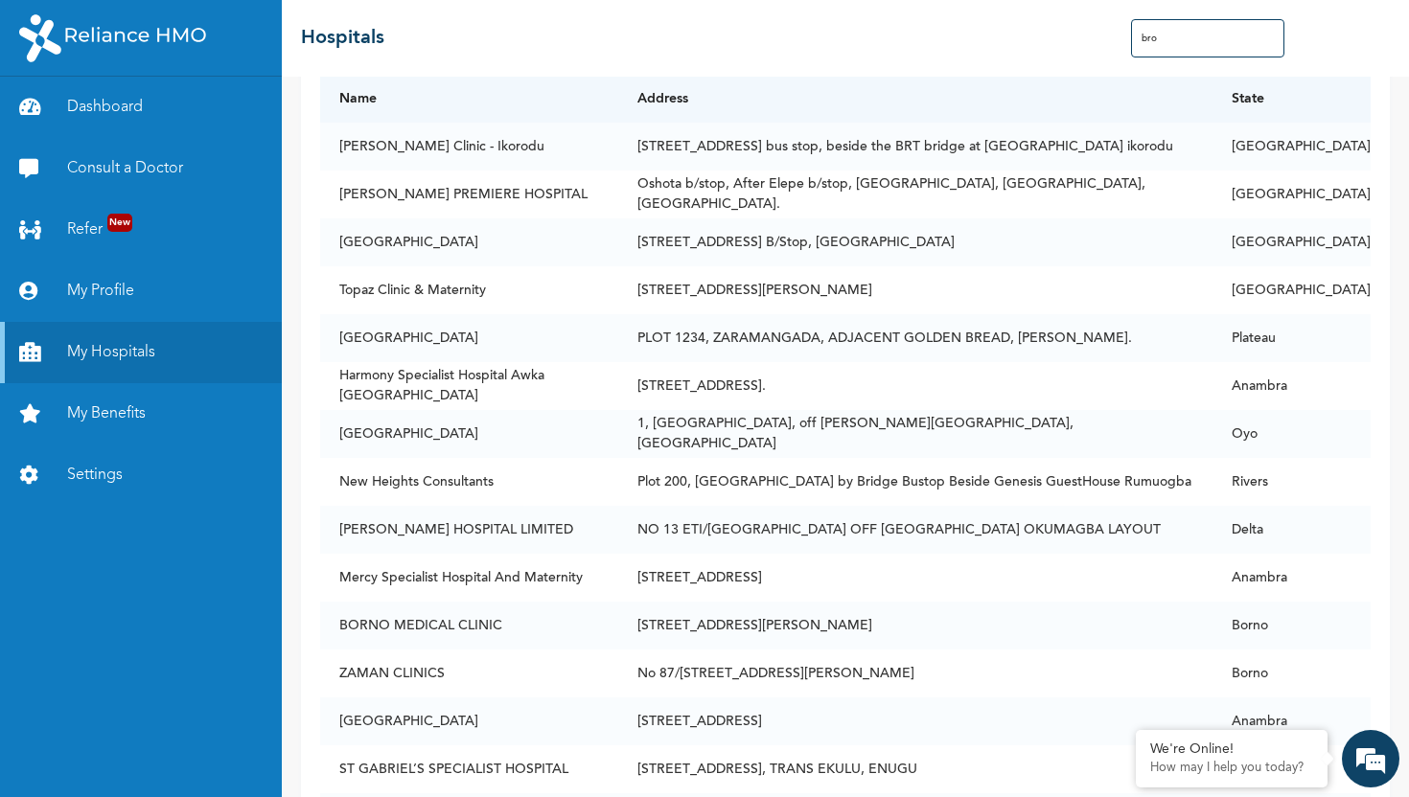
scroll to position [0, 0]
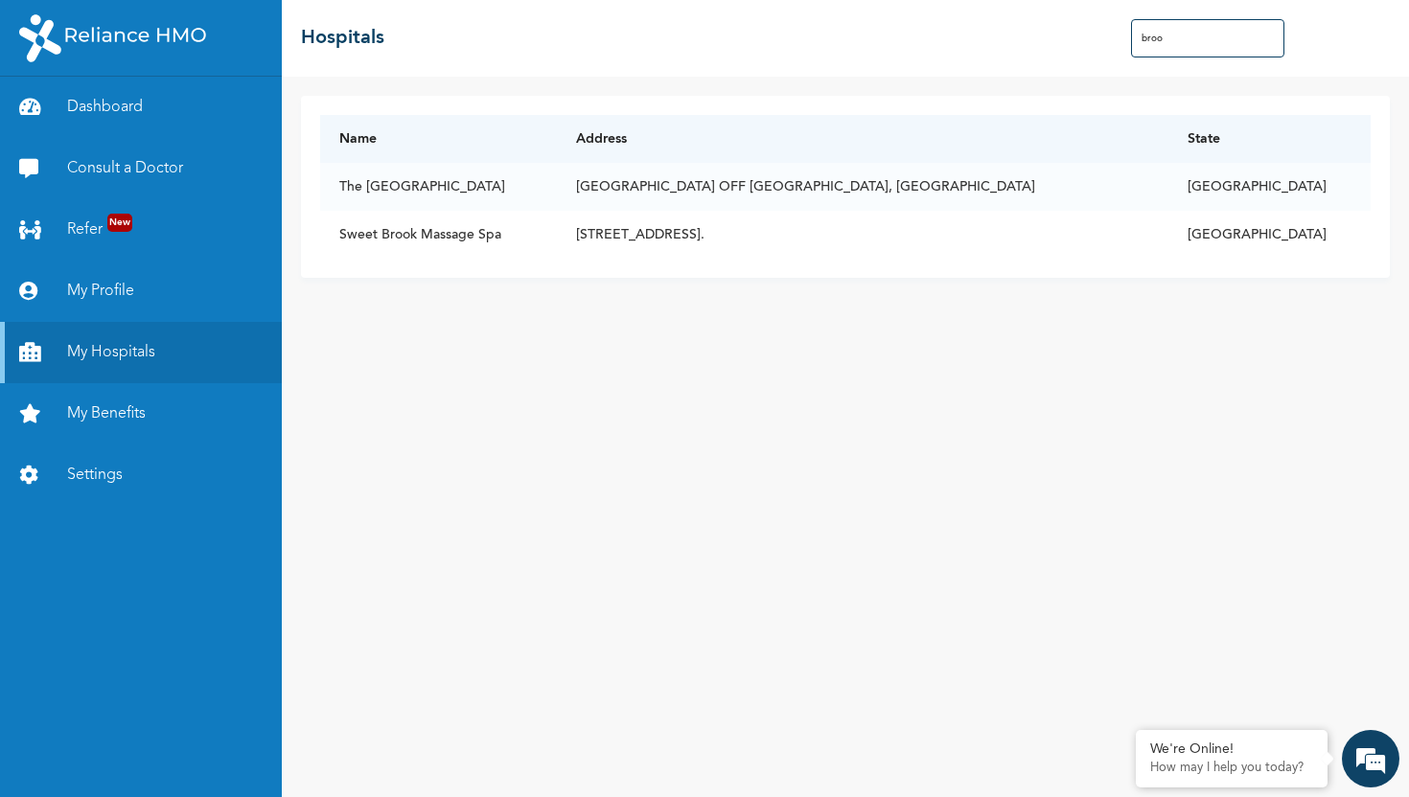
click at [1178, 43] on input "broo" at bounding box center [1207, 38] width 153 height 38
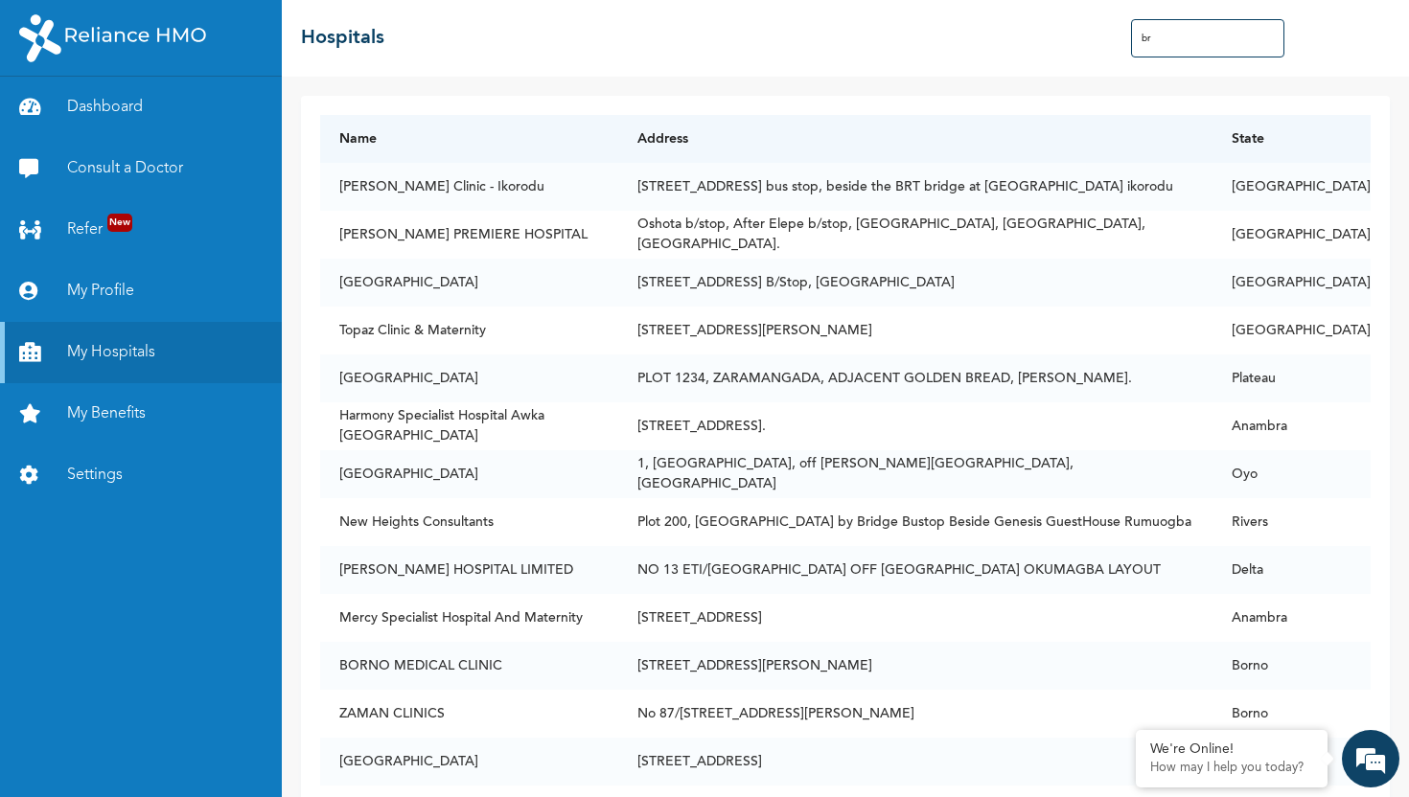
type input "b"
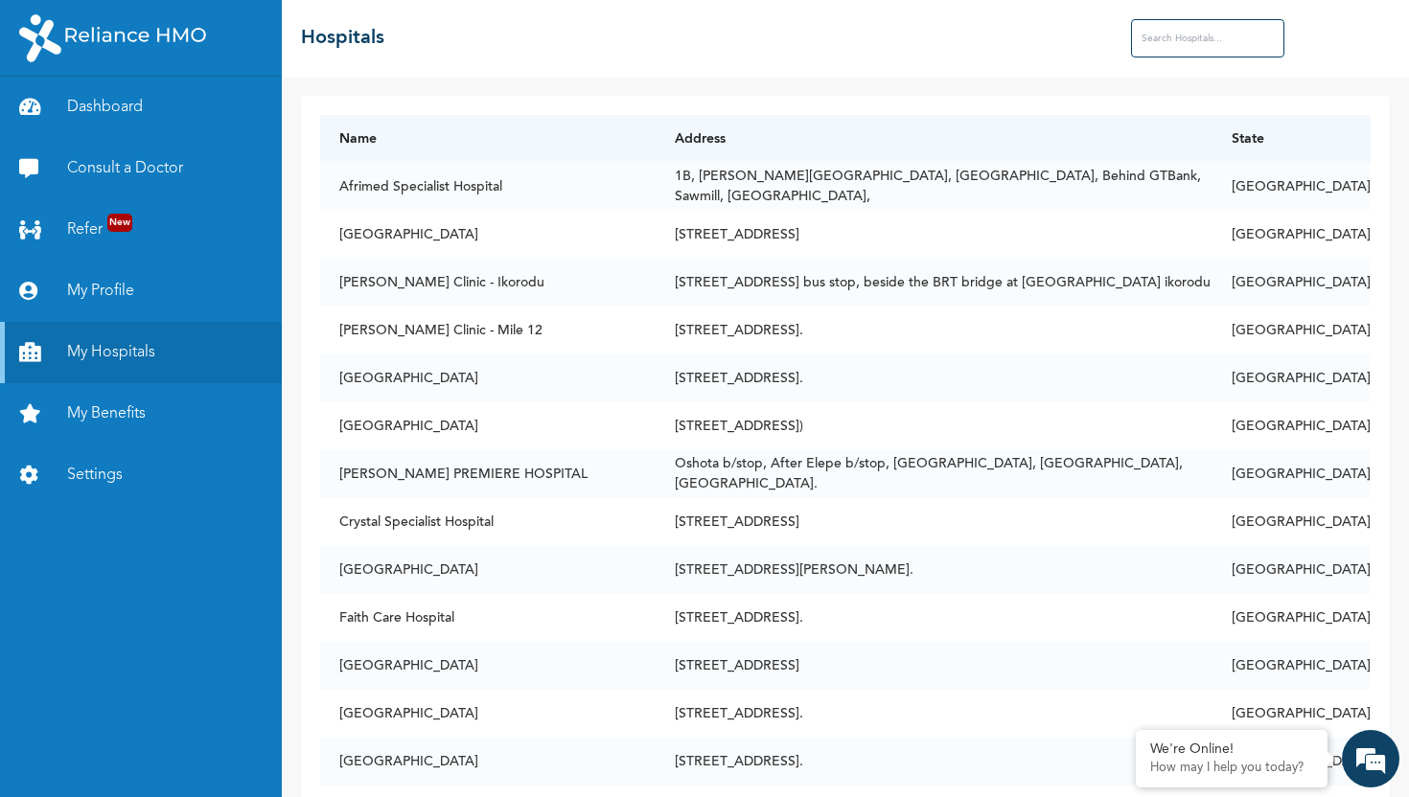
click at [1178, 43] on input "text" at bounding box center [1207, 38] width 153 height 38
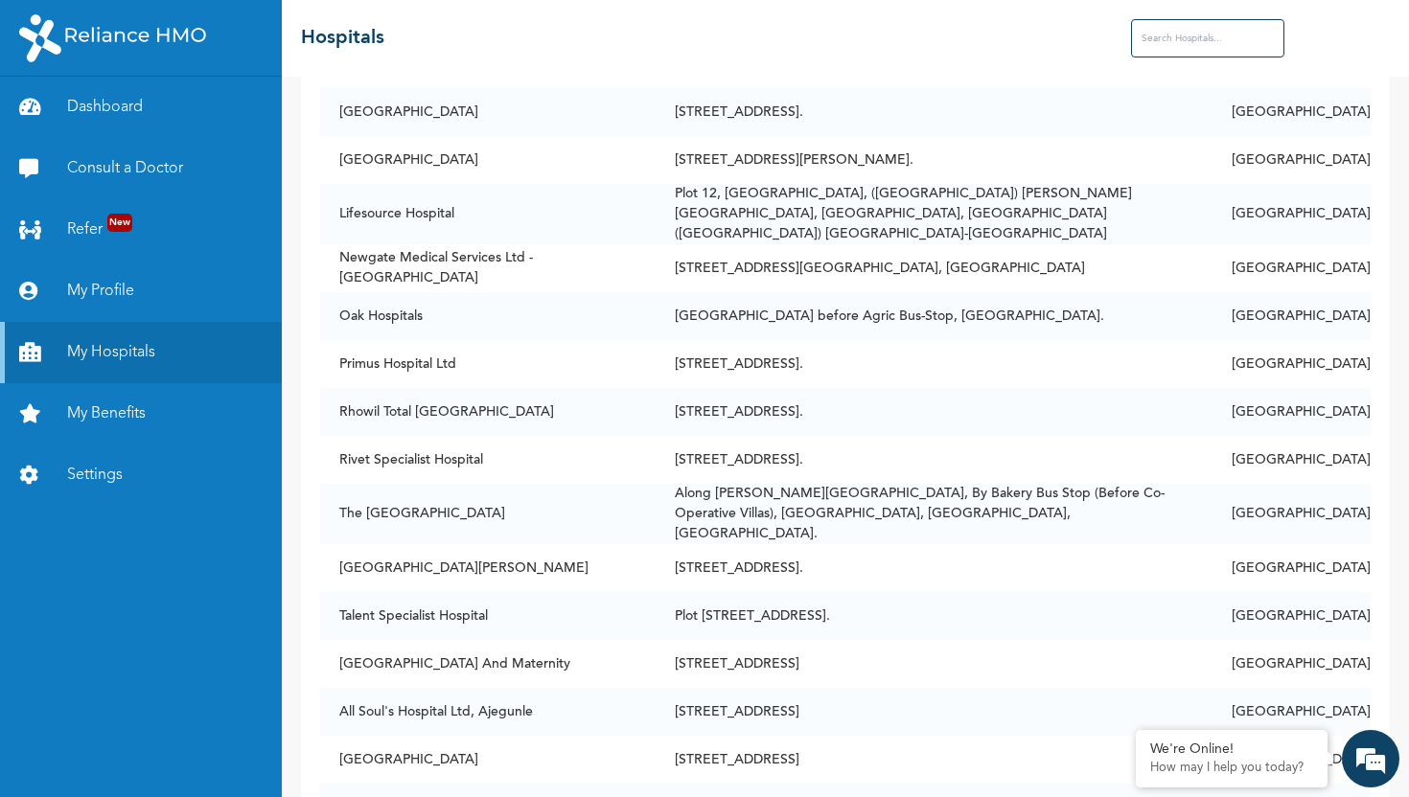
scroll to position [749, 0]
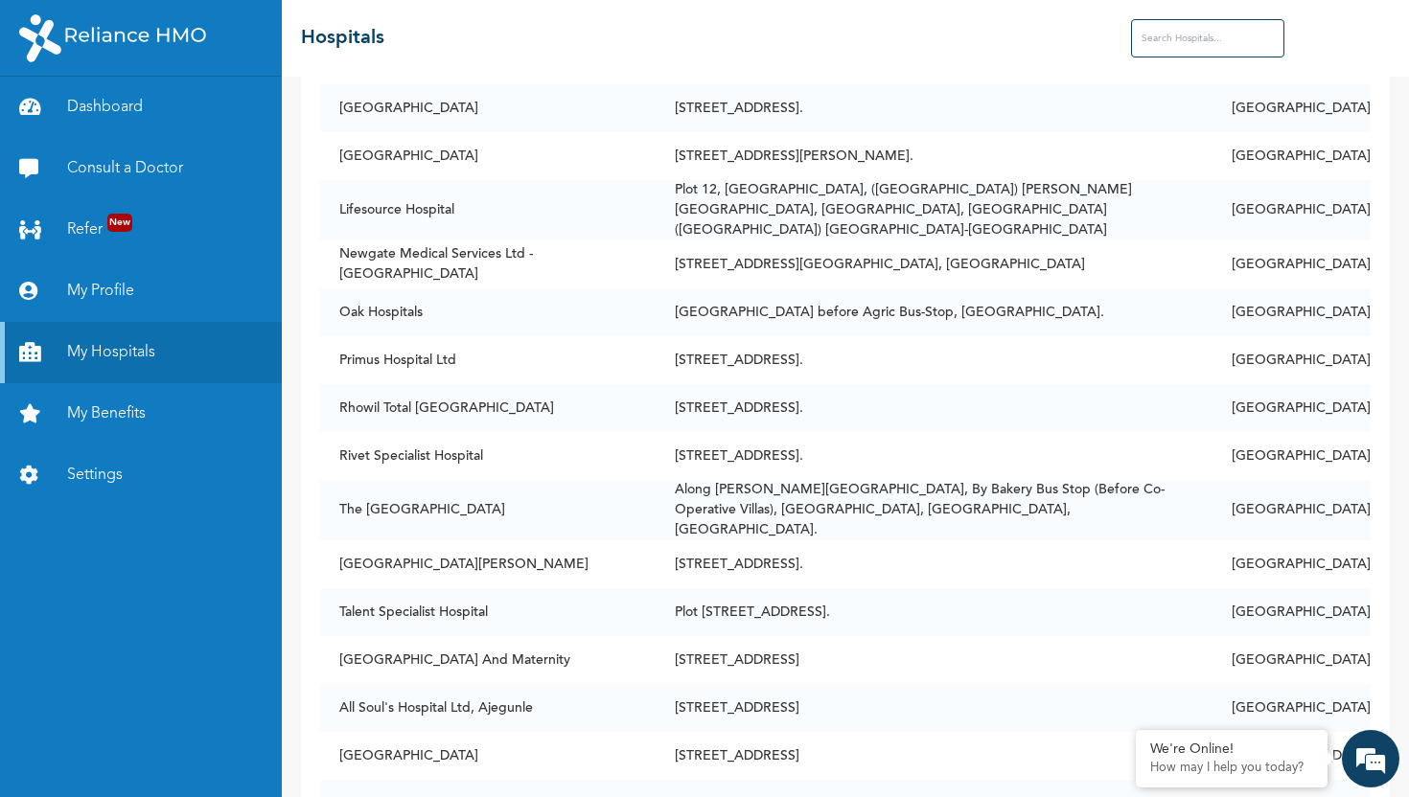
type input "brook"
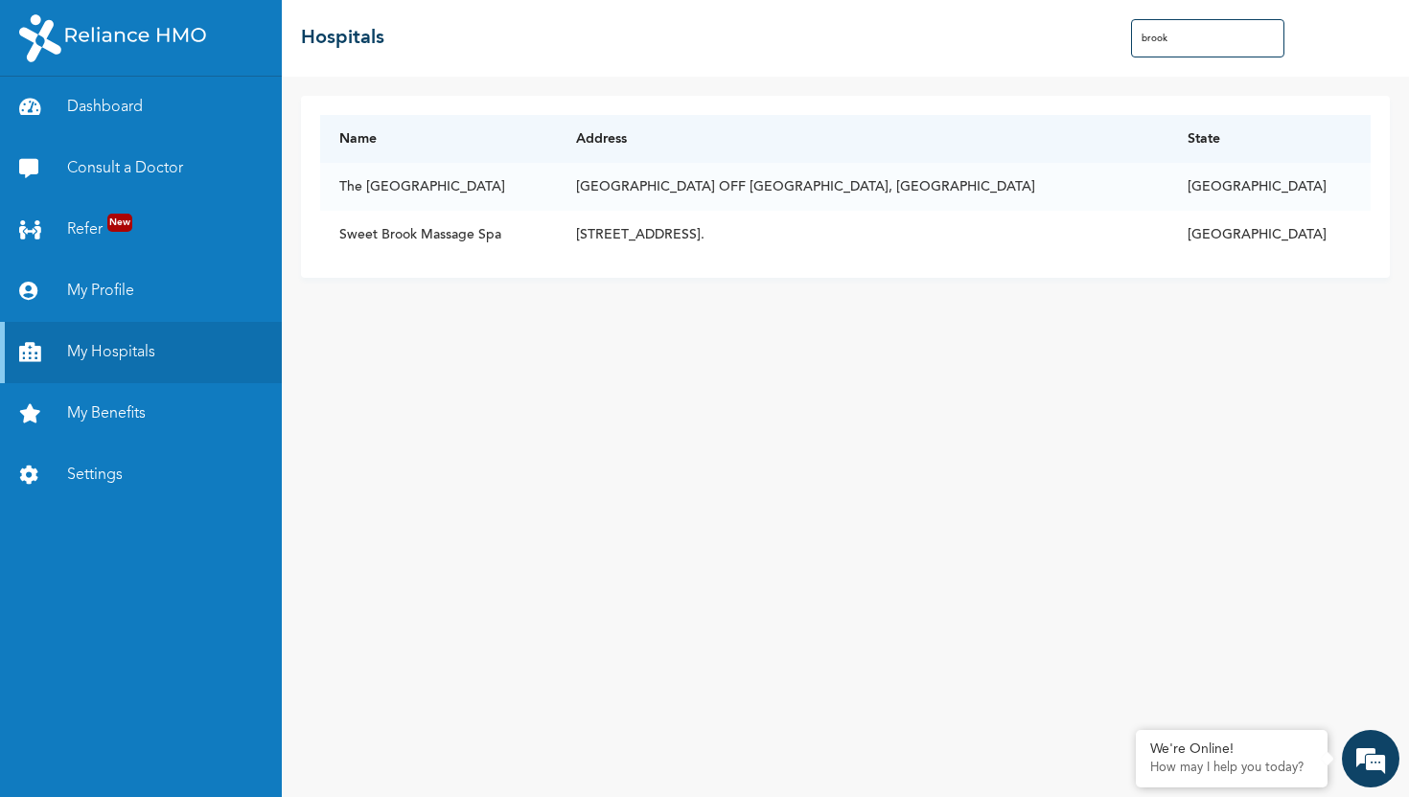
scroll to position [0, 0]
click at [797, 194] on td "[GEOGRAPHIC_DATA] OFF [GEOGRAPHIC_DATA], [GEOGRAPHIC_DATA]" at bounding box center [862, 187] width 611 height 48
click at [882, 190] on td "[GEOGRAPHIC_DATA] OFF [GEOGRAPHIC_DATA], [GEOGRAPHIC_DATA]" at bounding box center [862, 187] width 611 height 48
click at [1134, 197] on td "[GEOGRAPHIC_DATA] OFF [GEOGRAPHIC_DATA], [GEOGRAPHIC_DATA]" at bounding box center [862, 187] width 611 height 48
click at [1168, 188] on td "[GEOGRAPHIC_DATA] OFF [GEOGRAPHIC_DATA], [GEOGRAPHIC_DATA]" at bounding box center [862, 187] width 611 height 48
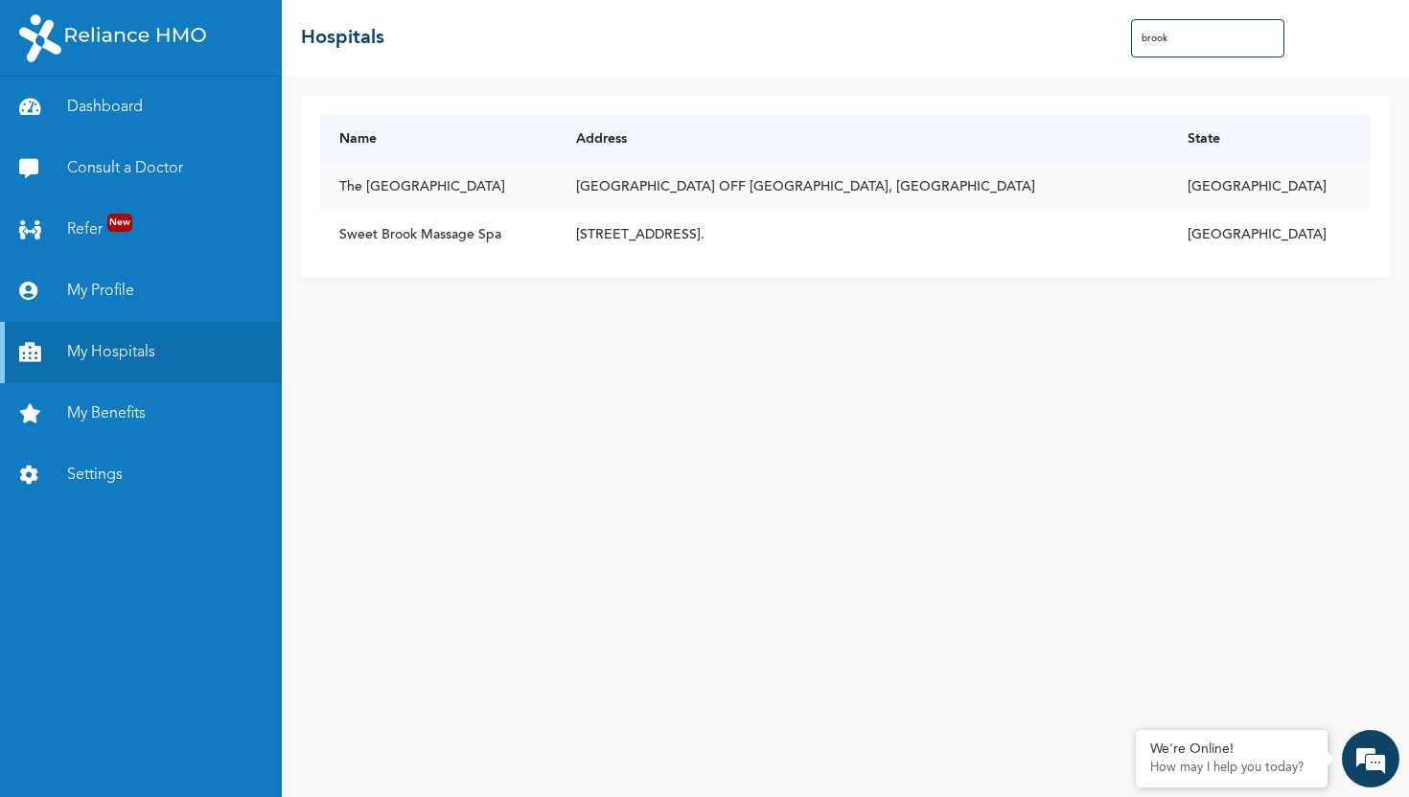
click at [1168, 188] on td "[GEOGRAPHIC_DATA] OFF [GEOGRAPHIC_DATA], [GEOGRAPHIC_DATA]" at bounding box center [862, 187] width 611 height 48
click at [1098, 196] on td "[GEOGRAPHIC_DATA] OFF [GEOGRAPHIC_DATA], [GEOGRAPHIC_DATA]" at bounding box center [862, 187] width 611 height 48
click at [376, 184] on td "The [GEOGRAPHIC_DATA]" at bounding box center [438, 187] width 237 height 48
click at [840, 219] on td "[STREET_ADDRESS]." at bounding box center [862, 235] width 611 height 48
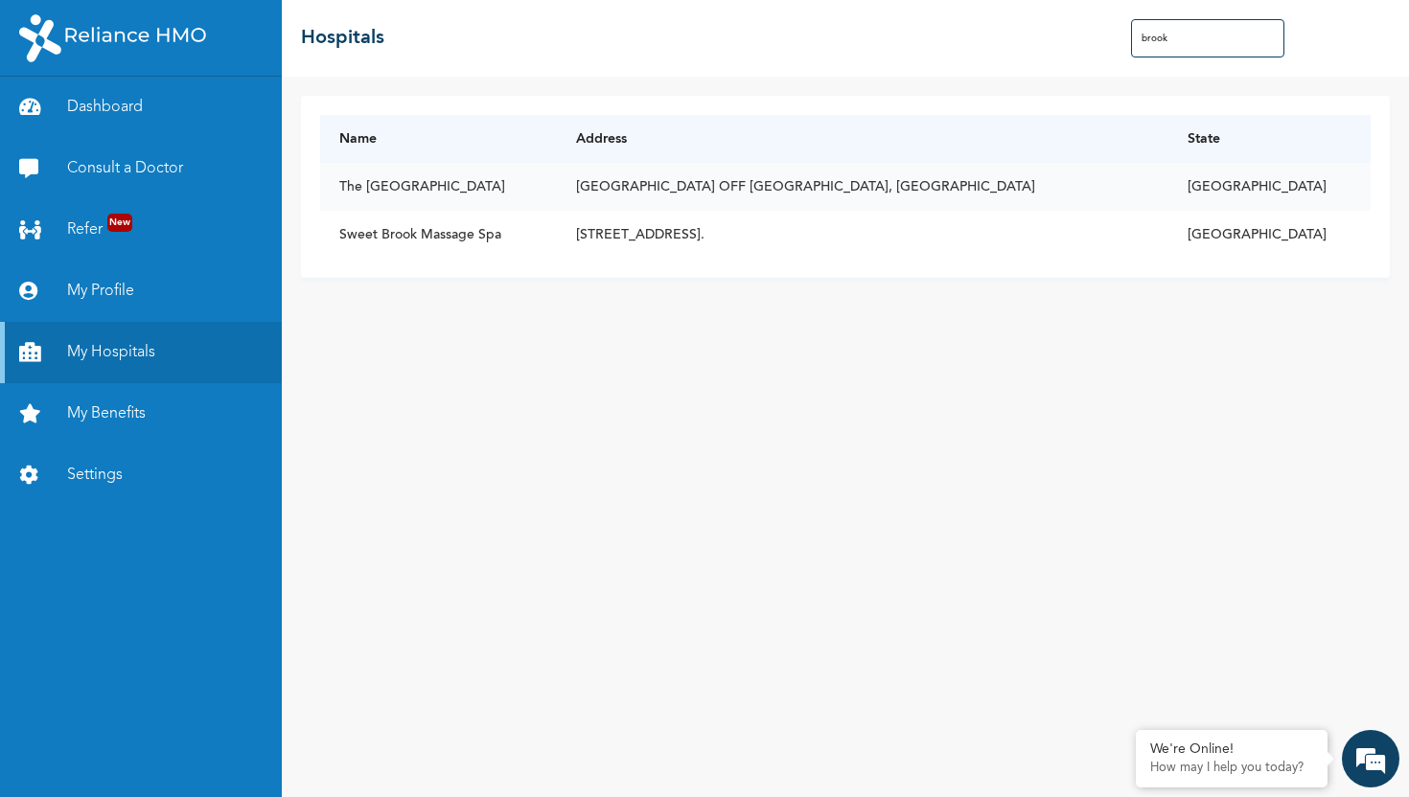
click at [966, 189] on td "[GEOGRAPHIC_DATA] OFF [GEOGRAPHIC_DATA], [GEOGRAPHIC_DATA]" at bounding box center [862, 187] width 611 height 48
click at [527, 186] on td "The [GEOGRAPHIC_DATA]" at bounding box center [438, 187] width 237 height 48
click at [969, 180] on td "[GEOGRAPHIC_DATA] OFF [GEOGRAPHIC_DATA], [GEOGRAPHIC_DATA]" at bounding box center [862, 187] width 611 height 48
click at [982, 180] on td "[GEOGRAPHIC_DATA] OFF [GEOGRAPHIC_DATA], [GEOGRAPHIC_DATA]" at bounding box center [862, 187] width 611 height 48
click at [879, 171] on td "[GEOGRAPHIC_DATA] OFF [GEOGRAPHIC_DATA], [GEOGRAPHIC_DATA]" at bounding box center [862, 187] width 611 height 48
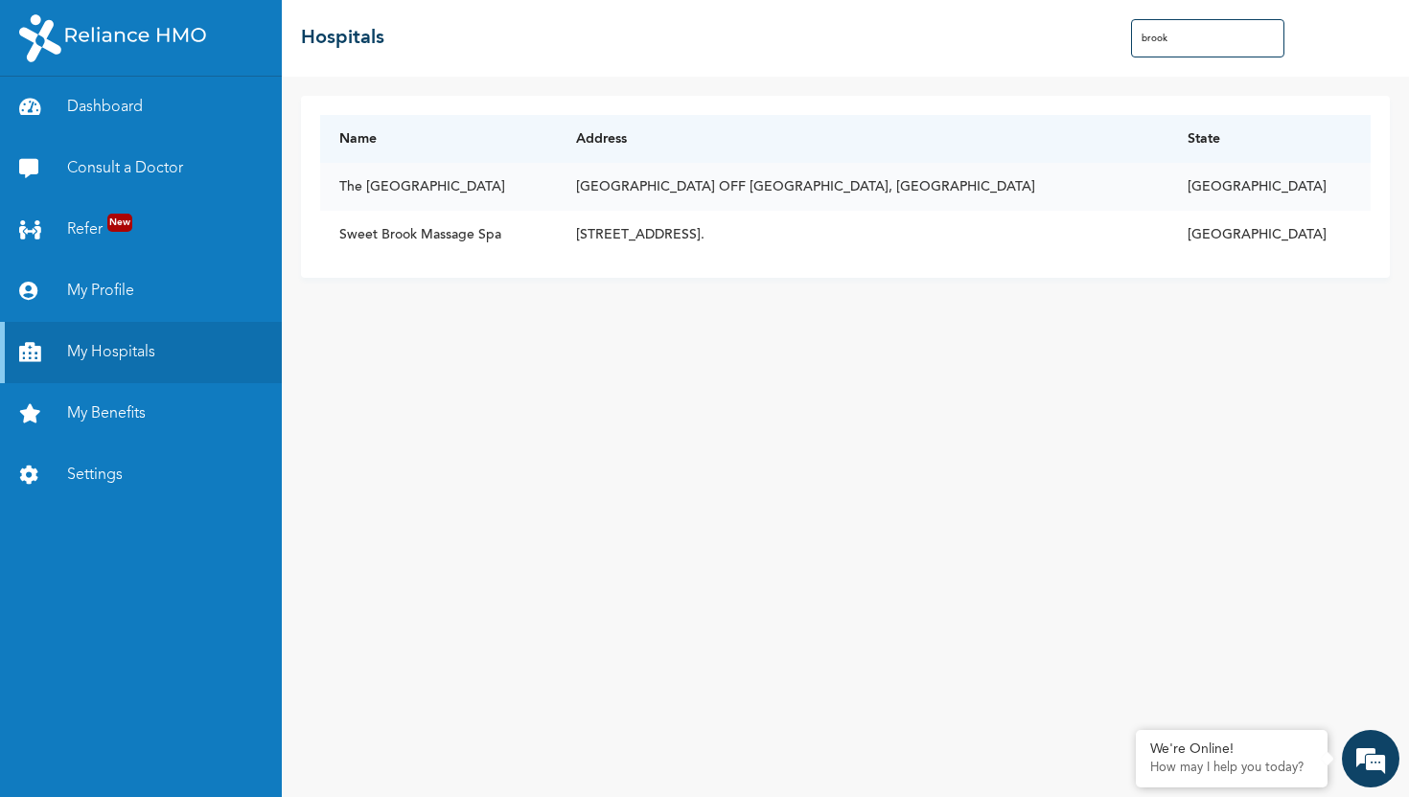
click at [955, 199] on td "[GEOGRAPHIC_DATA] OFF [GEOGRAPHIC_DATA], [GEOGRAPHIC_DATA]" at bounding box center [862, 187] width 611 height 48
click at [955, 196] on td "[GEOGRAPHIC_DATA] OFF [GEOGRAPHIC_DATA], [GEOGRAPHIC_DATA]" at bounding box center [862, 187] width 611 height 48
click at [1112, 168] on td "[GEOGRAPHIC_DATA] OFF [GEOGRAPHIC_DATA], [GEOGRAPHIC_DATA]" at bounding box center [862, 187] width 611 height 48
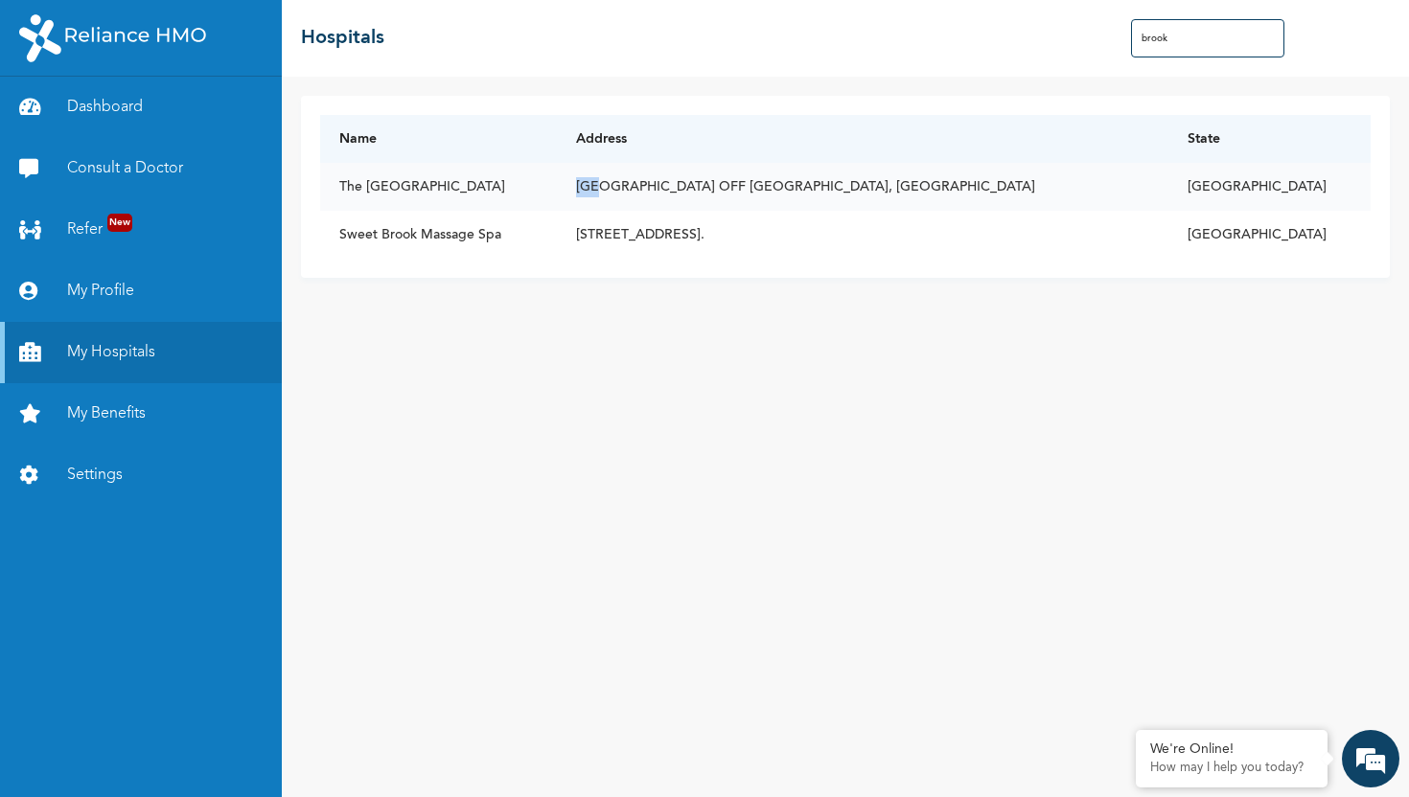
click at [1112, 168] on td "[GEOGRAPHIC_DATA] OFF [GEOGRAPHIC_DATA], [GEOGRAPHIC_DATA]" at bounding box center [862, 187] width 611 height 48
click at [1008, 301] on div "Name Address State [GEOGRAPHIC_DATA] [STREET_ADDRESS][GEOGRAPHIC_DATA] [GEOGRAP…" at bounding box center [845, 437] width 1127 height 721
click at [833, 197] on td "[GEOGRAPHIC_DATA] OFF [GEOGRAPHIC_DATA], [GEOGRAPHIC_DATA]" at bounding box center [862, 187] width 611 height 48
click at [276, 213] on link "Refer New" at bounding box center [141, 229] width 282 height 61
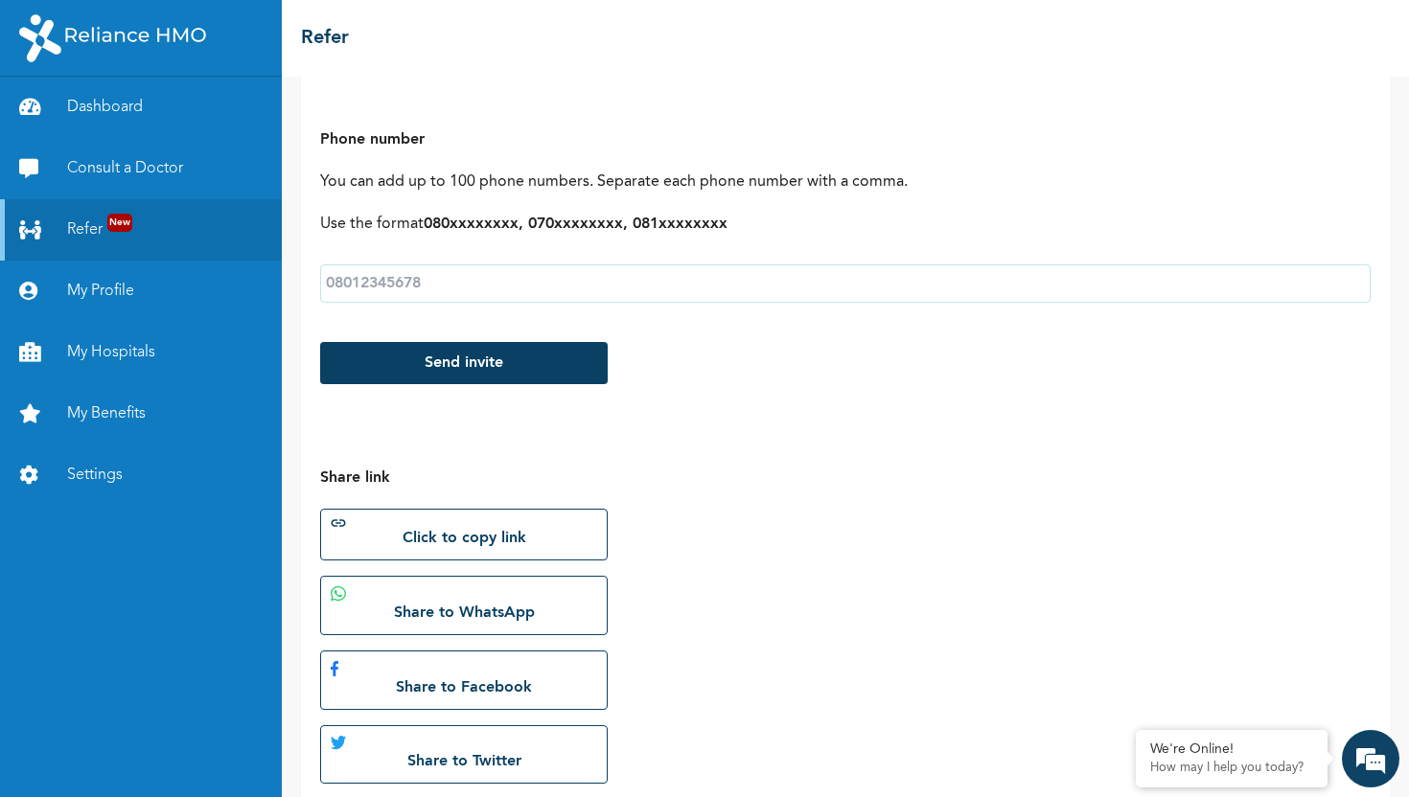
scroll to position [297, 0]
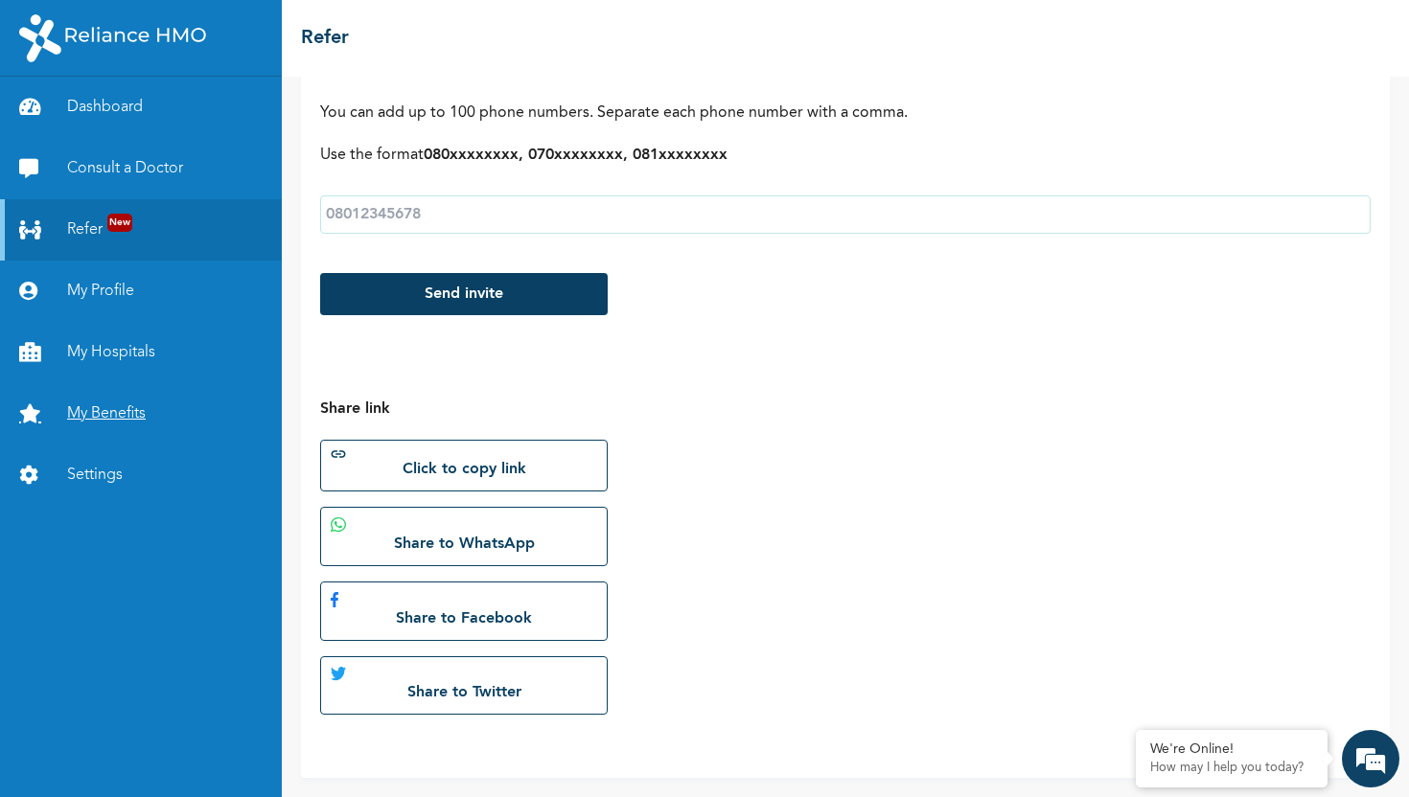
click at [152, 418] on link "My Benefits" at bounding box center [141, 413] width 282 height 61
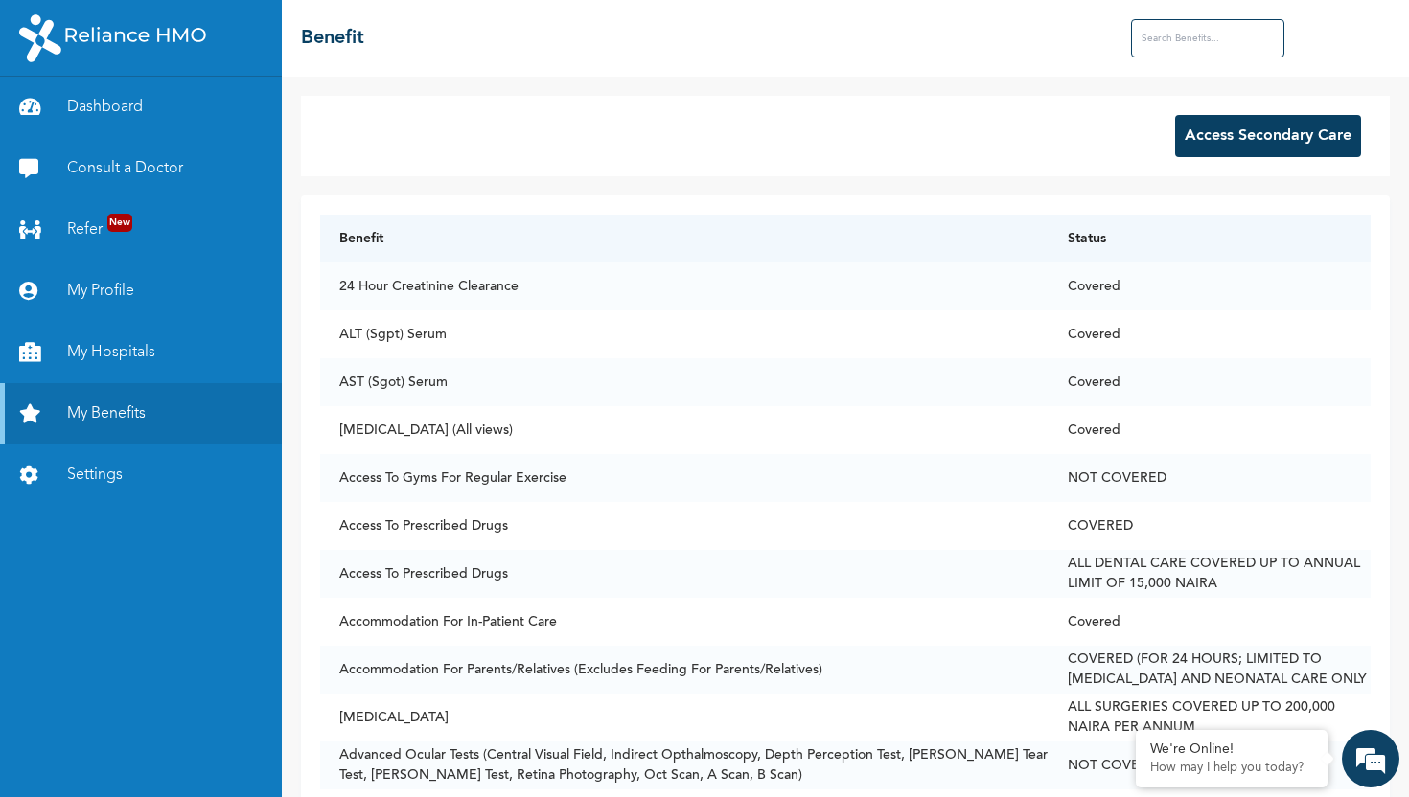
click at [1172, 54] on input "text" at bounding box center [1207, 38] width 153 height 38
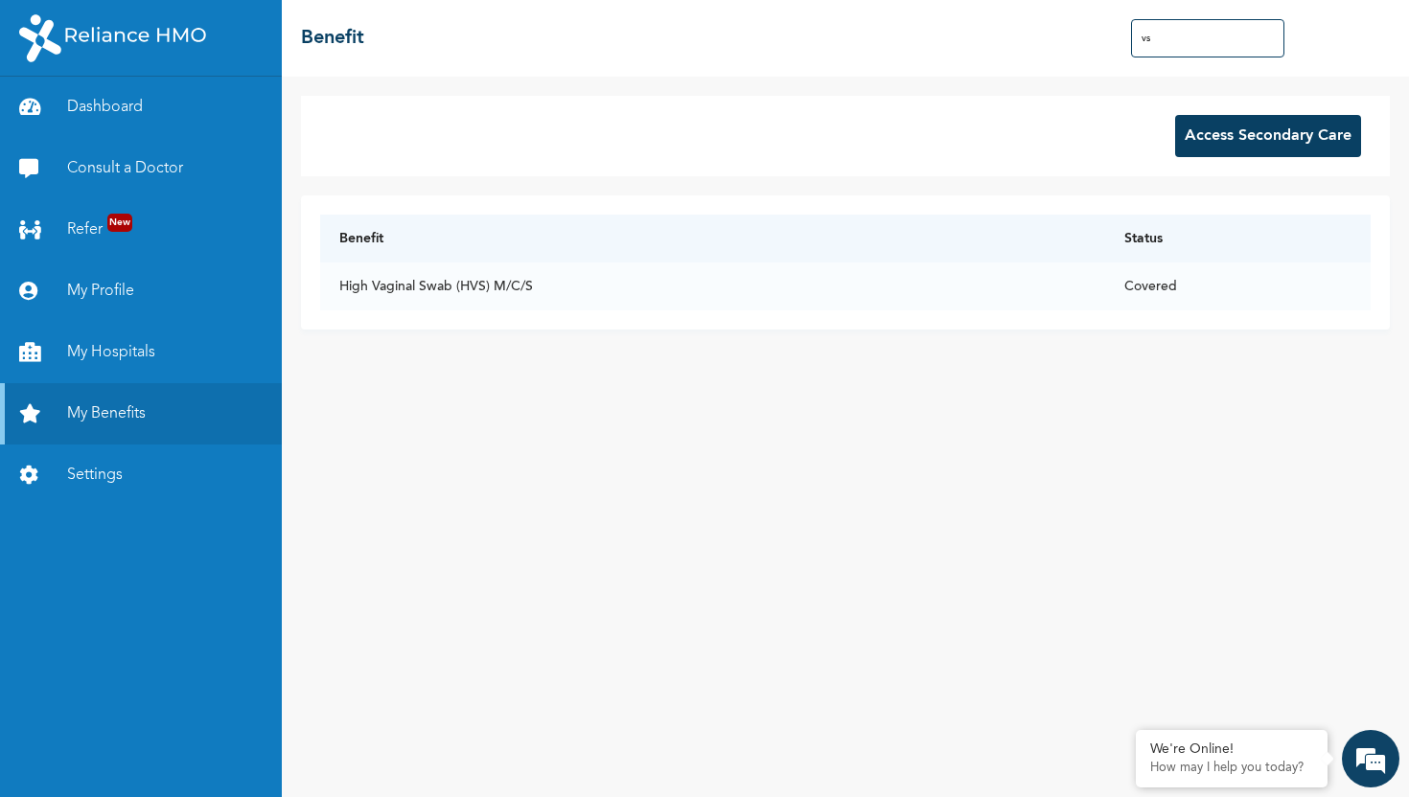
type input "v"
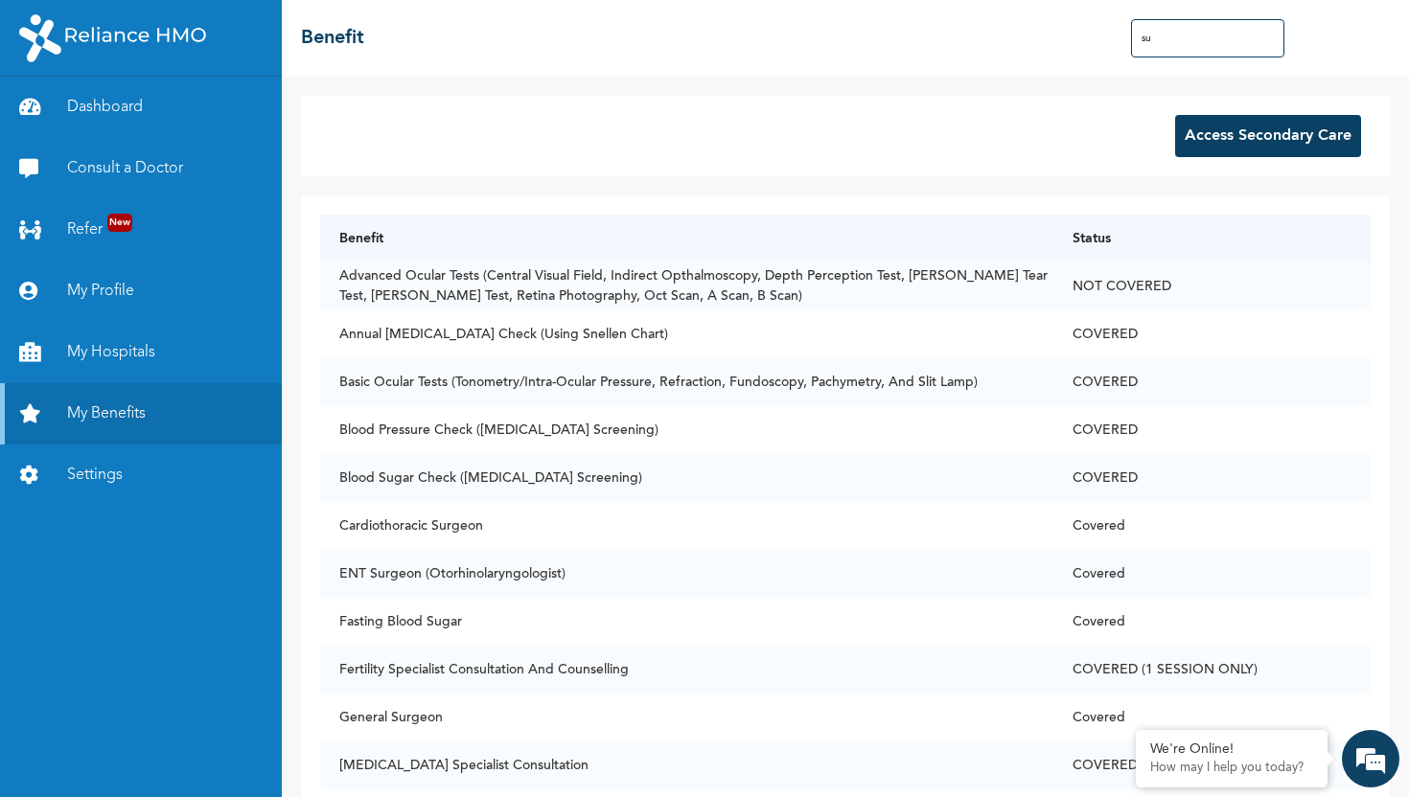
type input "s"
